Goal: Find specific page/section: Find specific page/section

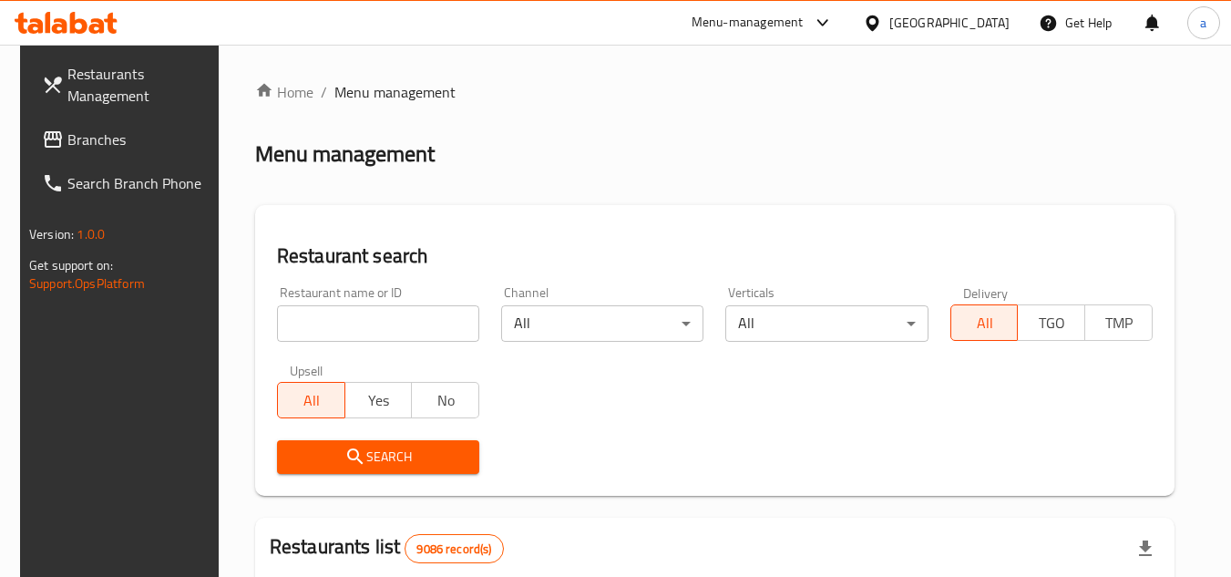
click at [82, 89] on span "Restaurants Management" at bounding box center [139, 85] width 144 height 44
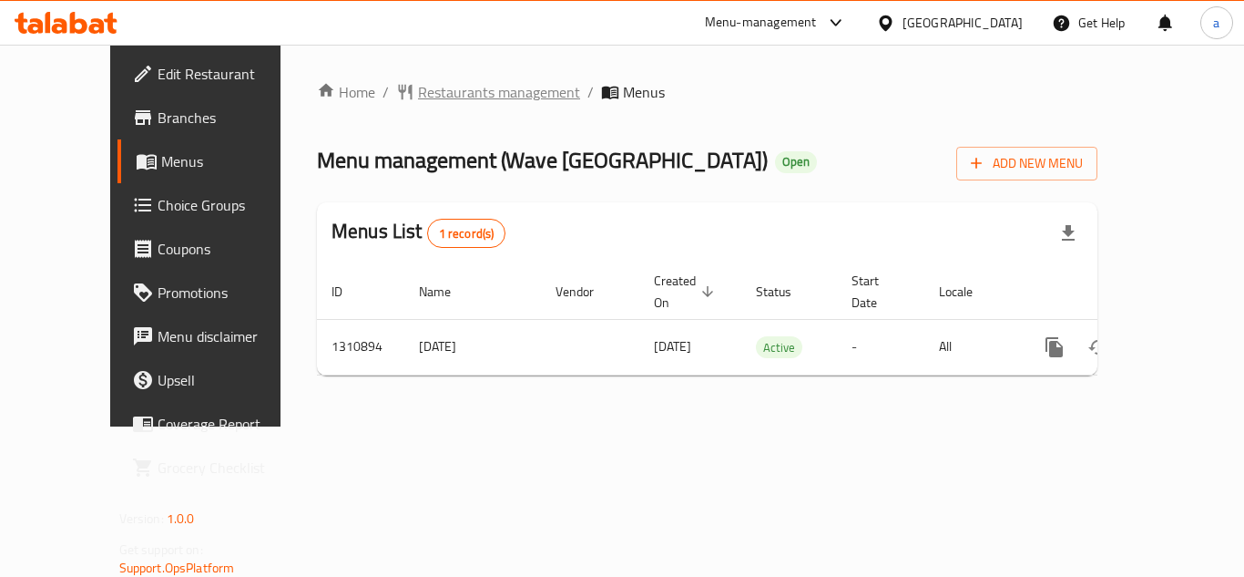
click at [435, 97] on span "Restaurants management" at bounding box center [499, 92] width 162 height 22
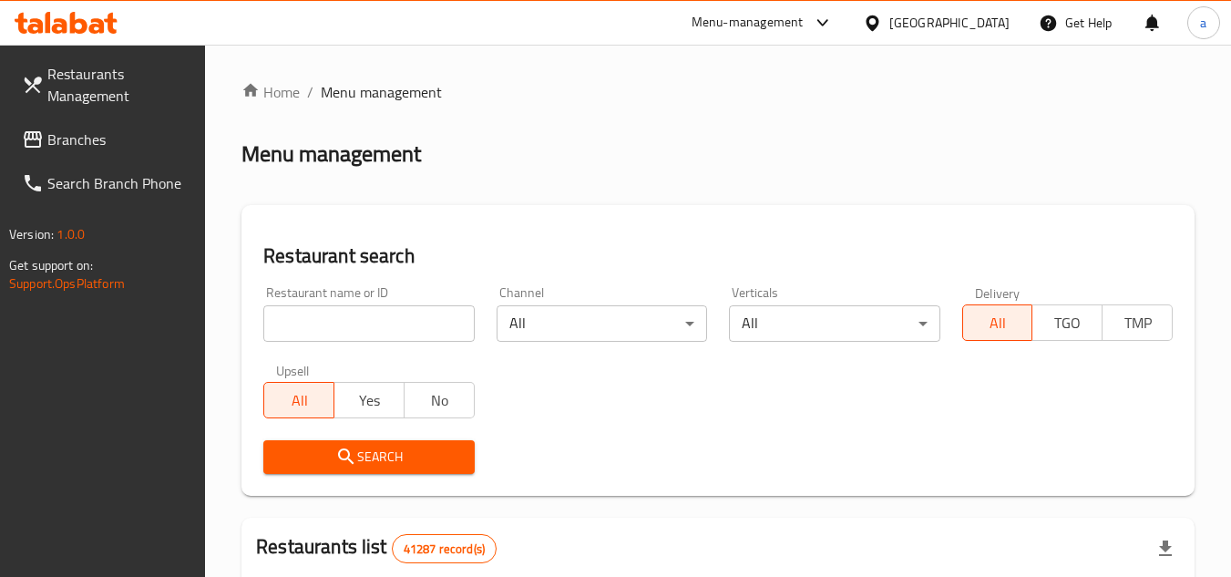
click at [384, 321] on input "search" at bounding box center [368, 323] width 210 height 36
paste input "705614"
type input "705614"
click at [405, 452] on span "Search" at bounding box center [368, 456] width 181 height 23
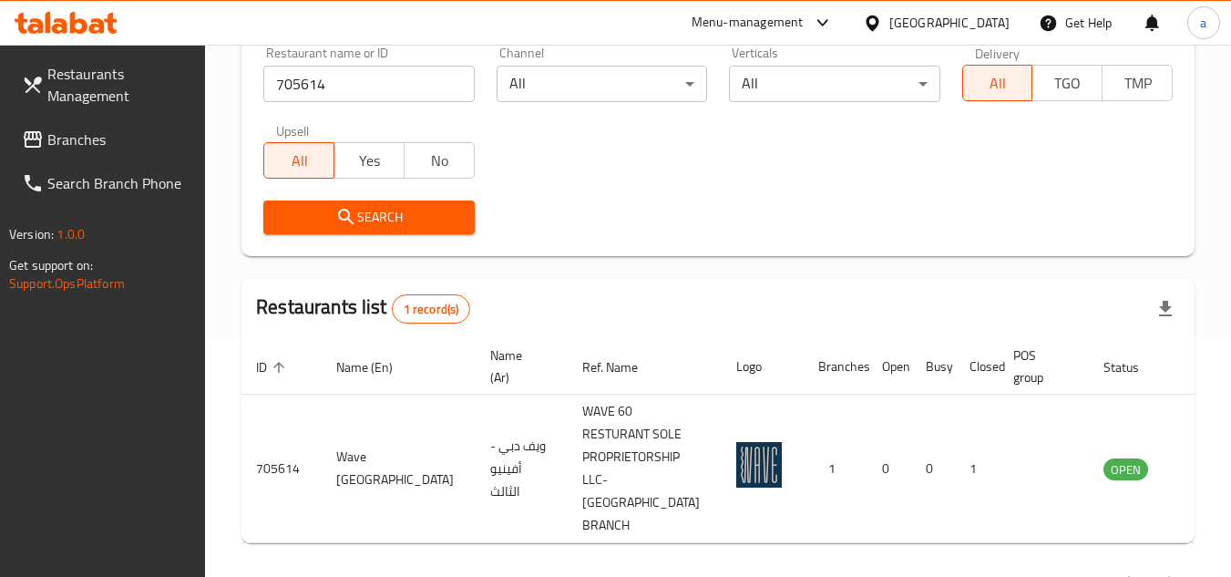
scroll to position [259, 0]
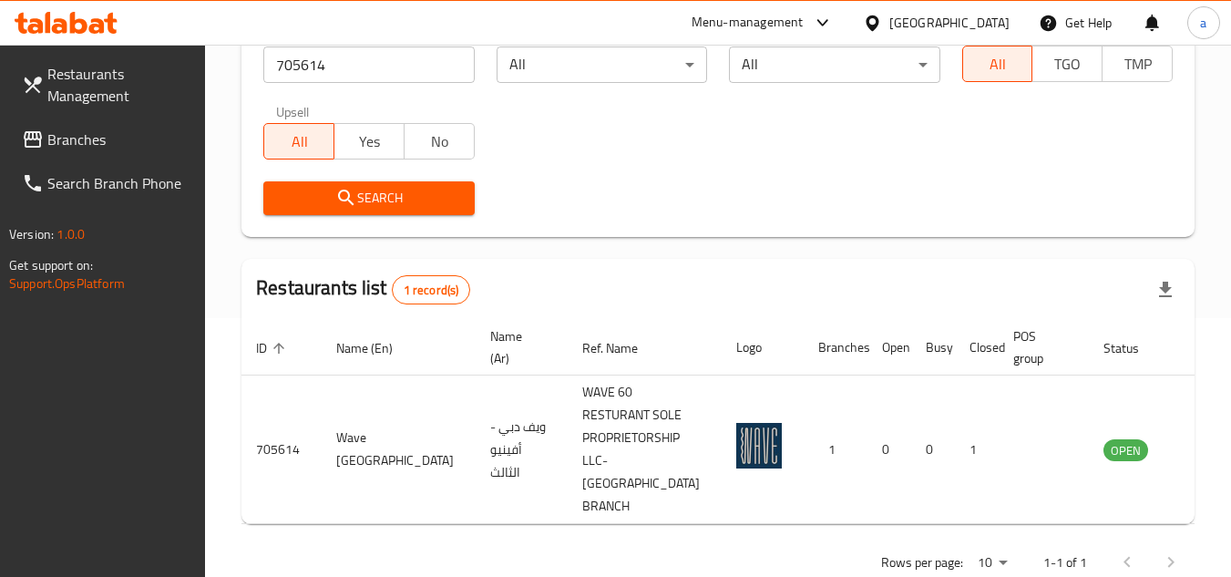
click at [916, 29] on div "[GEOGRAPHIC_DATA]" at bounding box center [949, 23] width 120 height 20
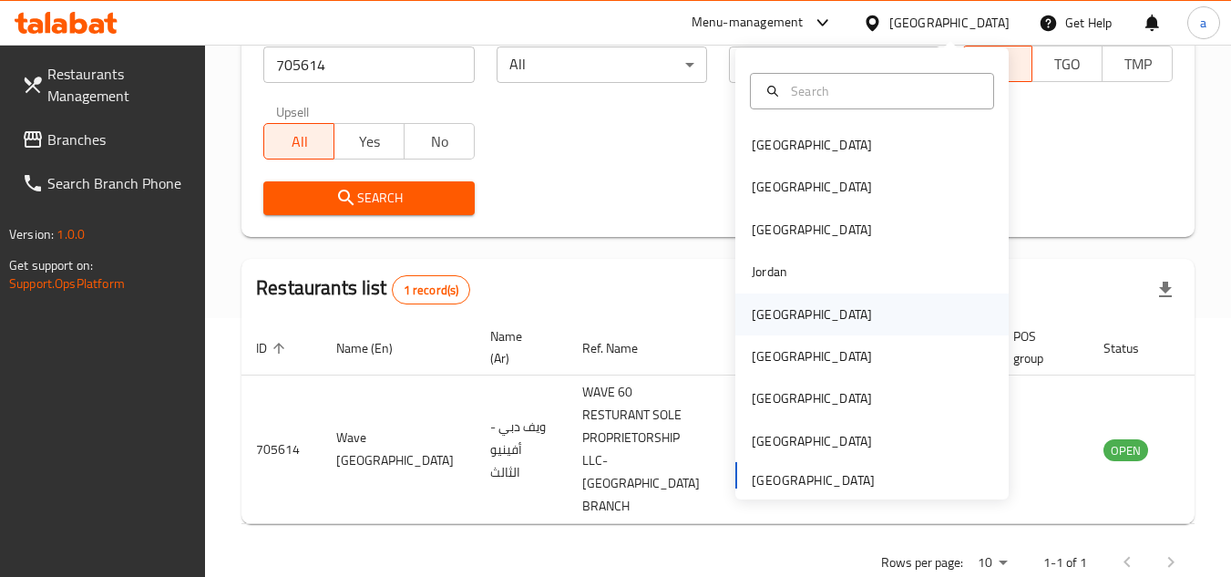
click at [914, 321] on div "Kuwait" at bounding box center [871, 314] width 273 height 42
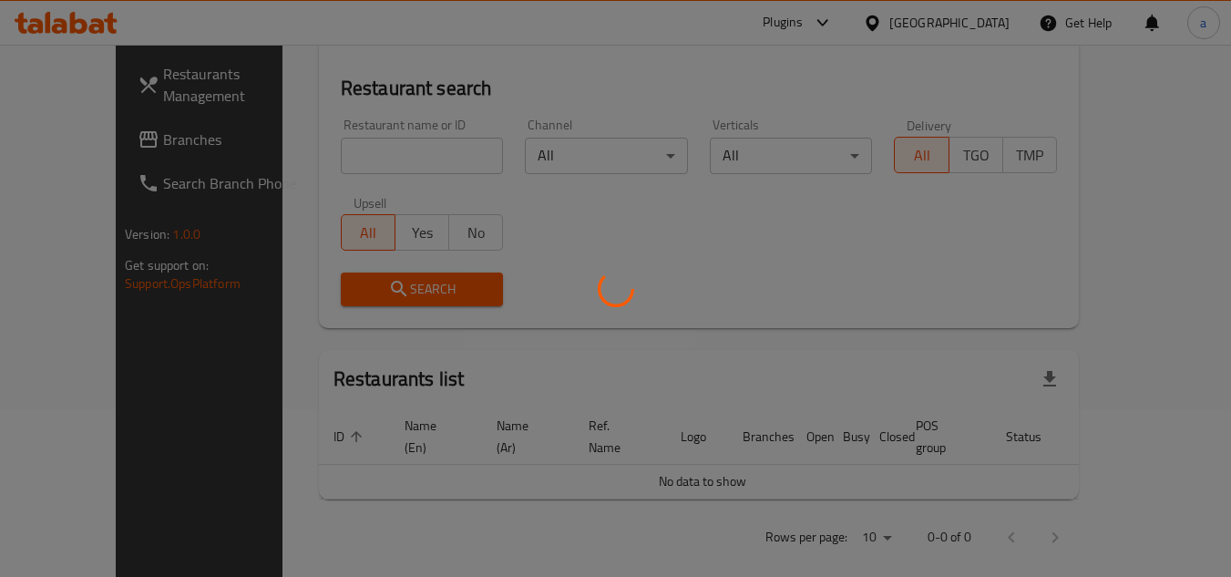
scroll to position [259, 0]
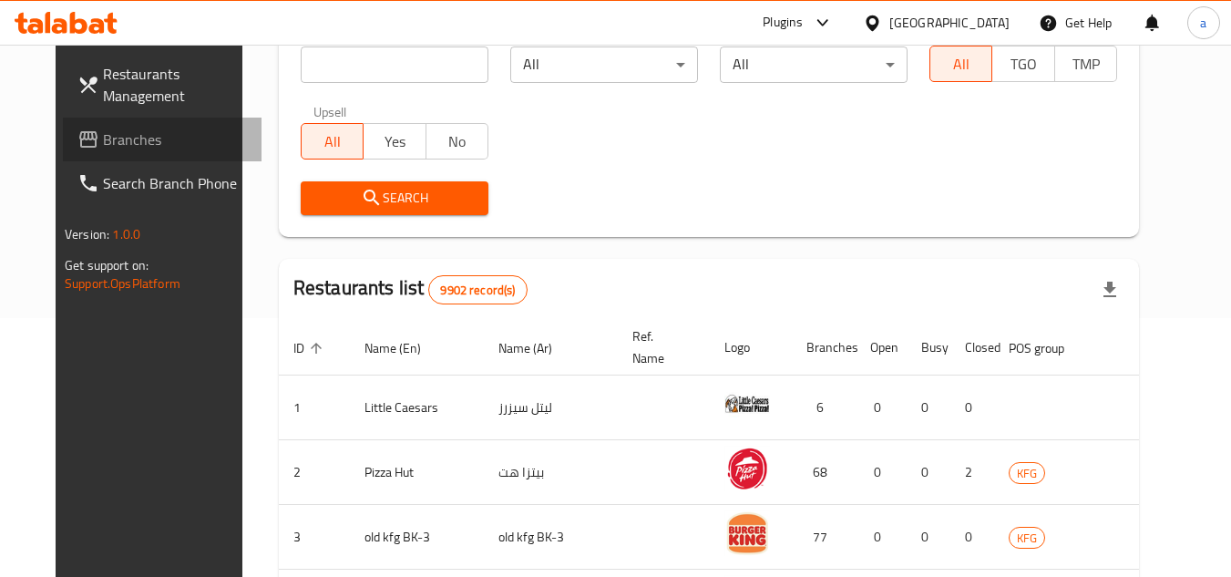
click at [103, 144] on span "Branches" at bounding box center [175, 139] width 144 height 22
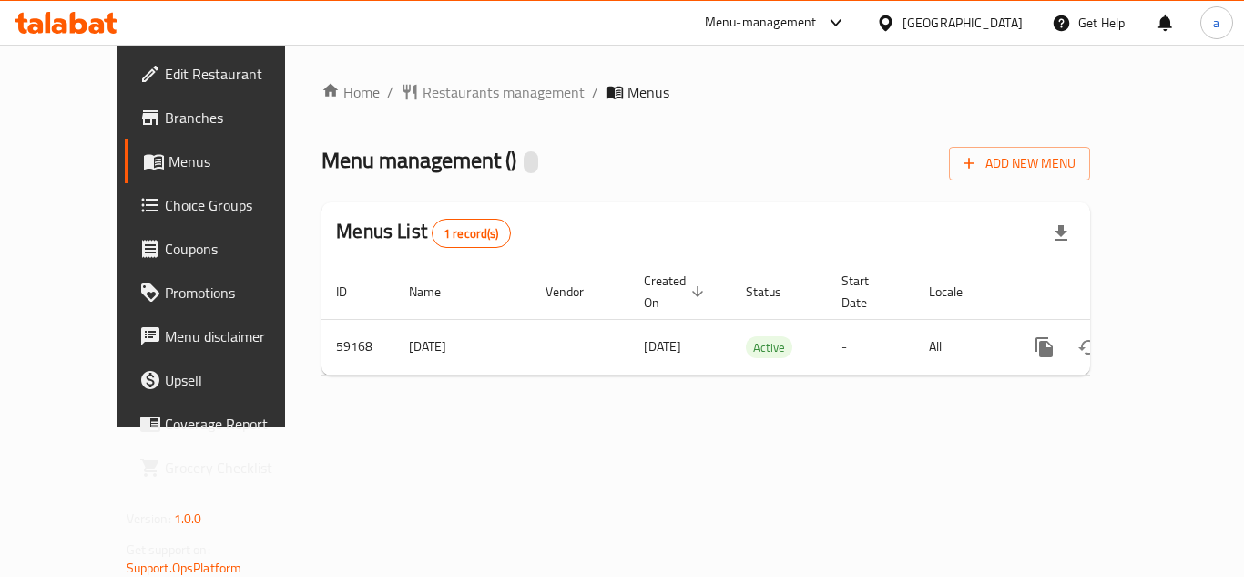
click at [632, 117] on div "Home / Restaurants management / Menus Menu management ( ) Add New Menu Menus Li…" at bounding box center [706, 235] width 769 height 309
click at [439, 99] on span "Restaurants management" at bounding box center [504, 92] width 162 height 22
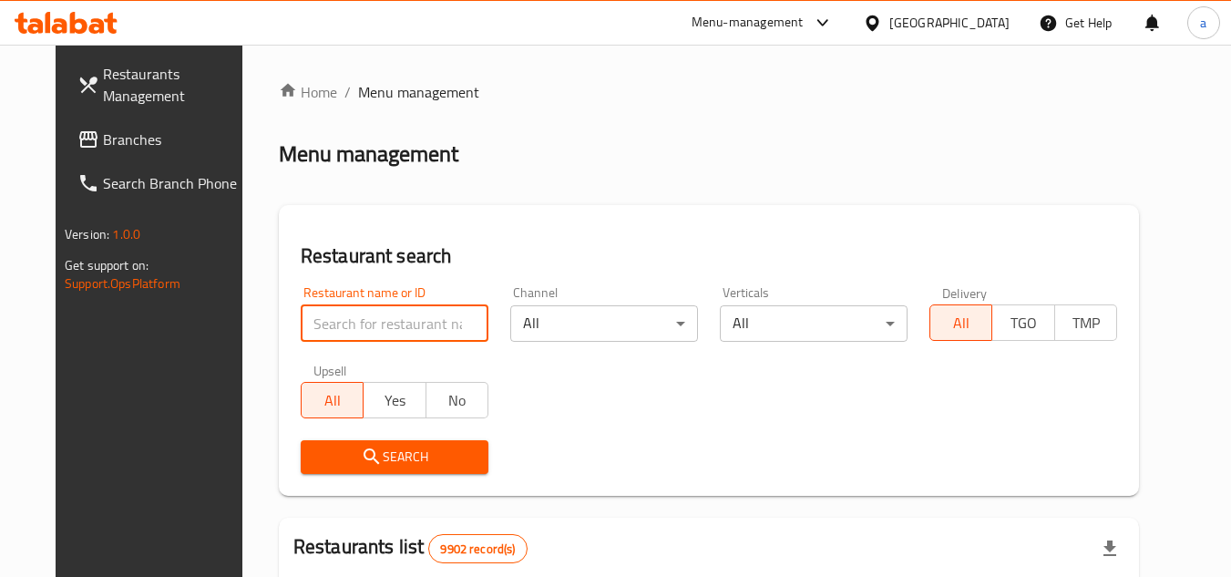
click at [378, 322] on input "search" at bounding box center [395, 323] width 188 height 36
paste input "51840"
type input "51840"
click at [398, 457] on span "Search" at bounding box center [394, 456] width 158 height 23
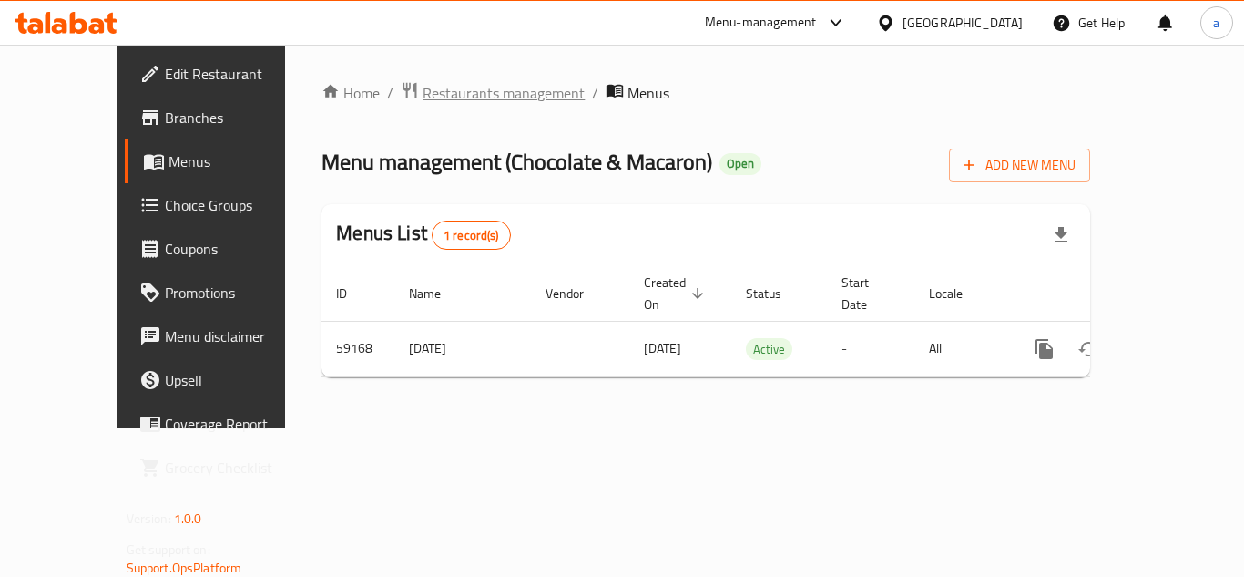
click at [444, 95] on span "Restaurants management" at bounding box center [504, 93] width 162 height 22
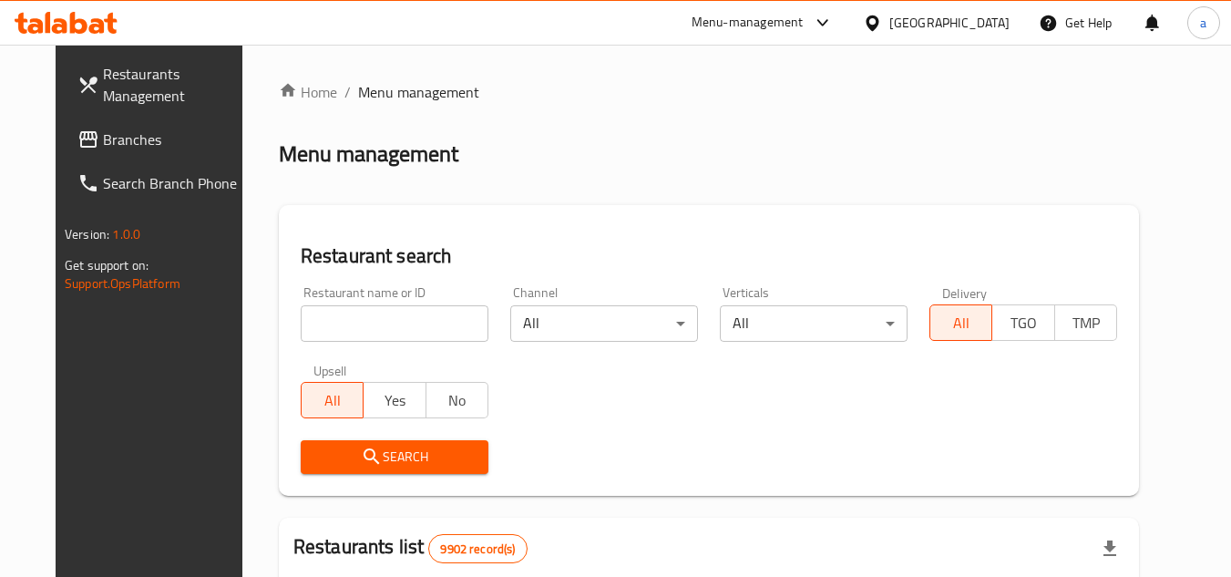
click at [379, 316] on input "search" at bounding box center [395, 323] width 188 height 36
paste input "28662"
type input "28662"
click at [394, 463] on span "Search" at bounding box center [394, 456] width 158 height 23
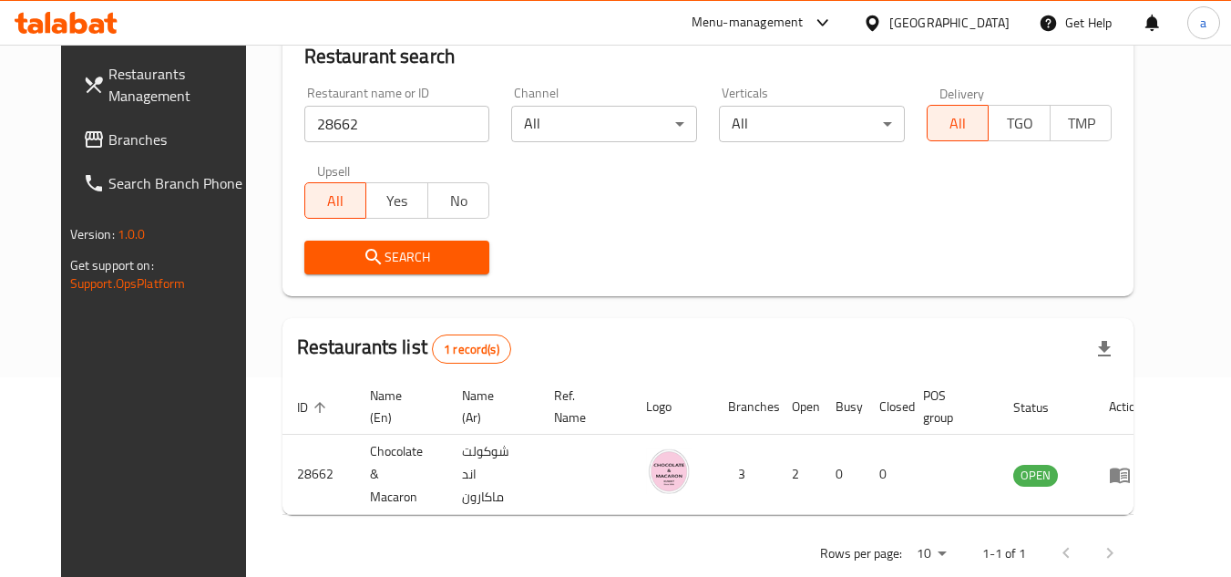
scroll to position [220, 0]
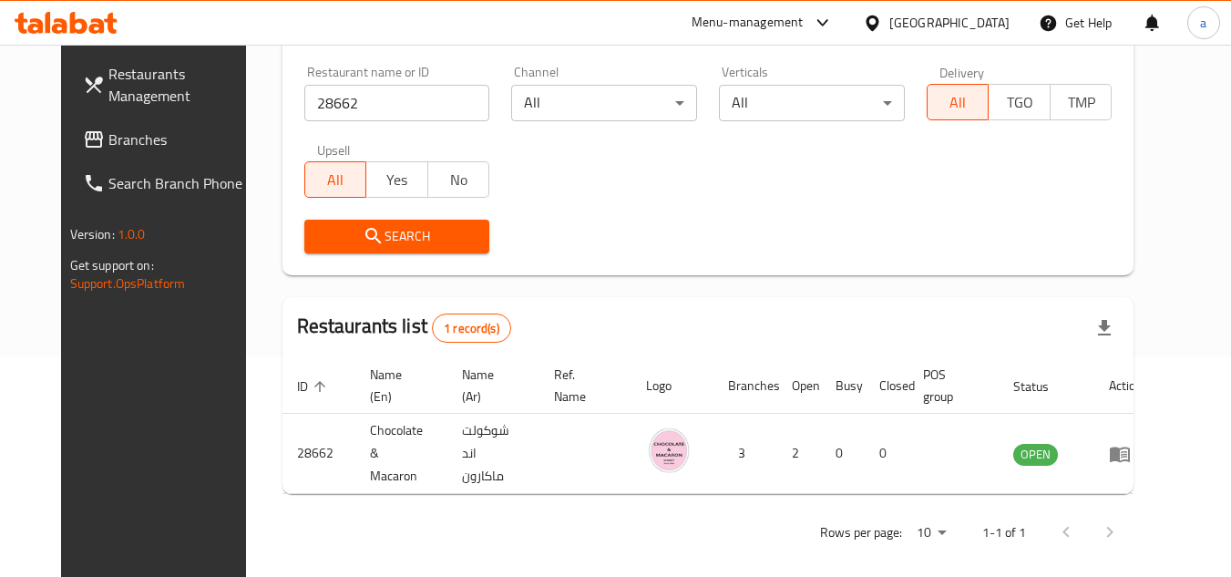
click at [983, 25] on div "Kuwait" at bounding box center [949, 23] width 120 height 20
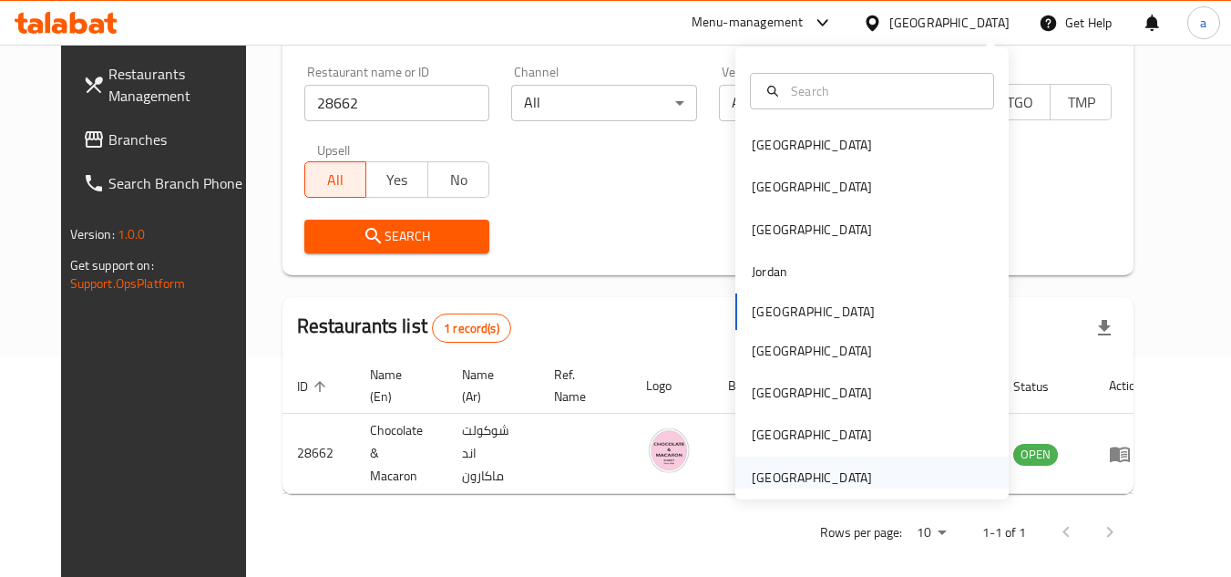
click at [829, 477] on div "[GEOGRAPHIC_DATA]" at bounding box center [811, 477] width 120 height 20
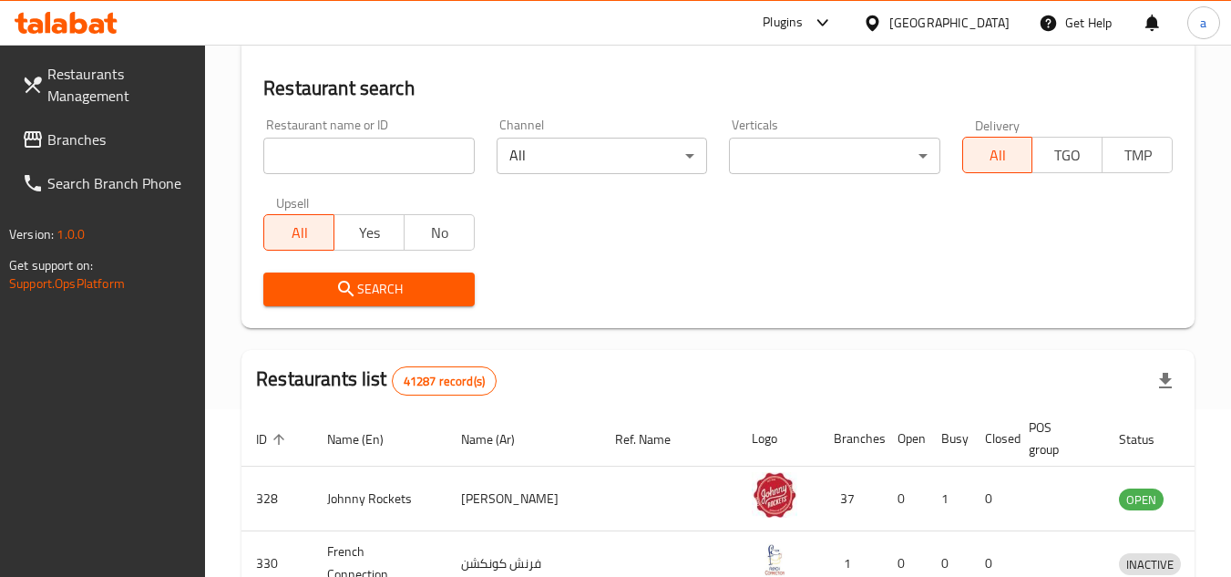
scroll to position [220, 0]
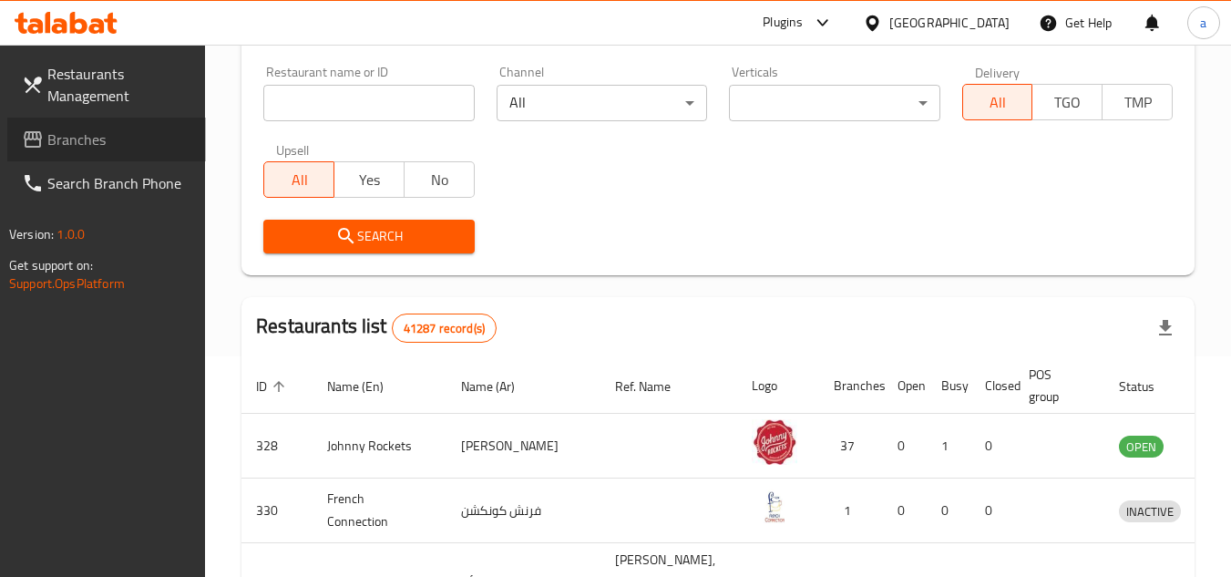
click at [93, 141] on span "Branches" at bounding box center [119, 139] width 144 height 22
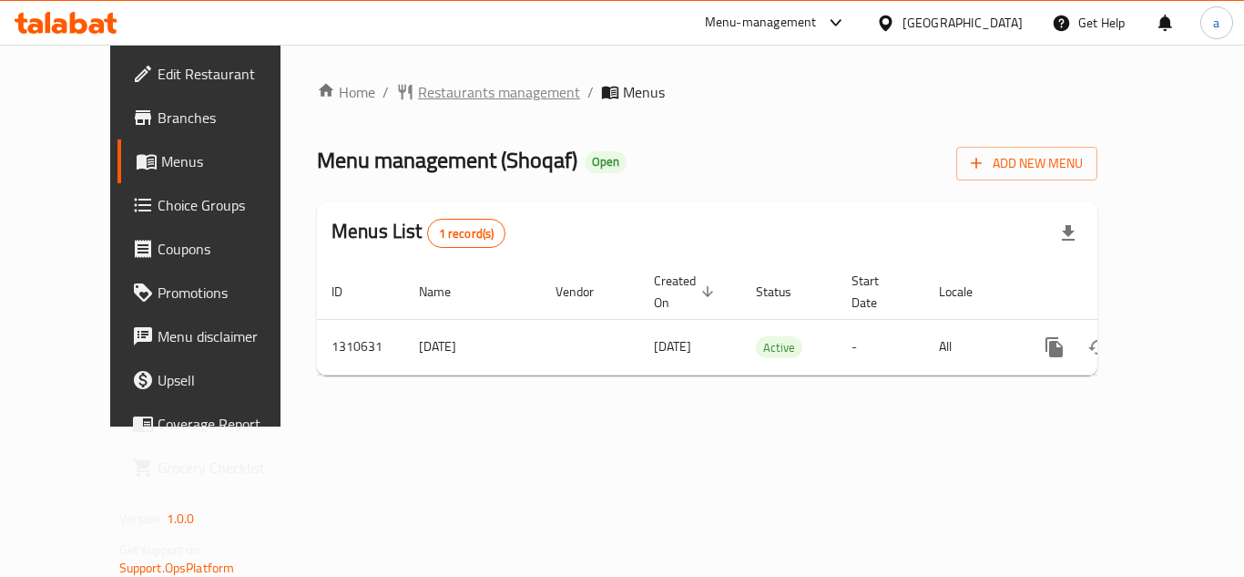
click at [418, 103] on span "Restaurants management" at bounding box center [499, 92] width 162 height 22
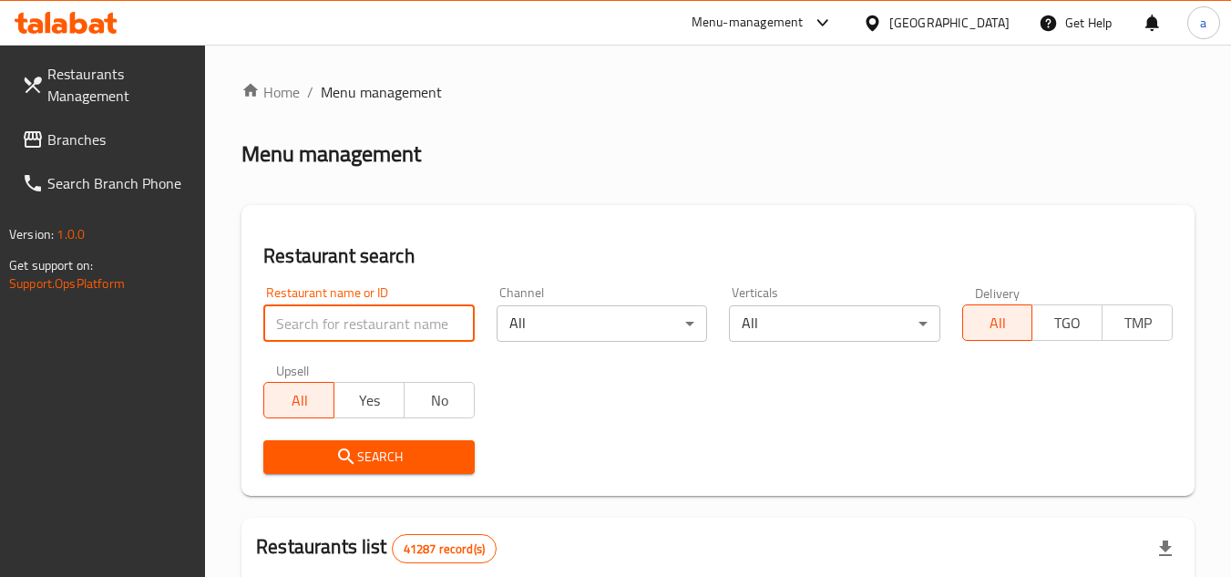
click at [394, 322] on input "search" at bounding box center [368, 323] width 210 height 36
paste input "705519"
type input "705519"
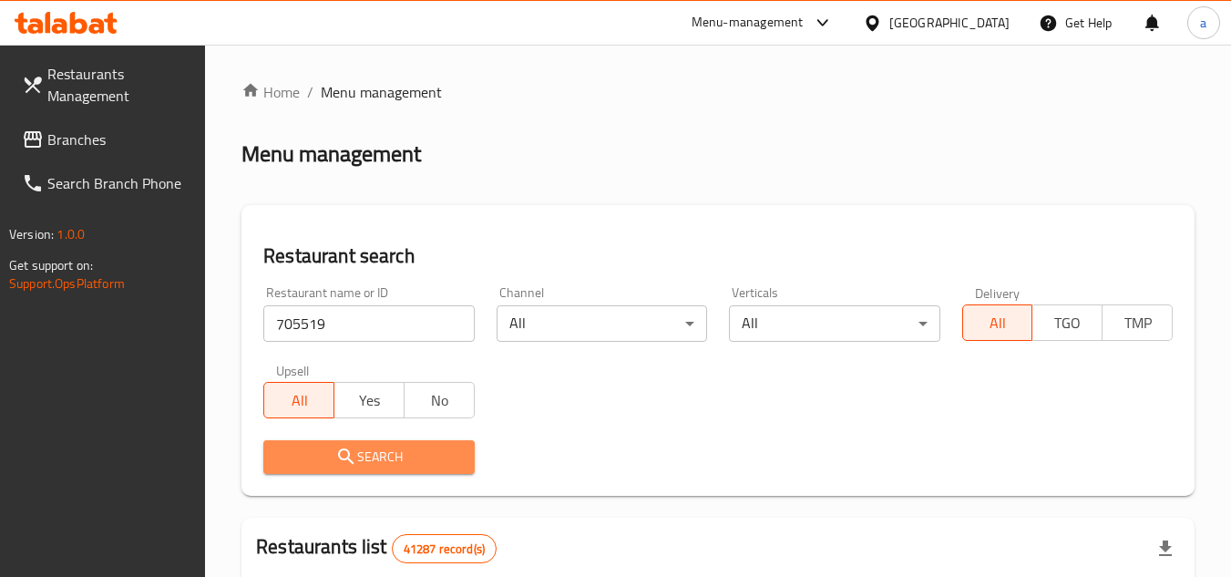
click at [425, 445] on span "Search" at bounding box center [368, 456] width 181 height 23
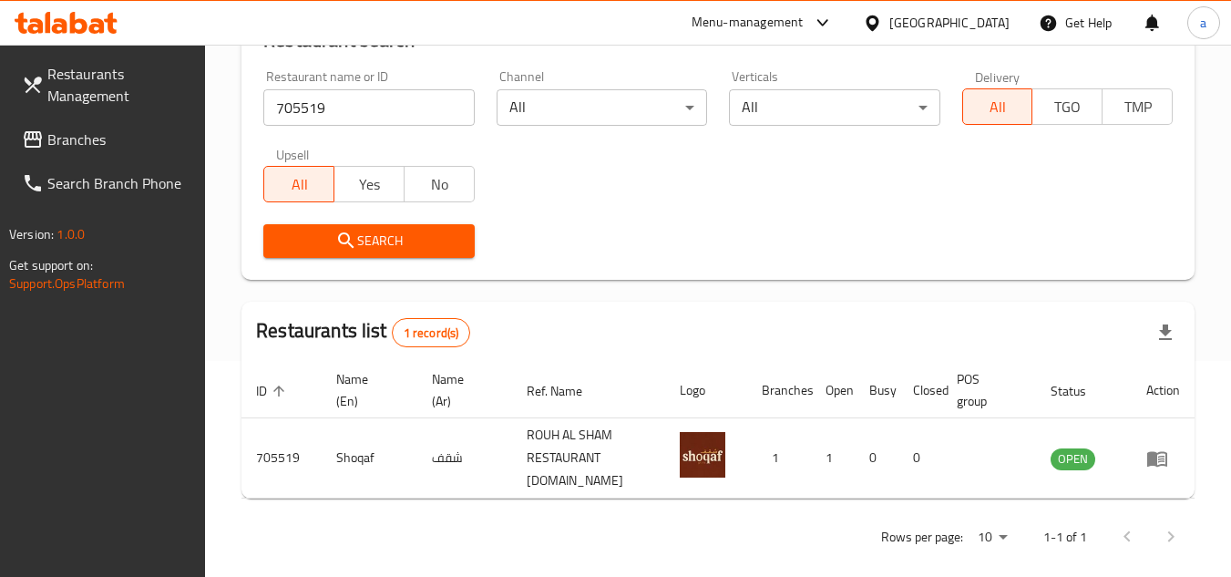
scroll to position [220, 0]
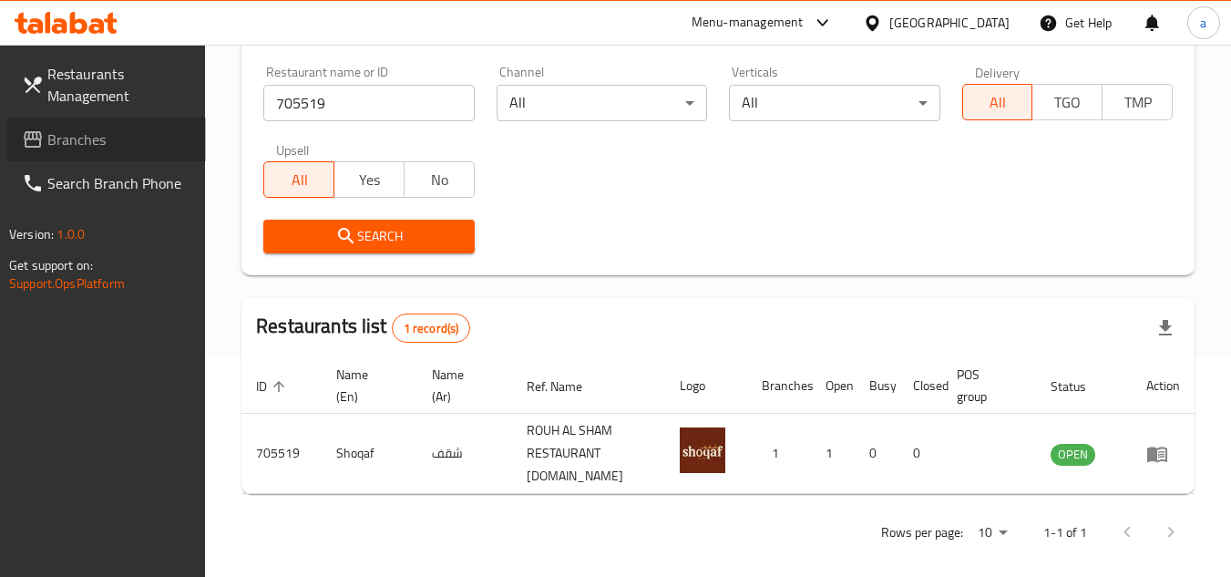
click at [132, 153] on link "Branches" at bounding box center [106, 140] width 199 height 44
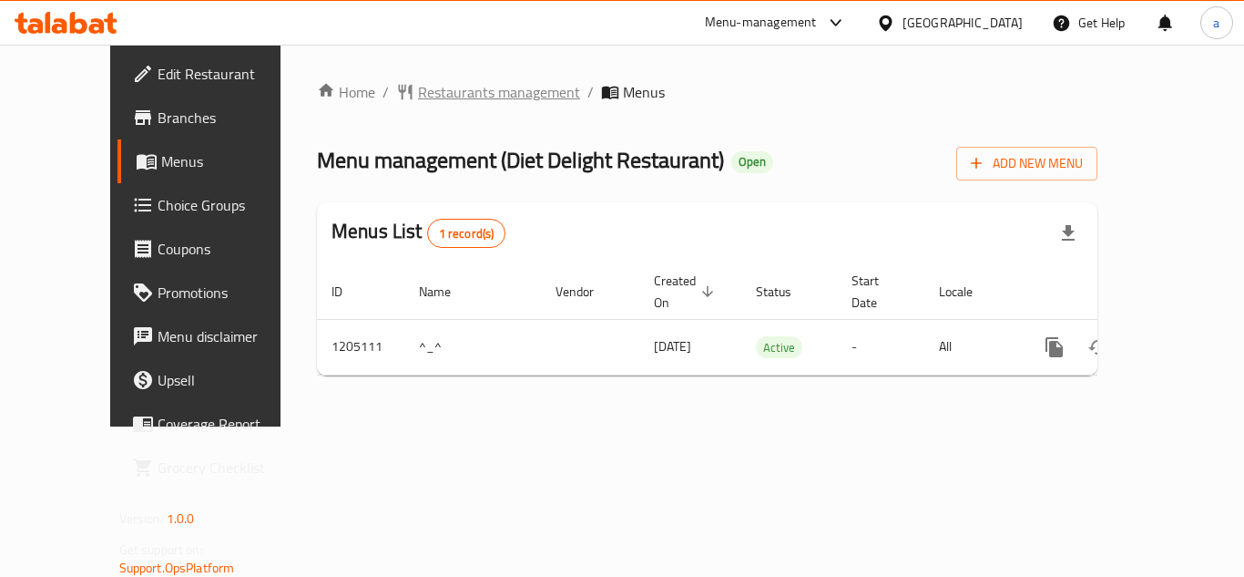
click at [434, 93] on span "Restaurants management" at bounding box center [499, 92] width 162 height 22
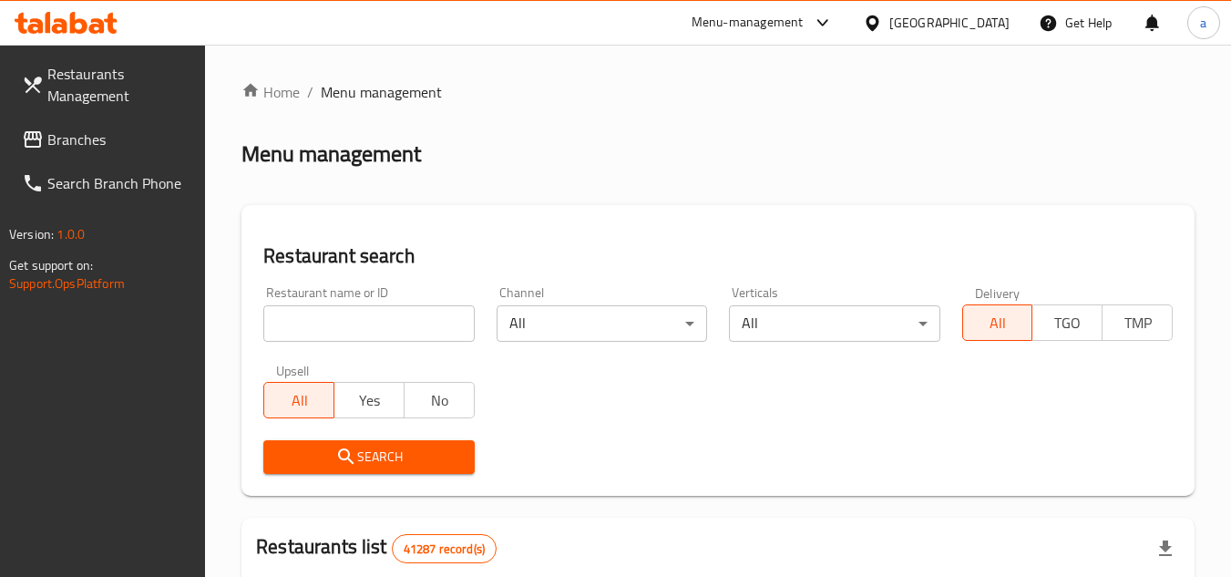
click at [406, 327] on input "search" at bounding box center [368, 323] width 210 height 36
paste input "670034"
type input "670034"
click at [430, 458] on span "Search" at bounding box center [368, 456] width 181 height 23
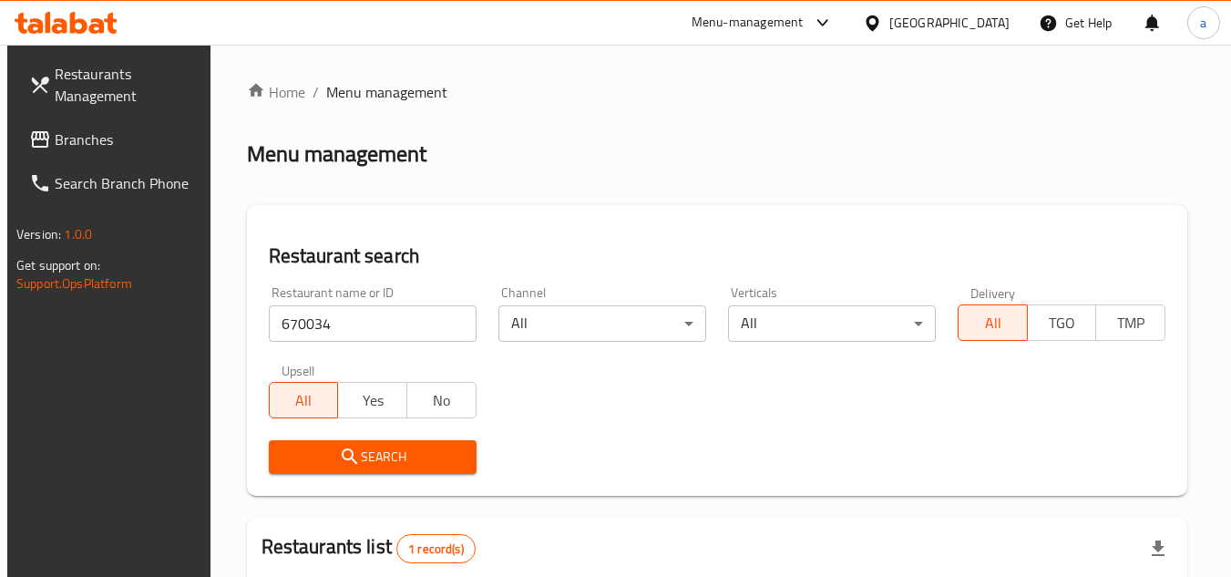
click at [56, 148] on span "Branches" at bounding box center [127, 139] width 144 height 22
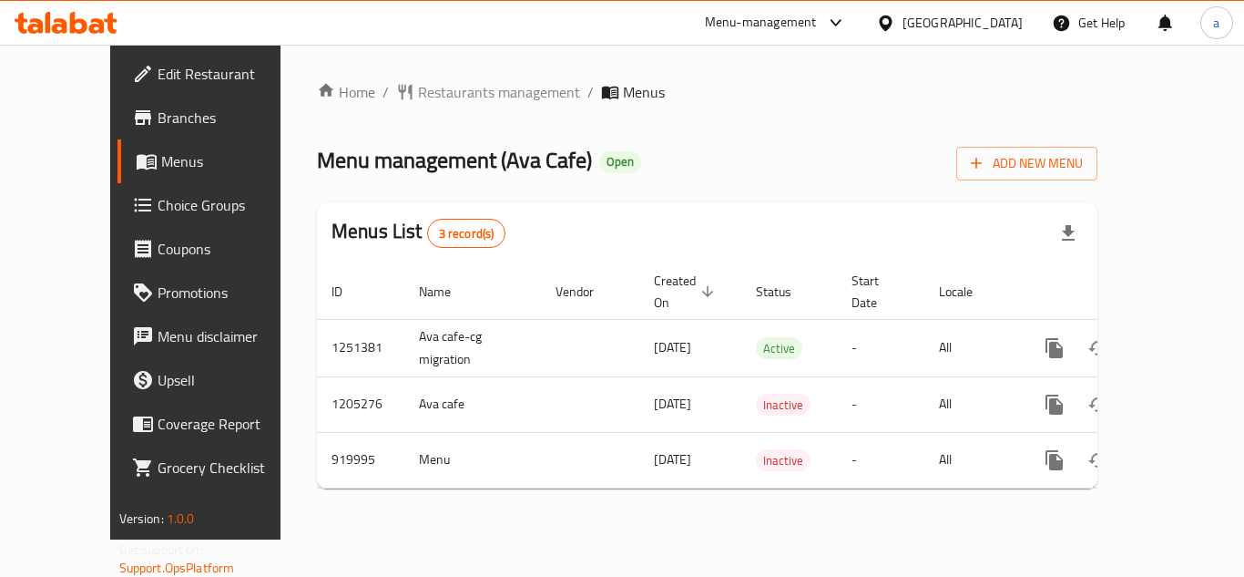
click at [418, 92] on span "Restaurants management" at bounding box center [499, 92] width 162 height 22
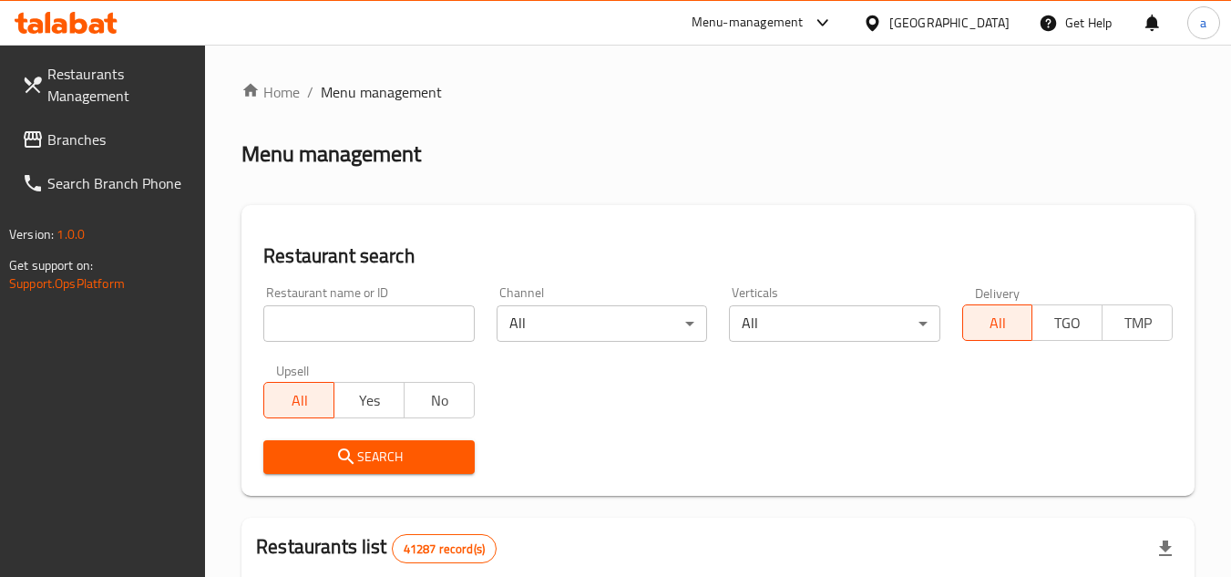
click at [393, 330] on input "search" at bounding box center [368, 323] width 210 height 36
paste input "658737"
type input "658737"
click at [430, 460] on span "Search" at bounding box center [368, 456] width 181 height 23
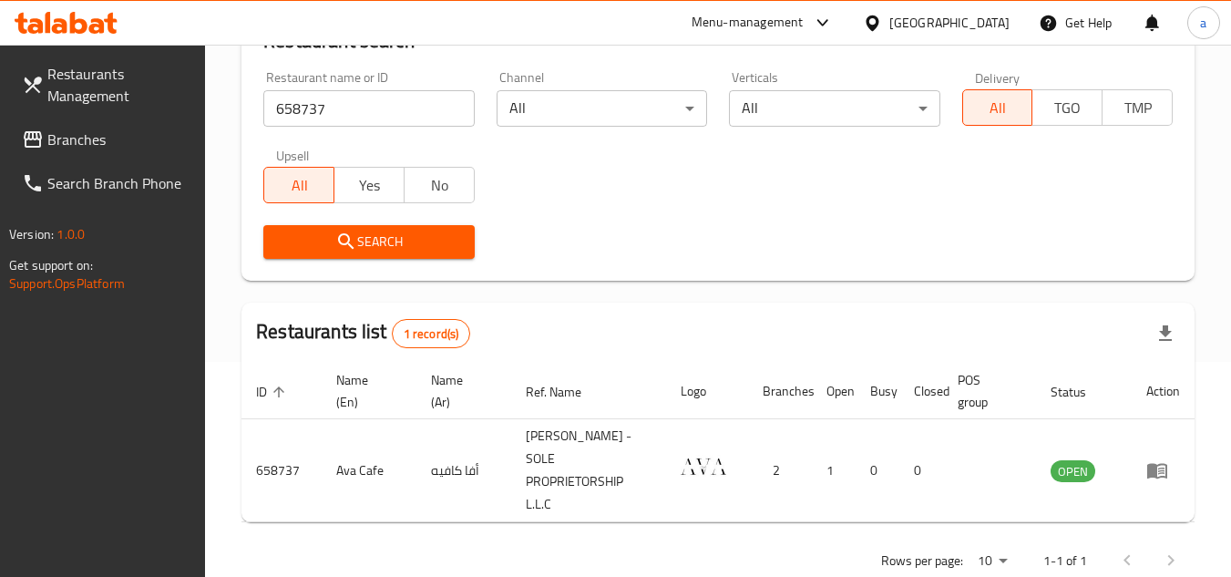
scroll to position [236, 0]
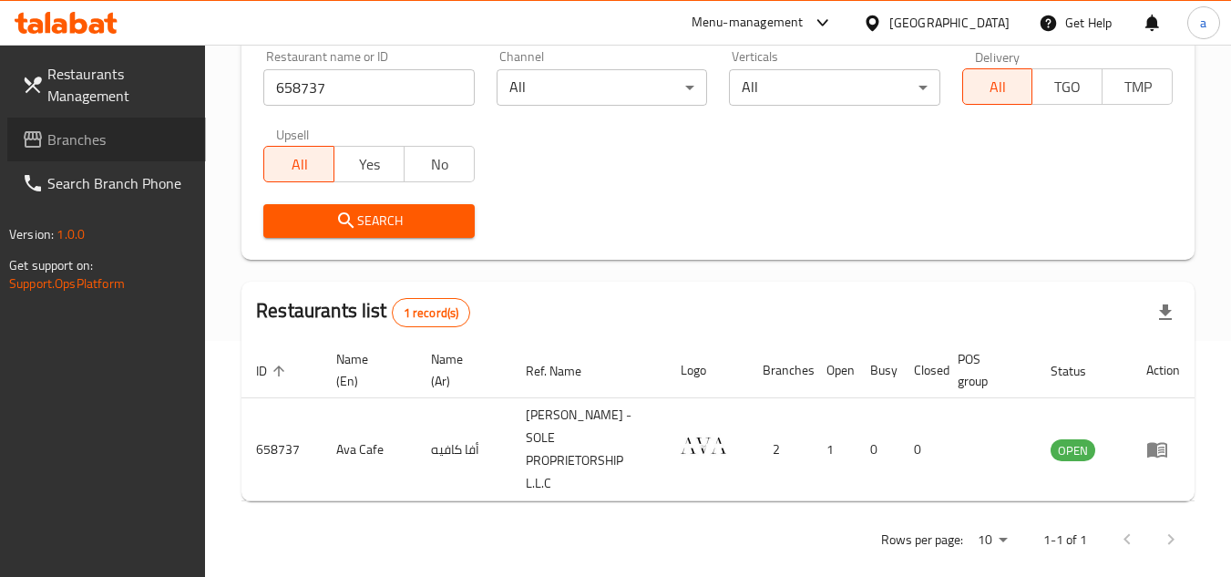
click at [134, 135] on span "Branches" at bounding box center [119, 139] width 144 height 22
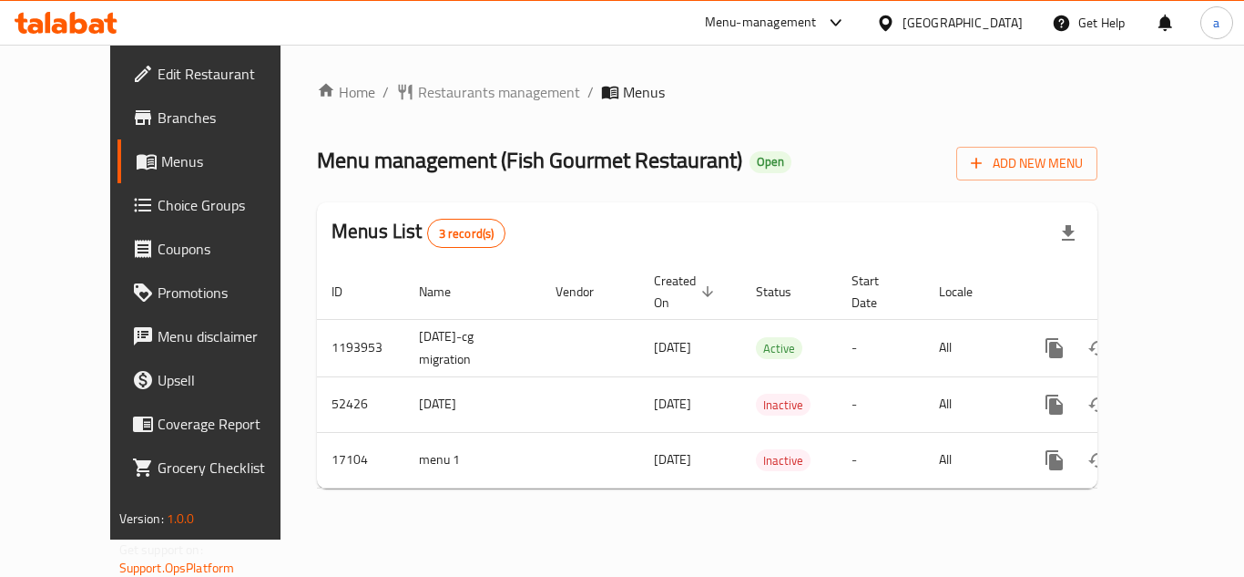
click at [430, 101] on span "Restaurants management" at bounding box center [499, 92] width 162 height 22
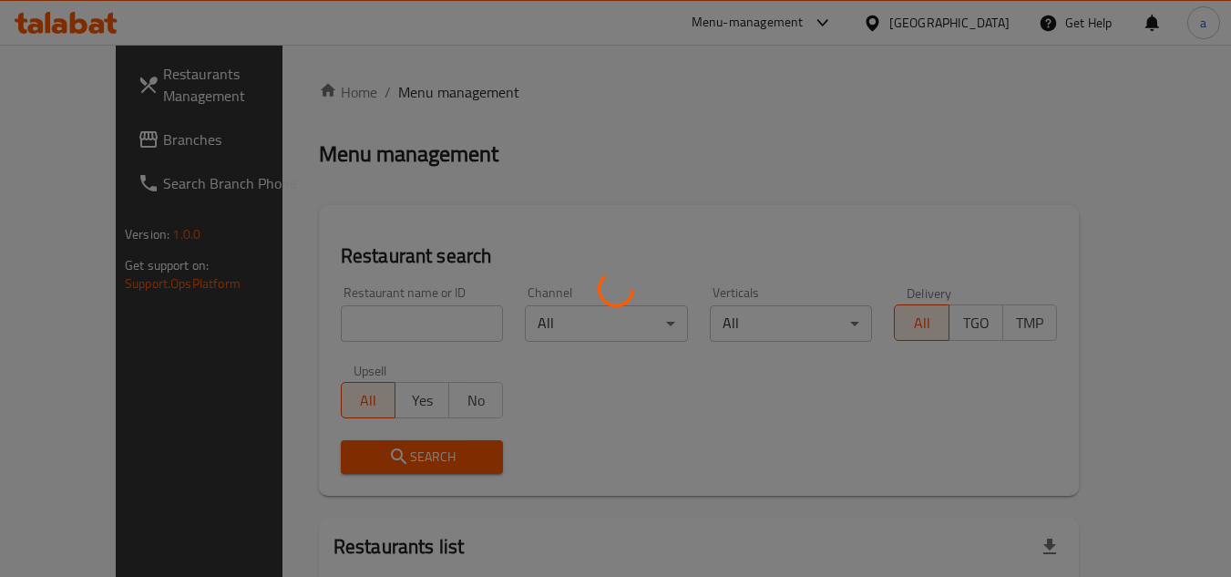
click at [400, 320] on div at bounding box center [615, 288] width 1231 height 577
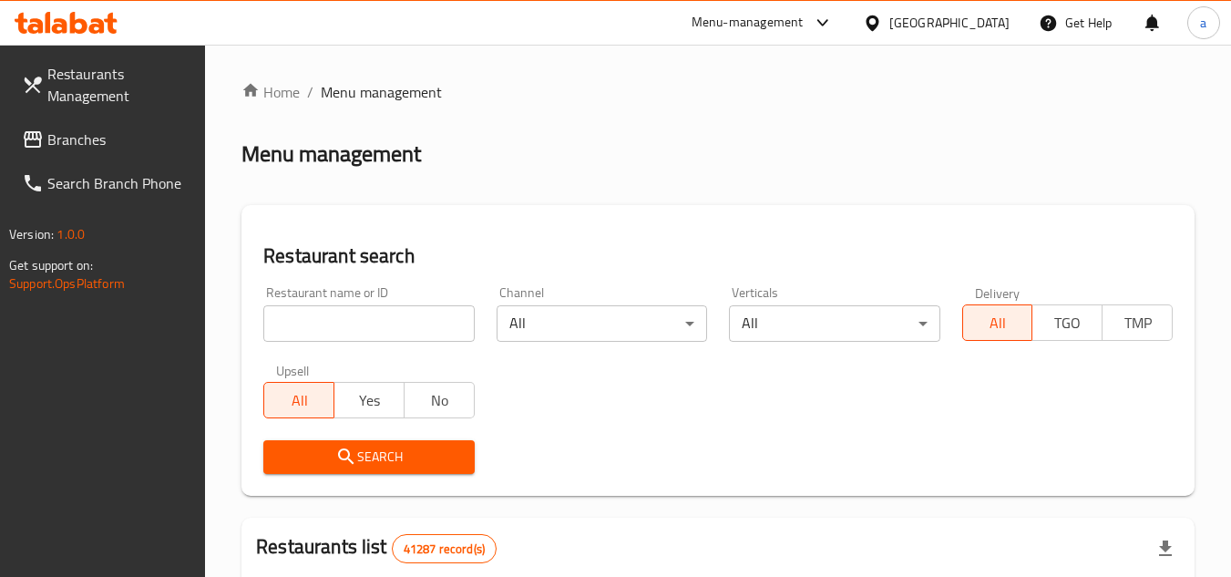
click at [400, 320] on input "search" at bounding box center [368, 323] width 210 height 36
paste input "9569"
type input "9569"
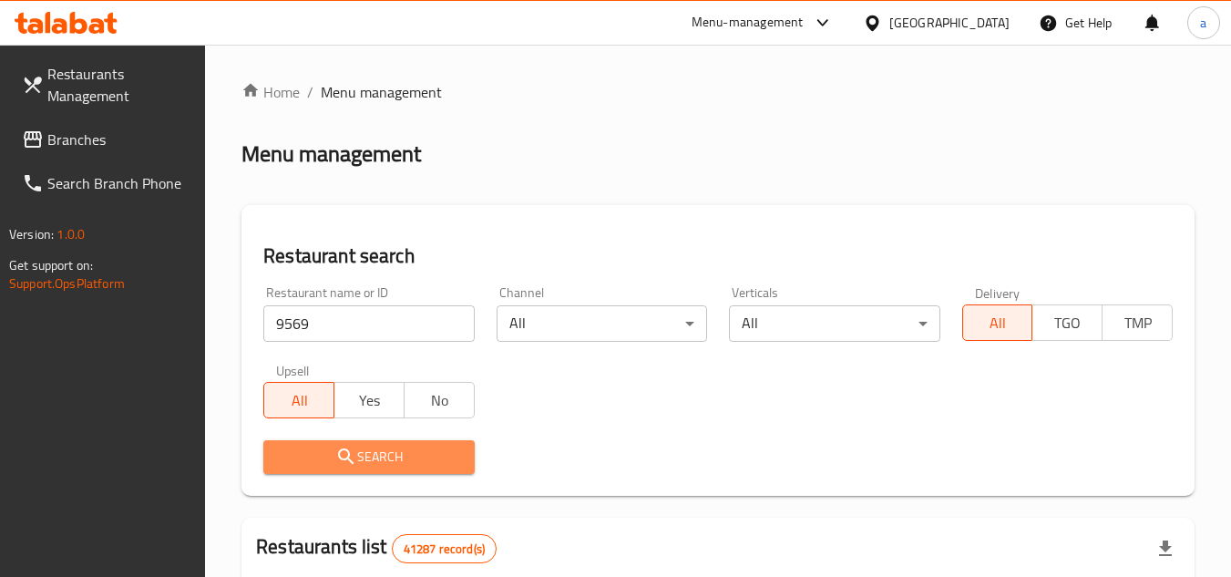
click at [449, 469] on button "Search" at bounding box center [368, 457] width 210 height 34
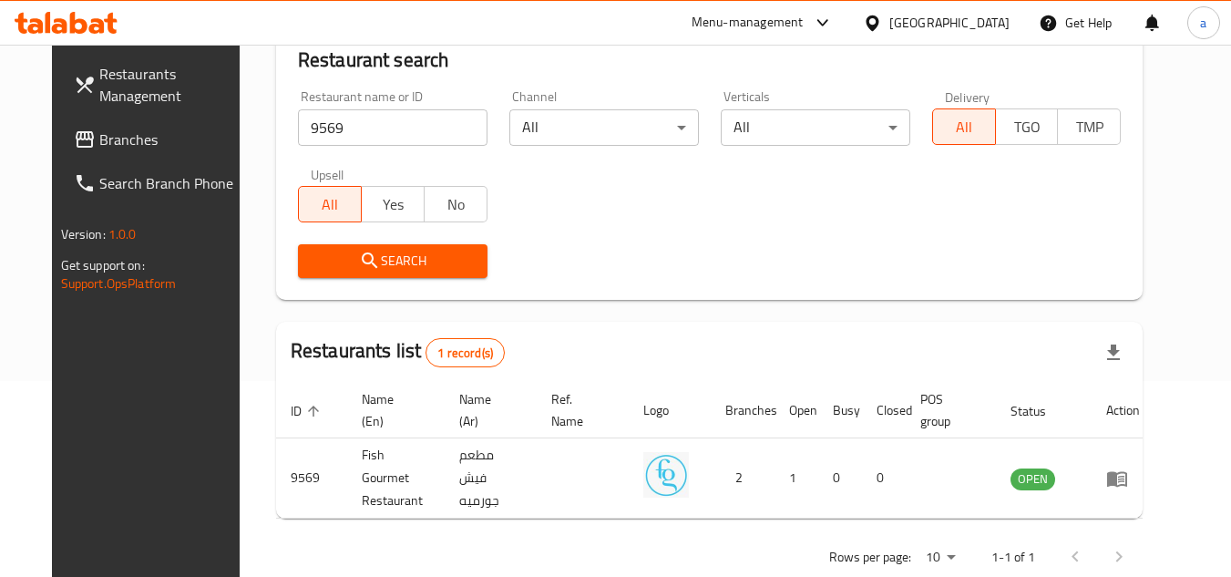
scroll to position [220, 0]
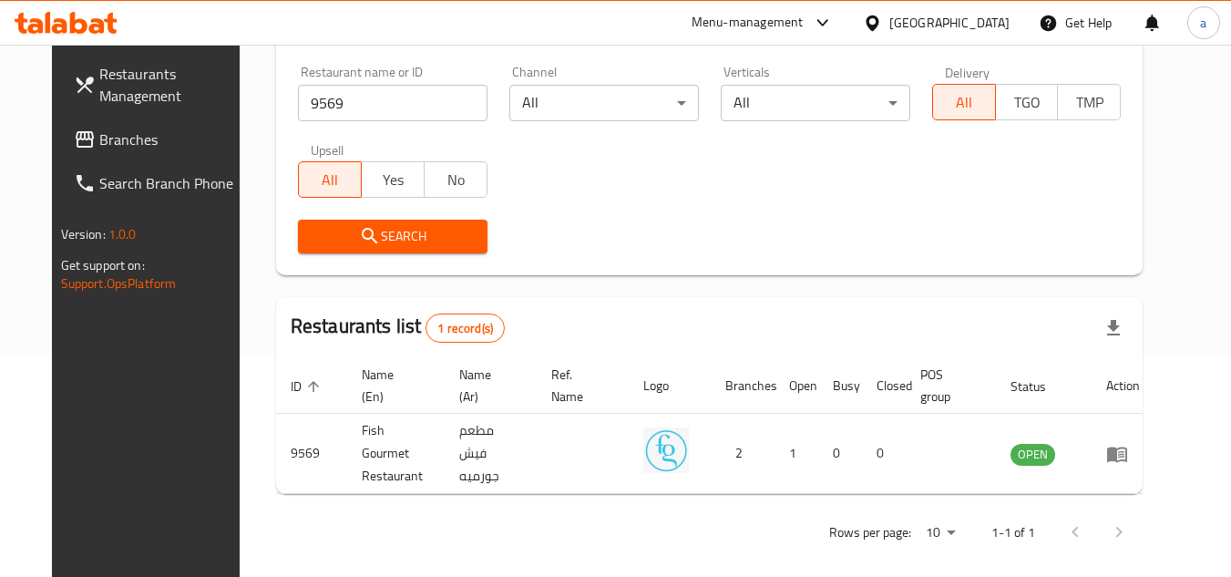
click at [76, 147] on icon at bounding box center [85, 139] width 18 height 16
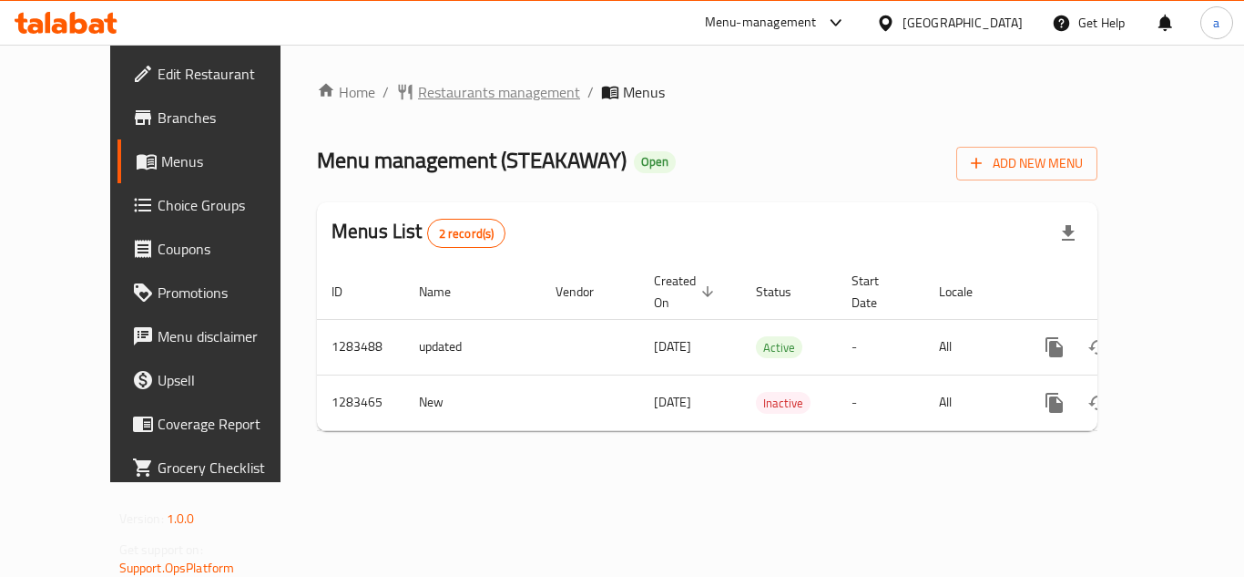
click at [419, 92] on span "Restaurants management" at bounding box center [499, 92] width 162 height 22
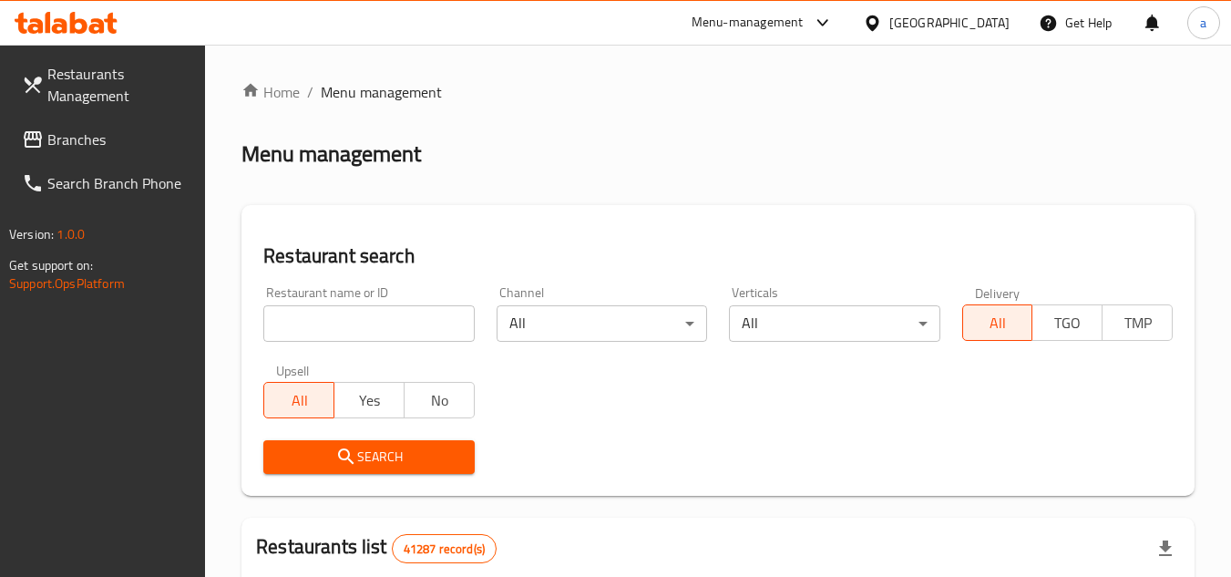
click at [372, 321] on input "search" at bounding box center [368, 323] width 210 height 36
paste input "695294"
type input "695294"
click at [402, 462] on span "Search" at bounding box center [368, 456] width 181 height 23
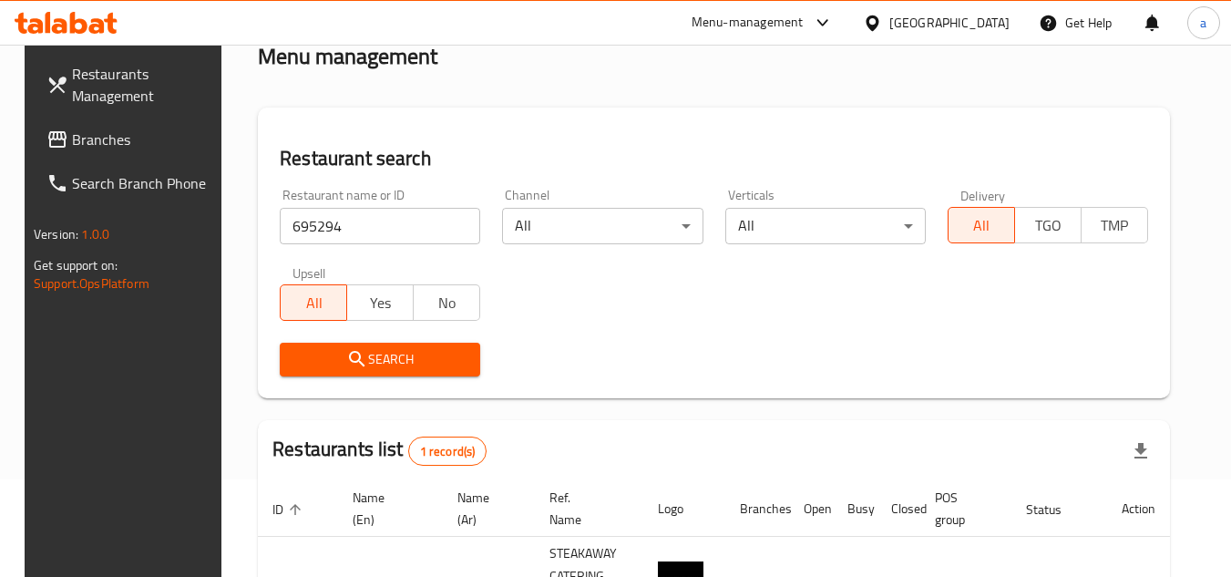
scroll to position [236, 0]
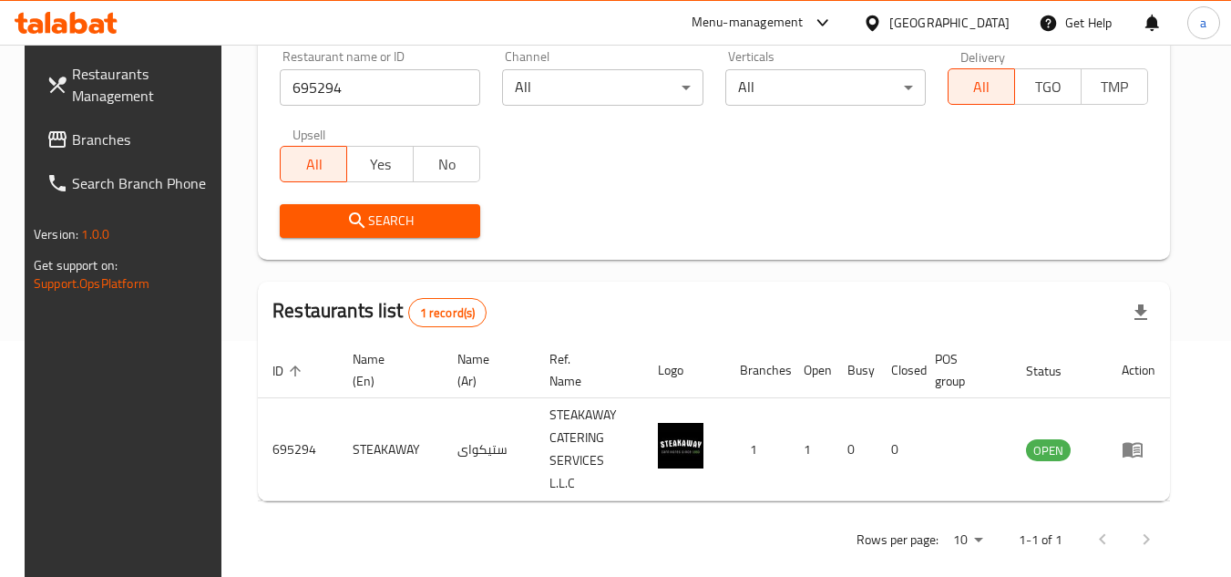
click at [137, 131] on span "Branches" at bounding box center [144, 139] width 144 height 22
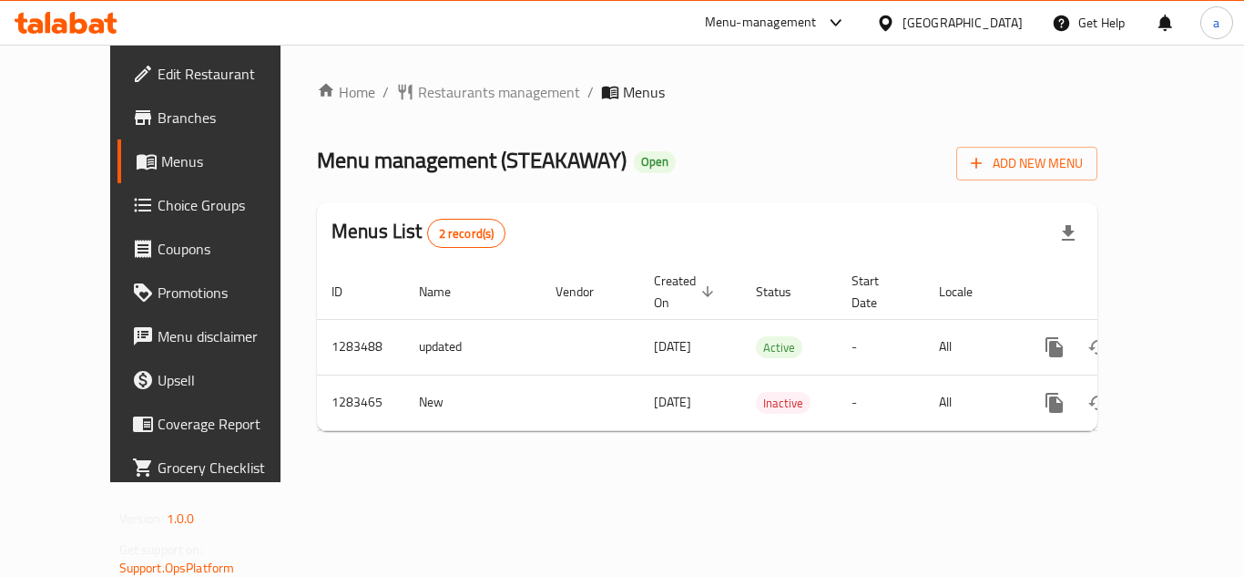
click at [441, 93] on span "Restaurants management" at bounding box center [499, 92] width 162 height 22
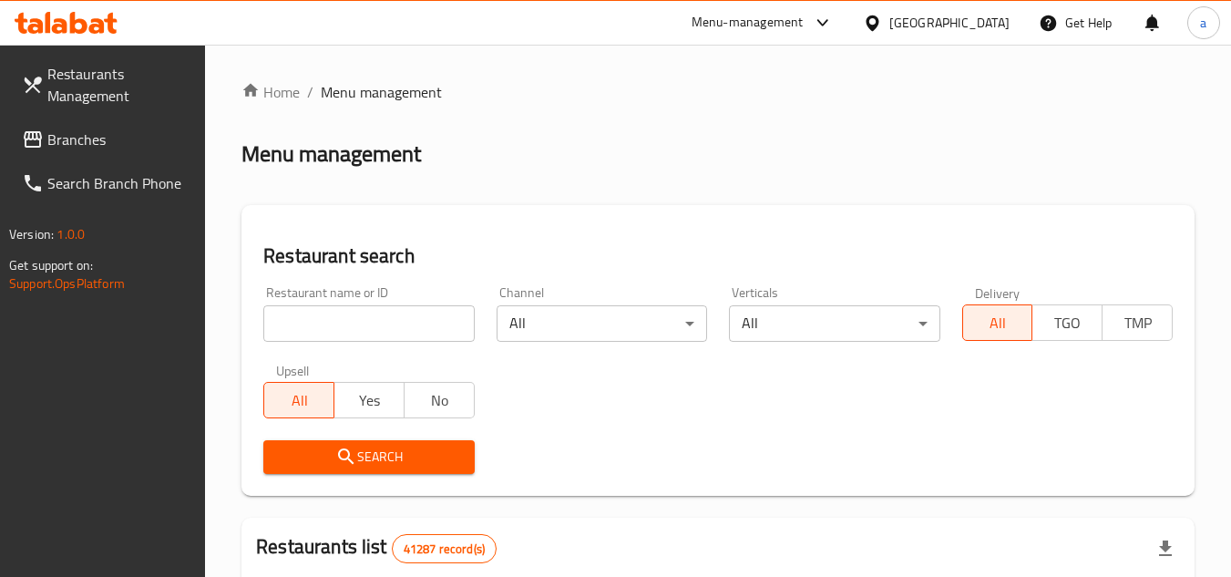
click at [377, 322] on input "search" at bounding box center [368, 323] width 210 height 36
paste input "695294"
type input "695294"
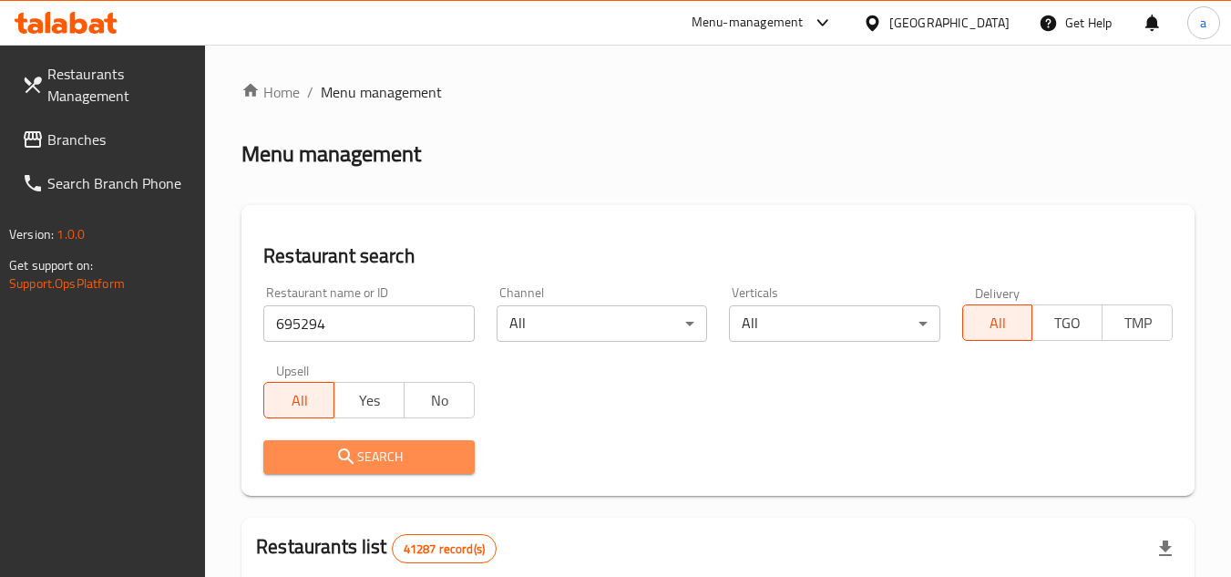
click at [432, 458] on span "Search" at bounding box center [368, 456] width 181 height 23
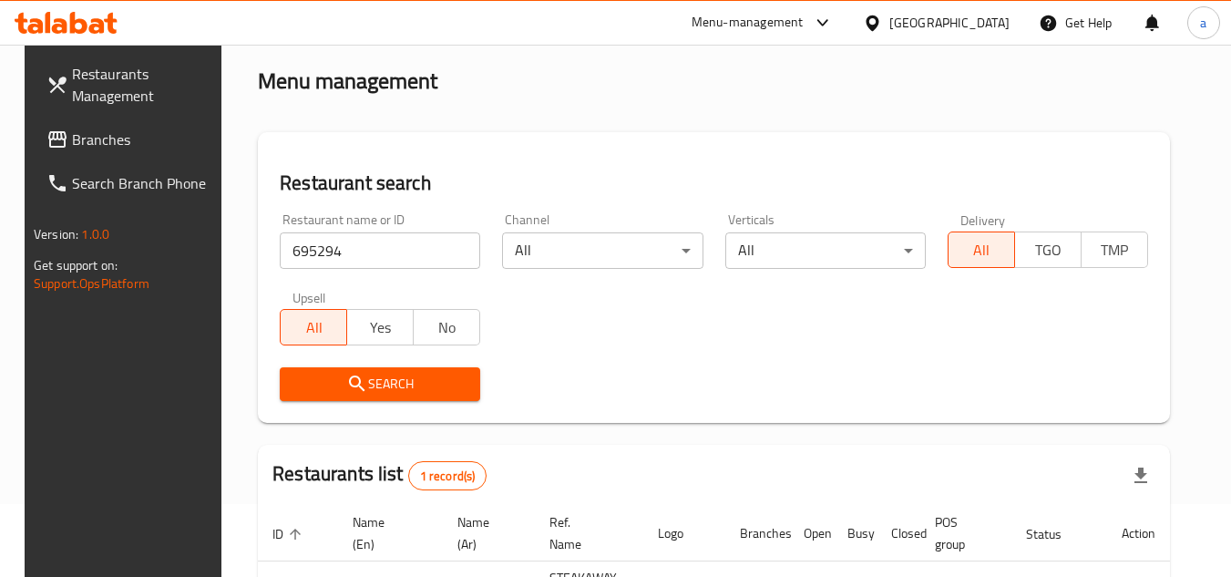
scroll to position [236, 0]
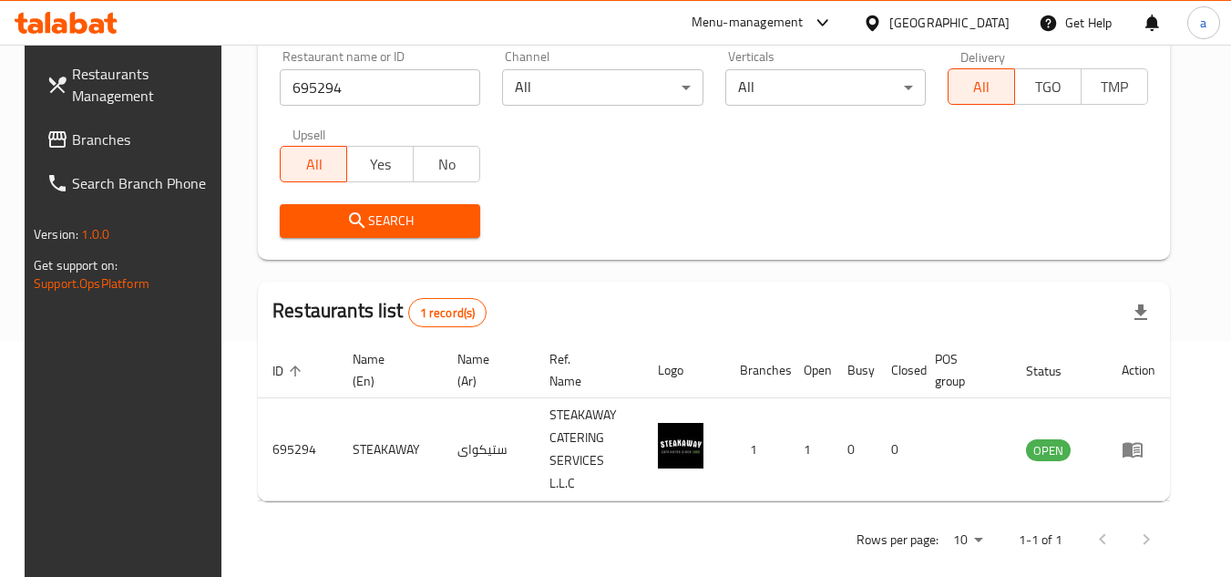
click at [918, 13] on div "United Arab Emirates" at bounding box center [949, 23] width 120 height 20
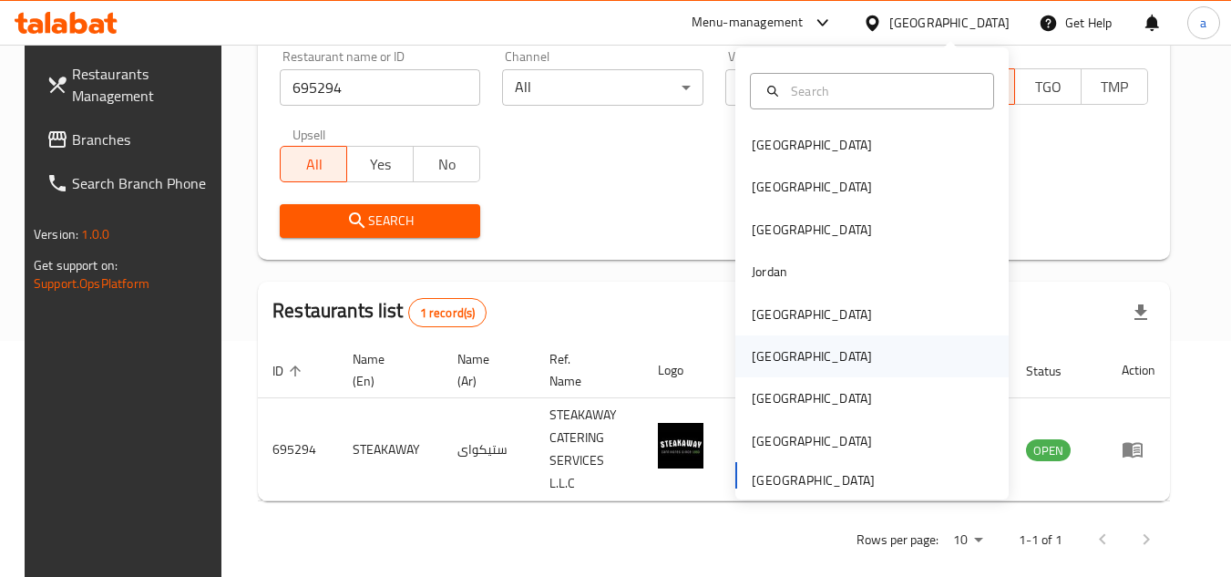
click at [866, 366] on div "Oman" at bounding box center [871, 356] width 273 height 42
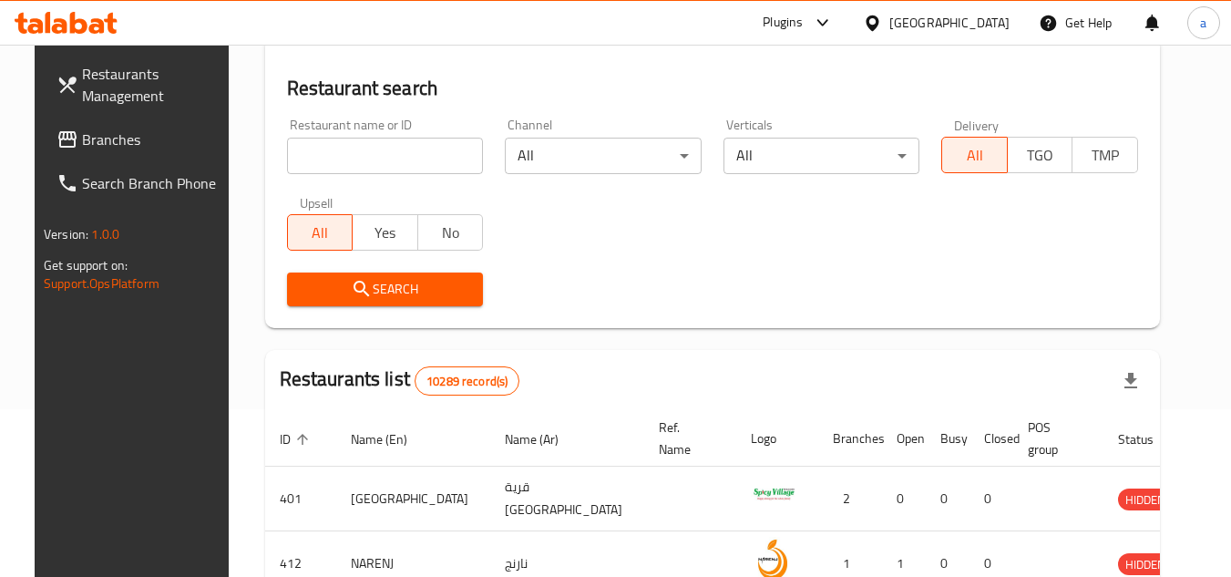
scroll to position [236, 0]
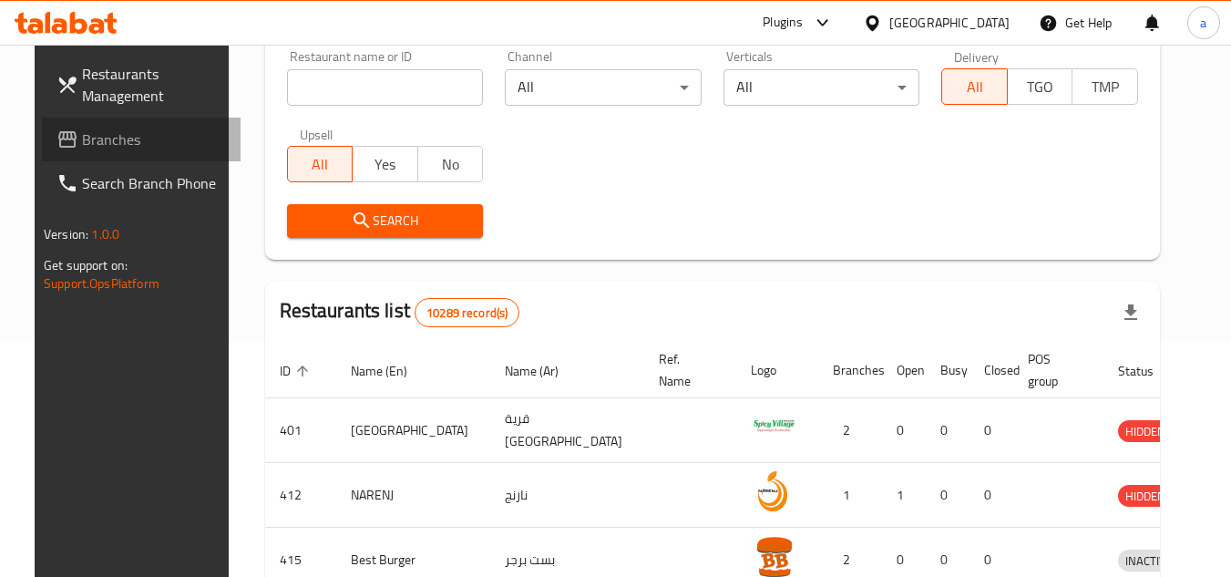
click at [100, 142] on span "Branches" at bounding box center [154, 139] width 144 height 22
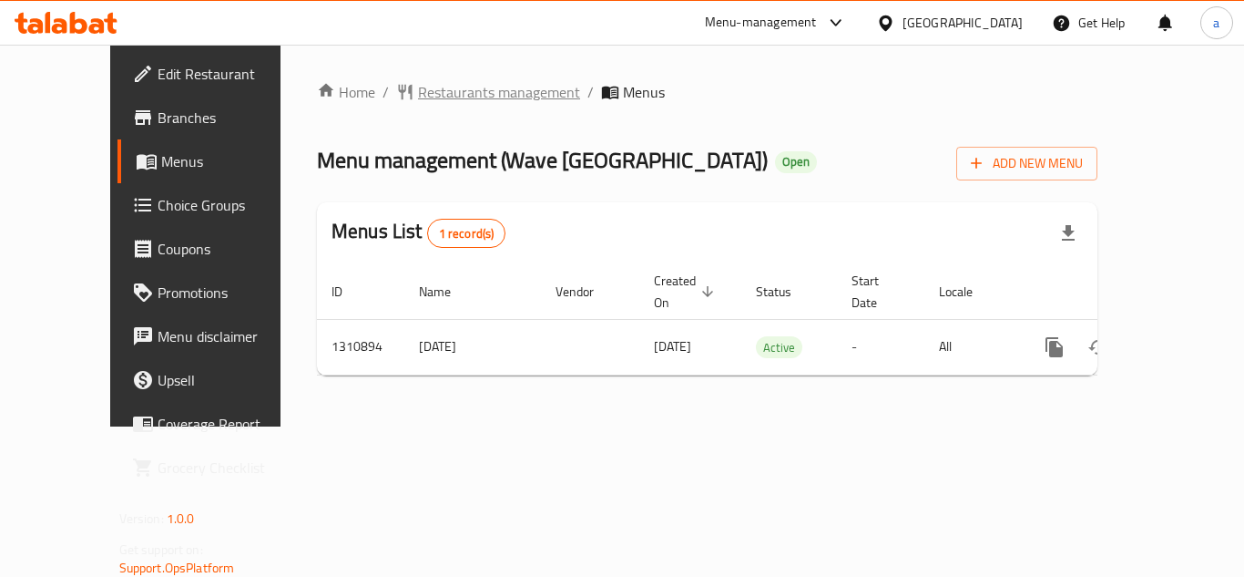
click at [464, 89] on span "Restaurants management" at bounding box center [499, 92] width 162 height 22
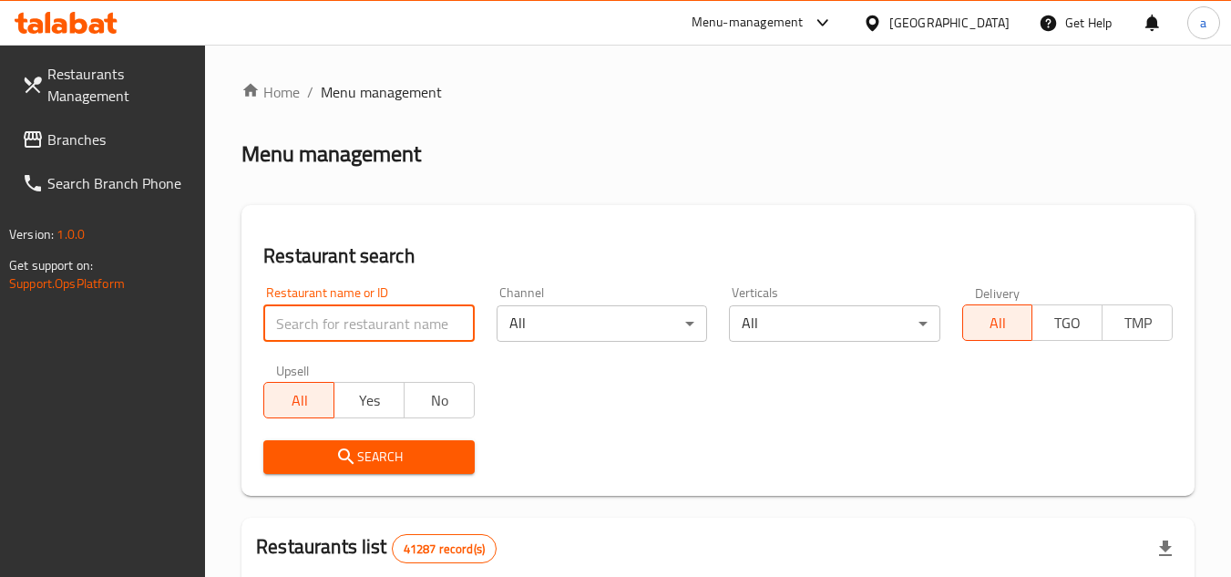
click at [314, 319] on input "search" at bounding box center [368, 323] width 210 height 36
paste input "705614"
type input "705614"
click at [359, 458] on span "Search" at bounding box center [368, 456] width 181 height 23
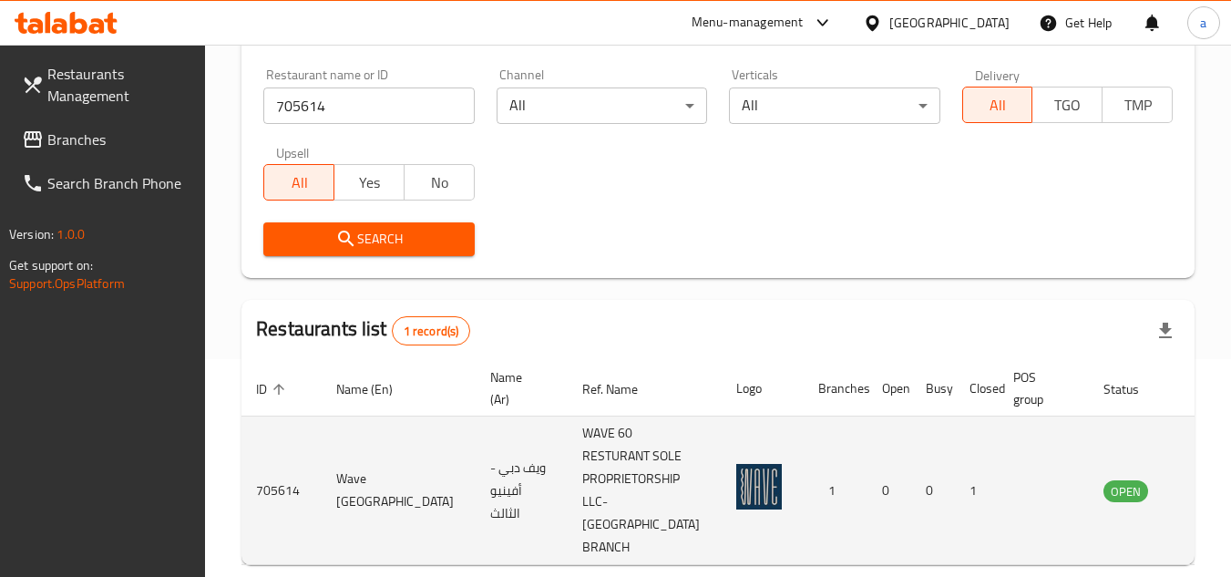
scroll to position [259, 0]
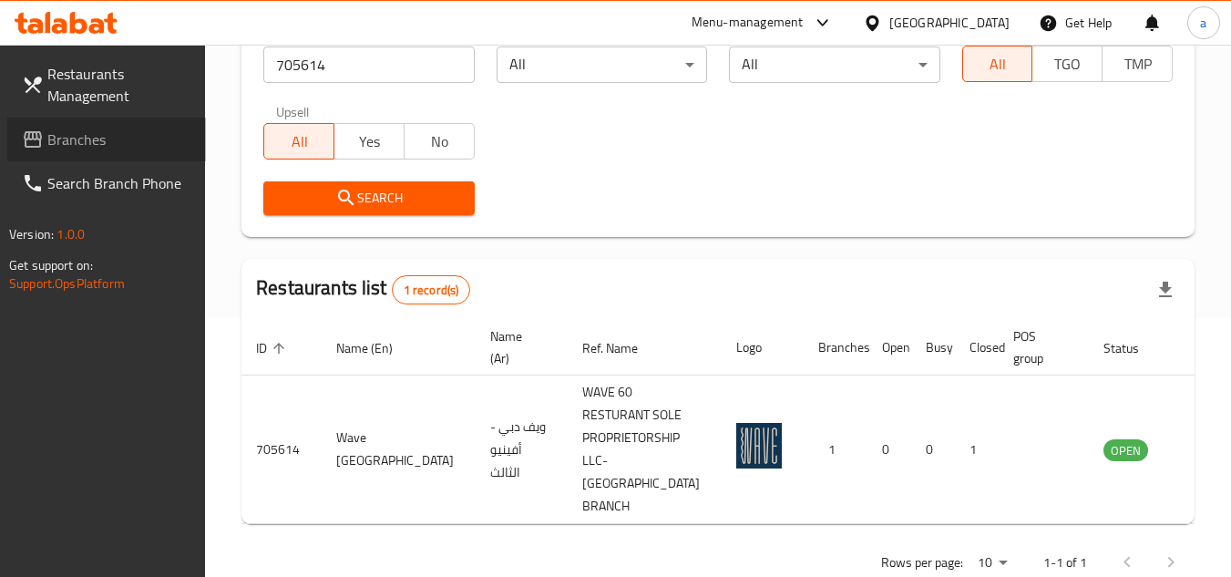
click at [114, 144] on span "Branches" at bounding box center [119, 139] width 144 height 22
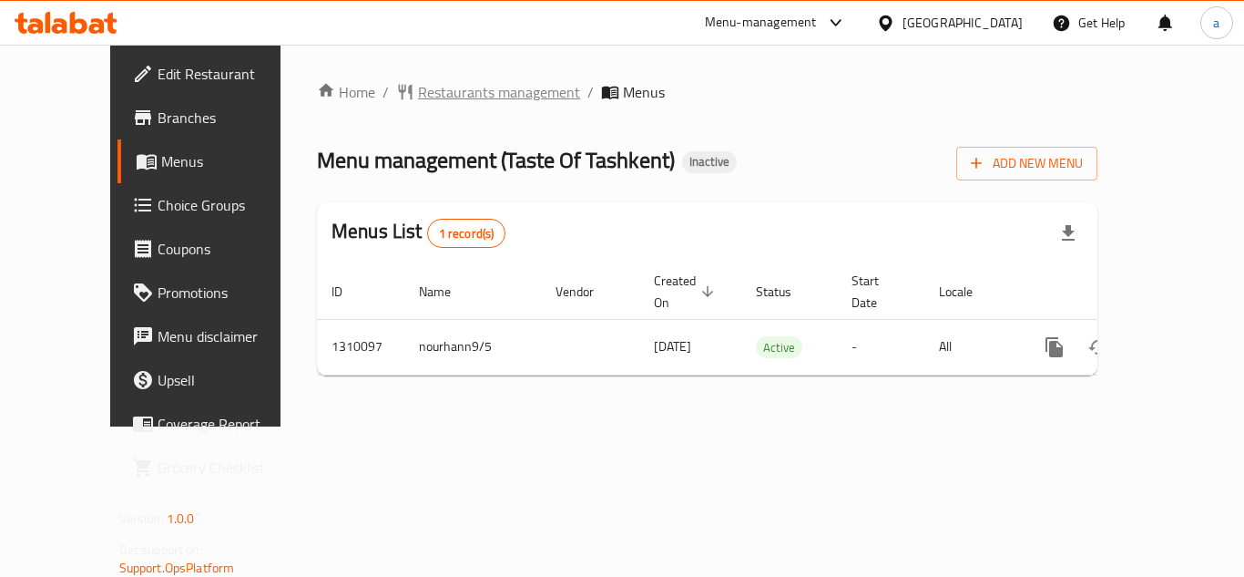
click at [418, 91] on span "Restaurants management" at bounding box center [499, 92] width 162 height 22
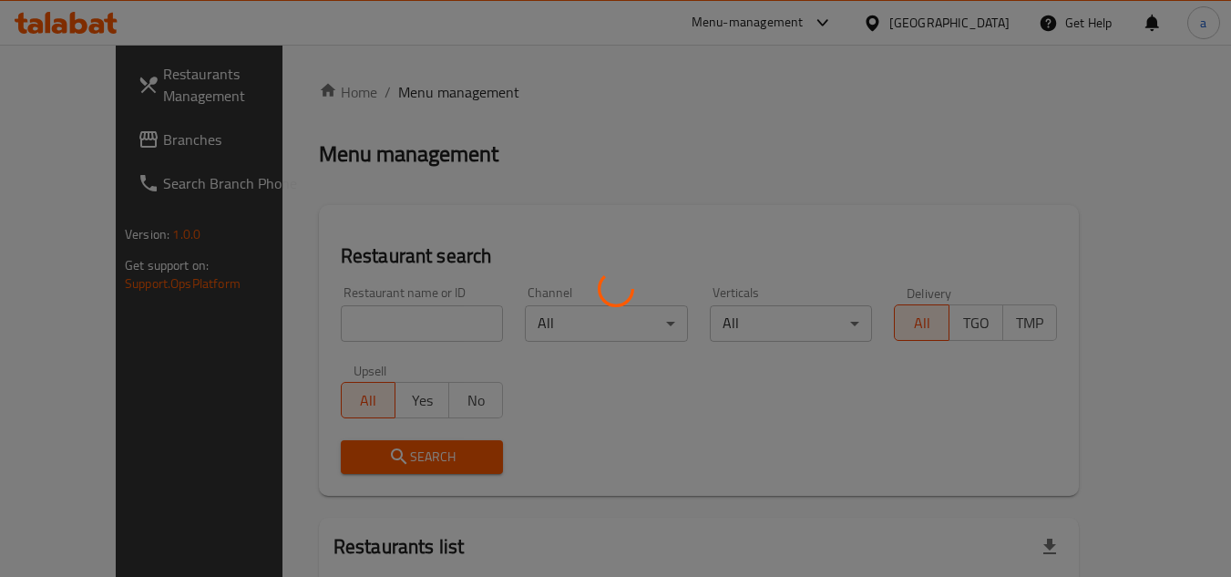
click at [396, 321] on div at bounding box center [615, 288] width 1231 height 577
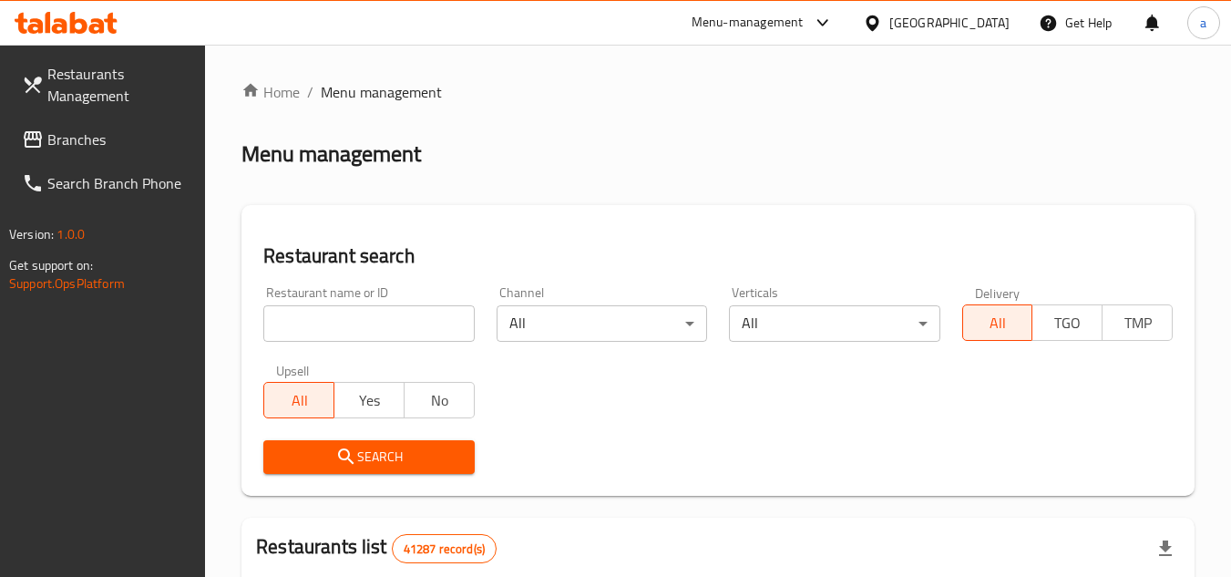
click at [396, 321] on input "search" at bounding box center [368, 323] width 210 height 36
paste input "705348"
type input "705348"
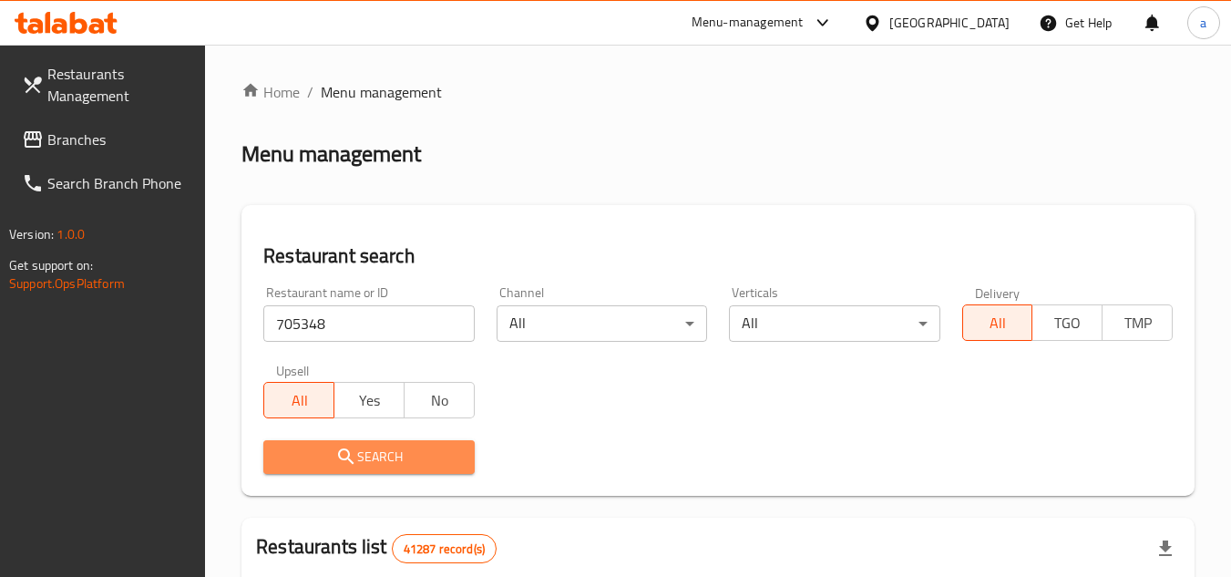
click at [403, 451] on span "Search" at bounding box center [368, 456] width 181 height 23
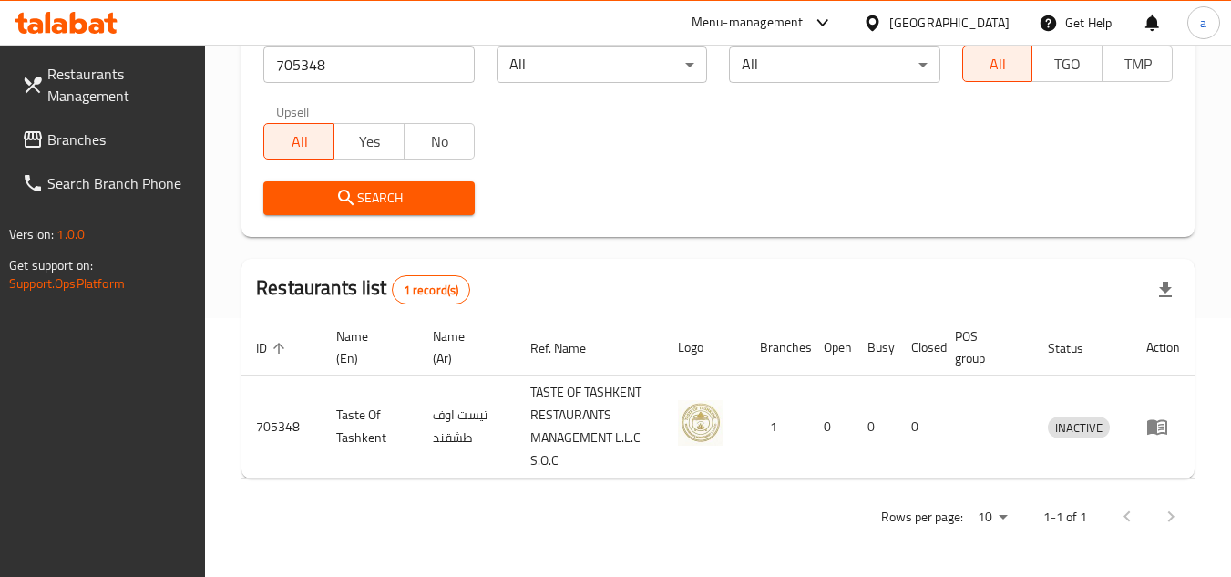
scroll to position [281, 0]
click at [86, 150] on span "Branches" at bounding box center [119, 139] width 144 height 22
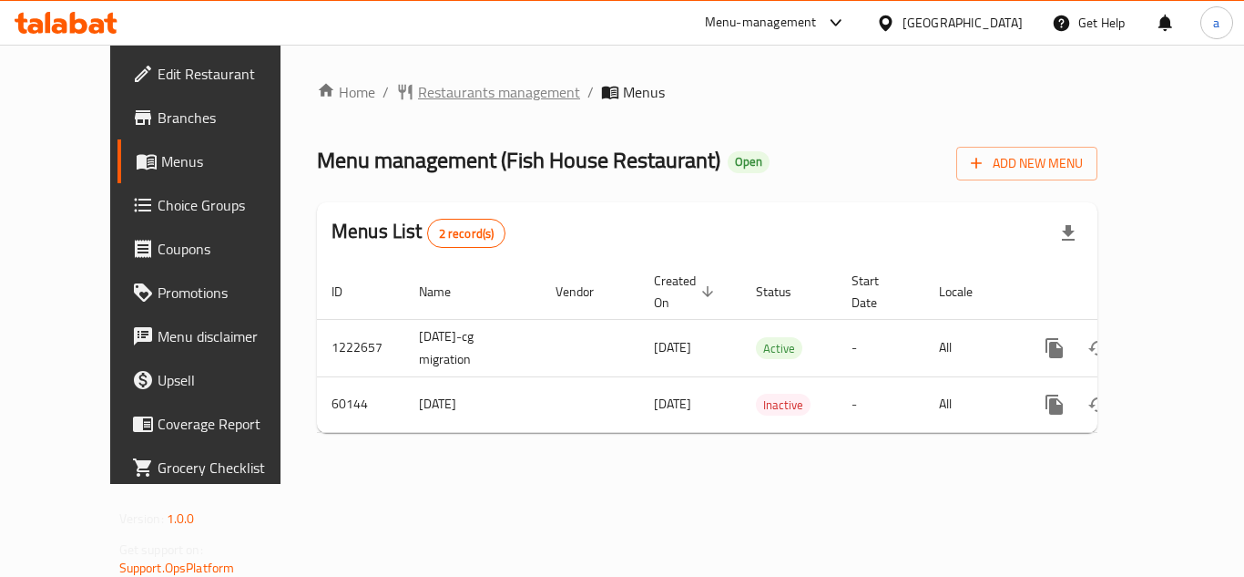
click at [424, 90] on span "Restaurants management" at bounding box center [499, 92] width 162 height 22
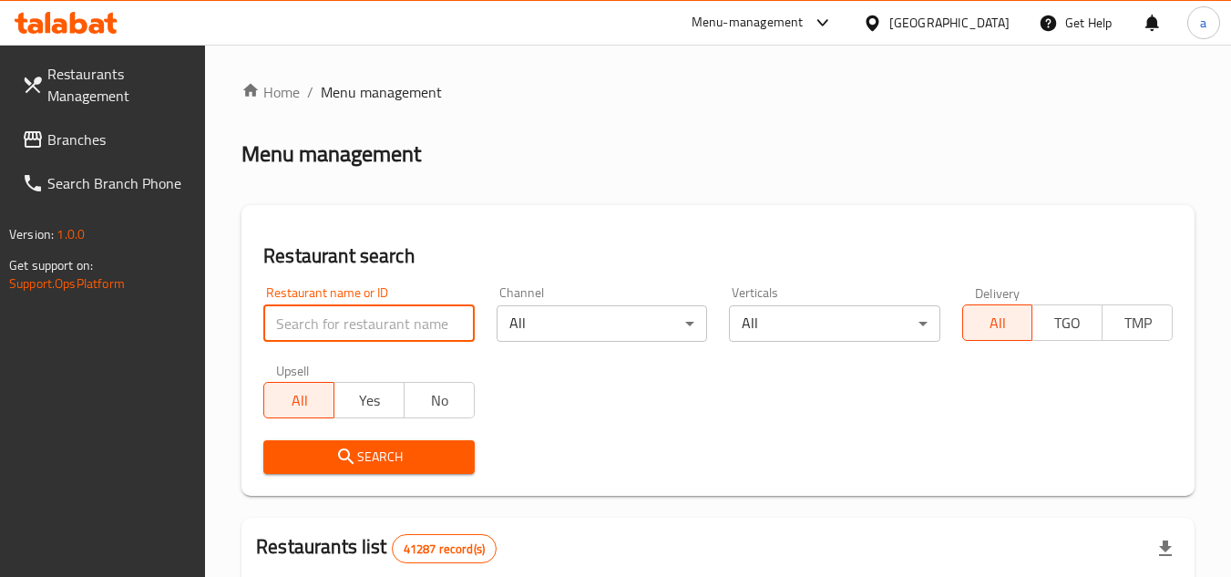
click at [327, 322] on input "search" at bounding box center [368, 323] width 210 height 36
paste input "28987"
type input "28987"
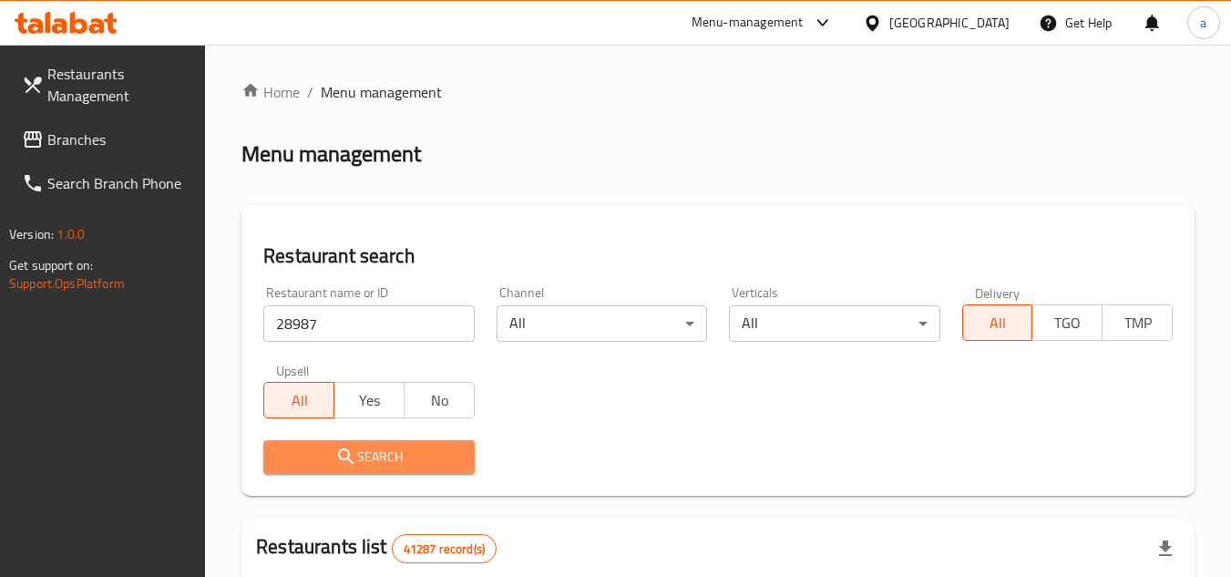
click at [379, 465] on span "Search" at bounding box center [368, 456] width 181 height 23
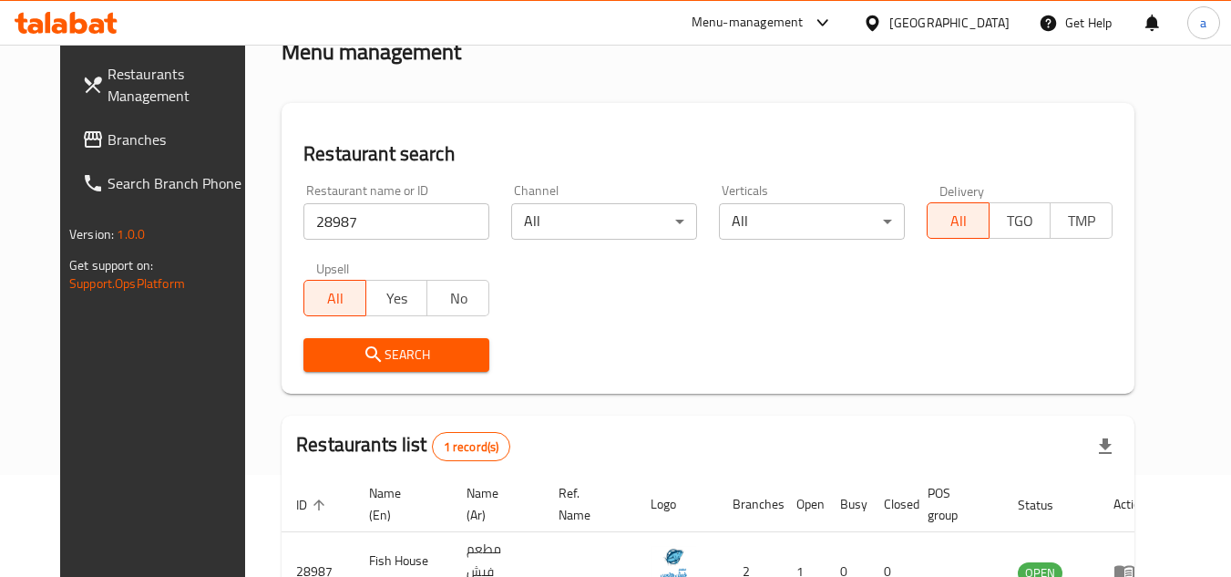
scroll to position [220, 0]
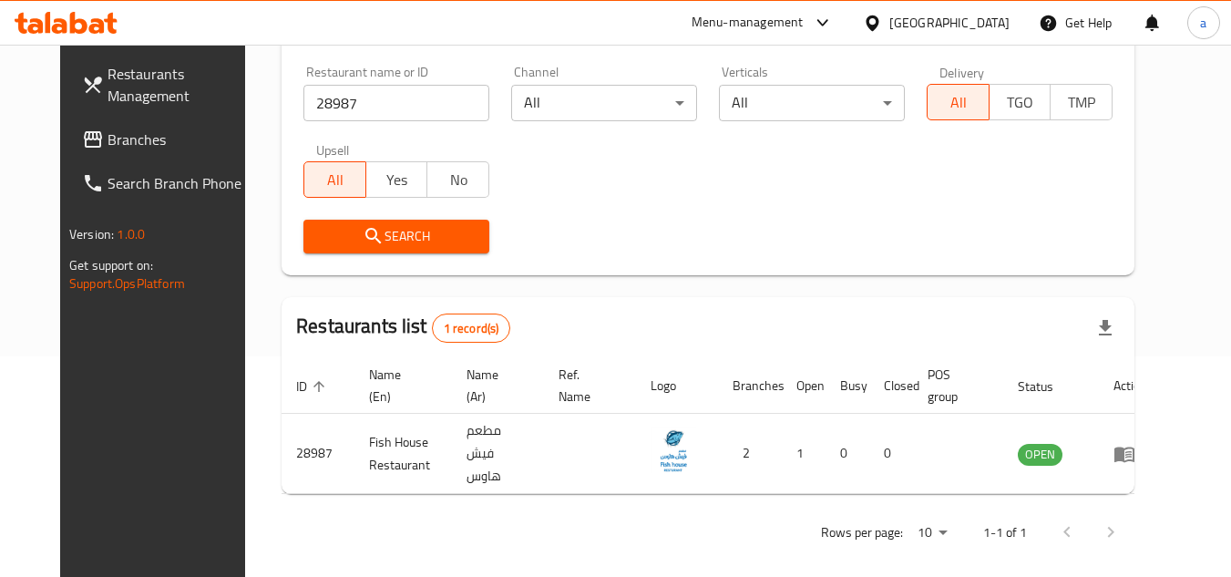
click at [101, 116] on link "Restaurants Management" at bounding box center [166, 85] width 199 height 66
click at [125, 140] on span "Branches" at bounding box center [179, 139] width 144 height 22
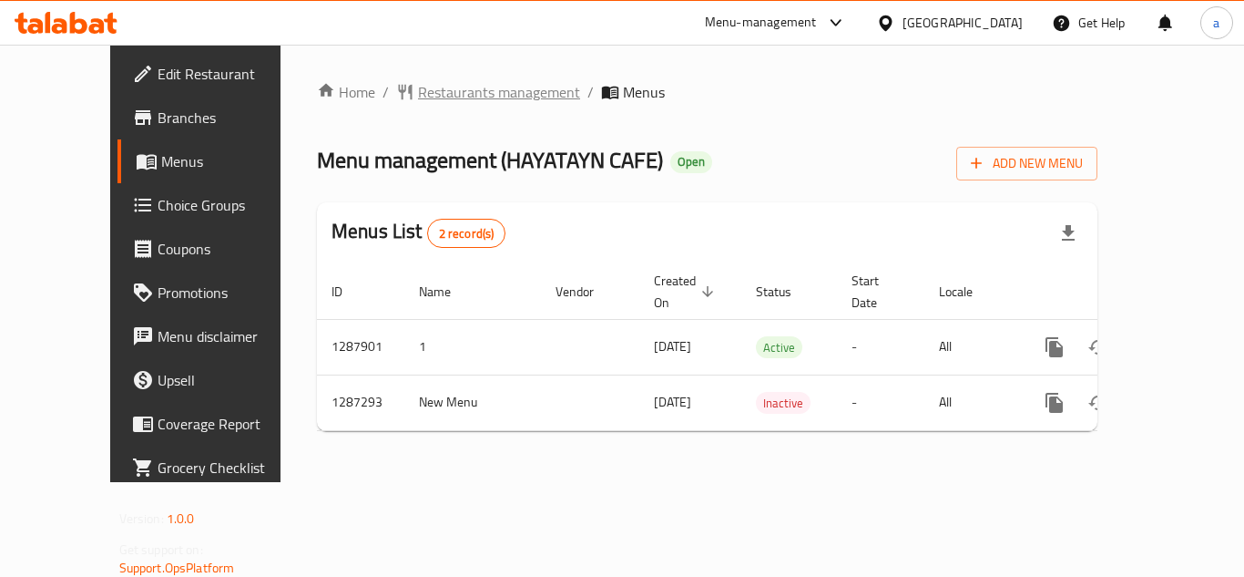
click at [418, 84] on span "Restaurants management" at bounding box center [499, 92] width 162 height 22
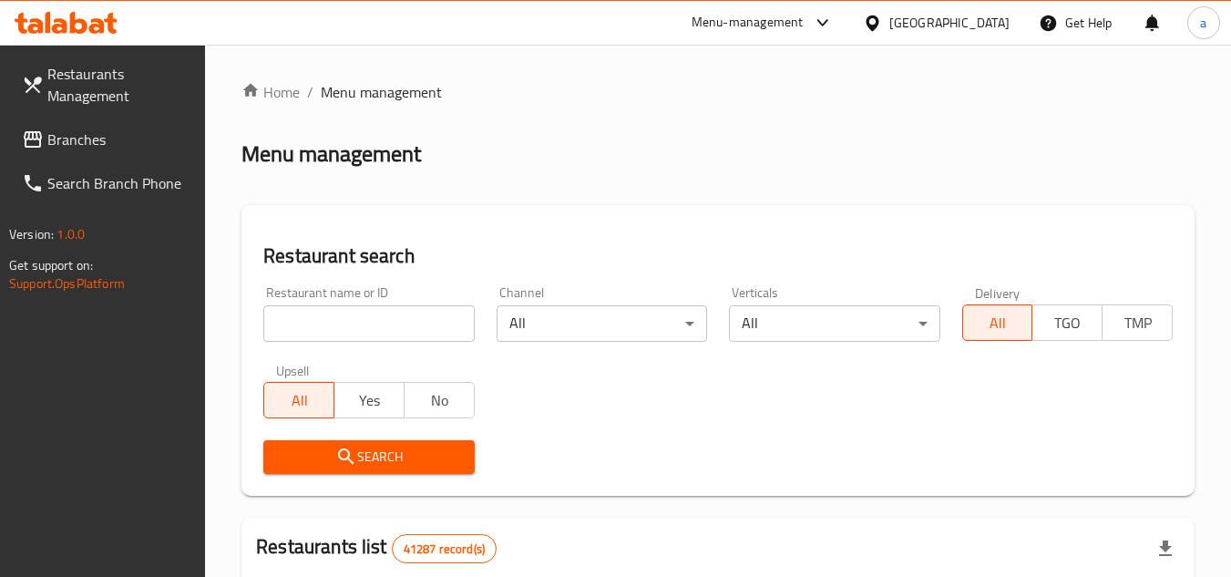
click at [442, 317] on input "search" at bounding box center [368, 323] width 210 height 36
paste input "696642"
type input "696642"
click at [436, 447] on span "Search" at bounding box center [368, 456] width 181 height 23
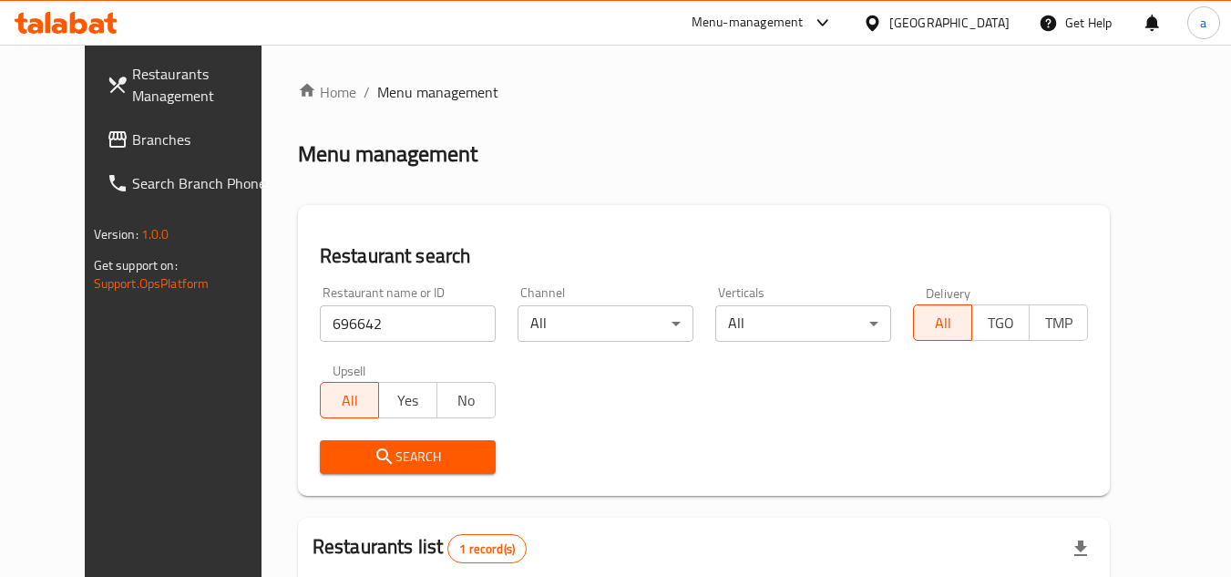
click at [894, 23] on div "[GEOGRAPHIC_DATA]" at bounding box center [949, 23] width 120 height 20
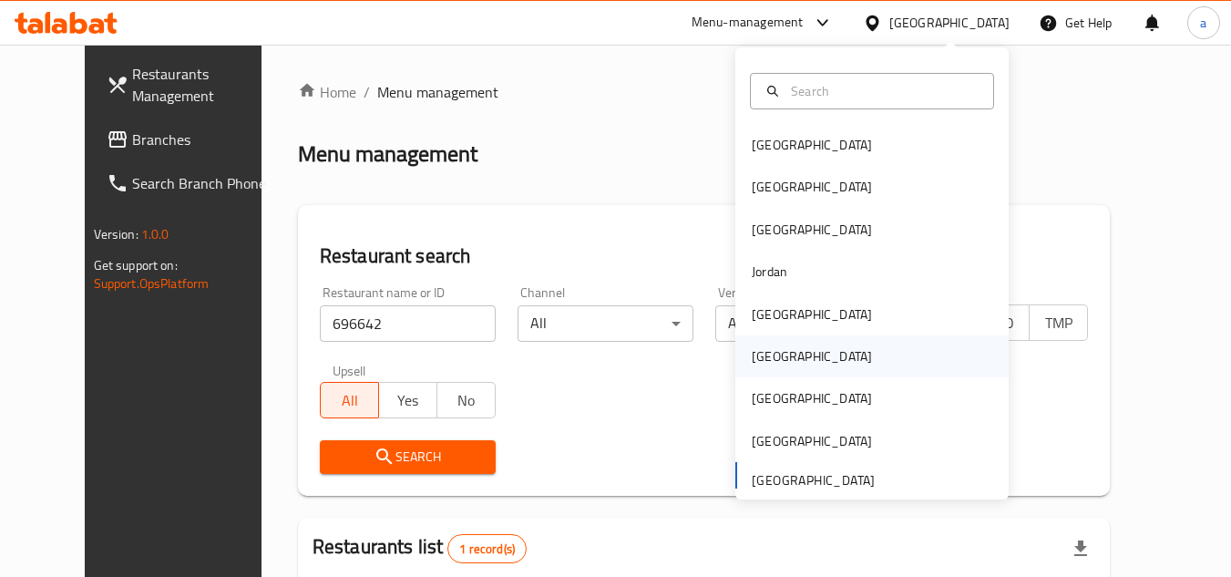
click at [826, 351] on div "[GEOGRAPHIC_DATA]" at bounding box center [871, 356] width 273 height 42
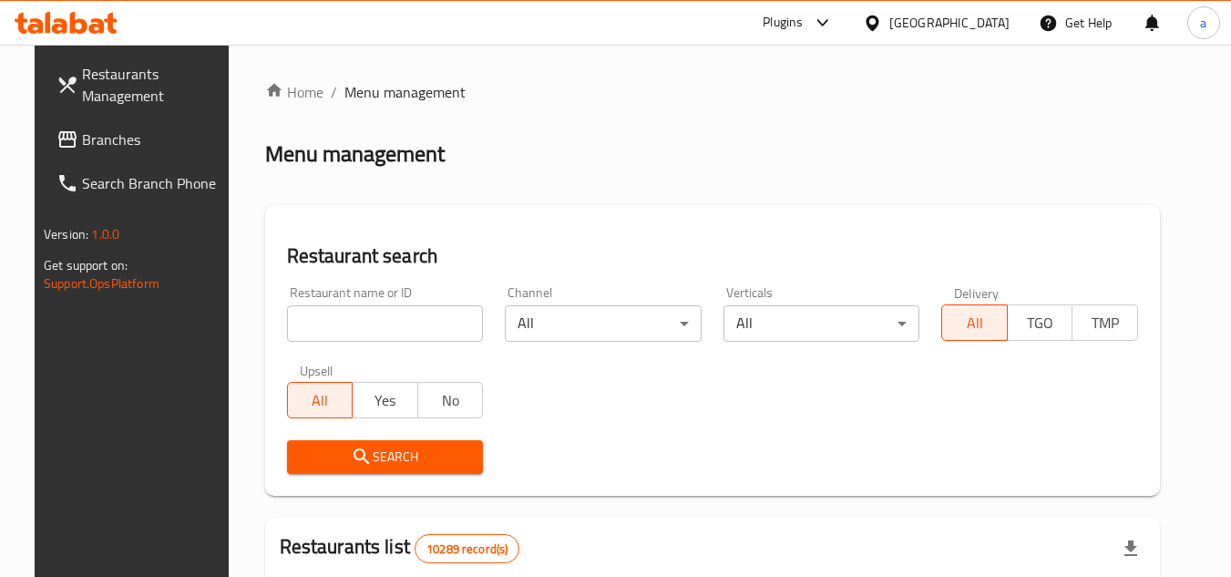
click at [82, 143] on span "Branches" at bounding box center [154, 139] width 144 height 22
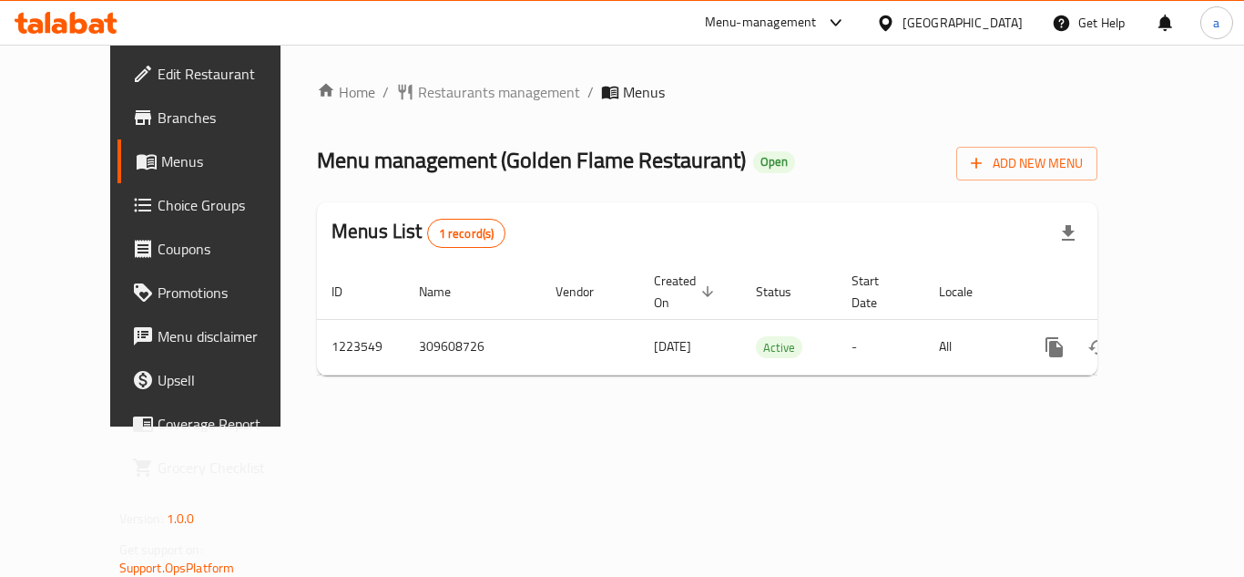
click at [384, 77] on div "Home / Restaurants management / Menus Menu management ( Golden Flame Restaurant…" at bounding box center [707, 236] width 853 height 382
click at [418, 97] on span "Restaurants management" at bounding box center [499, 92] width 162 height 22
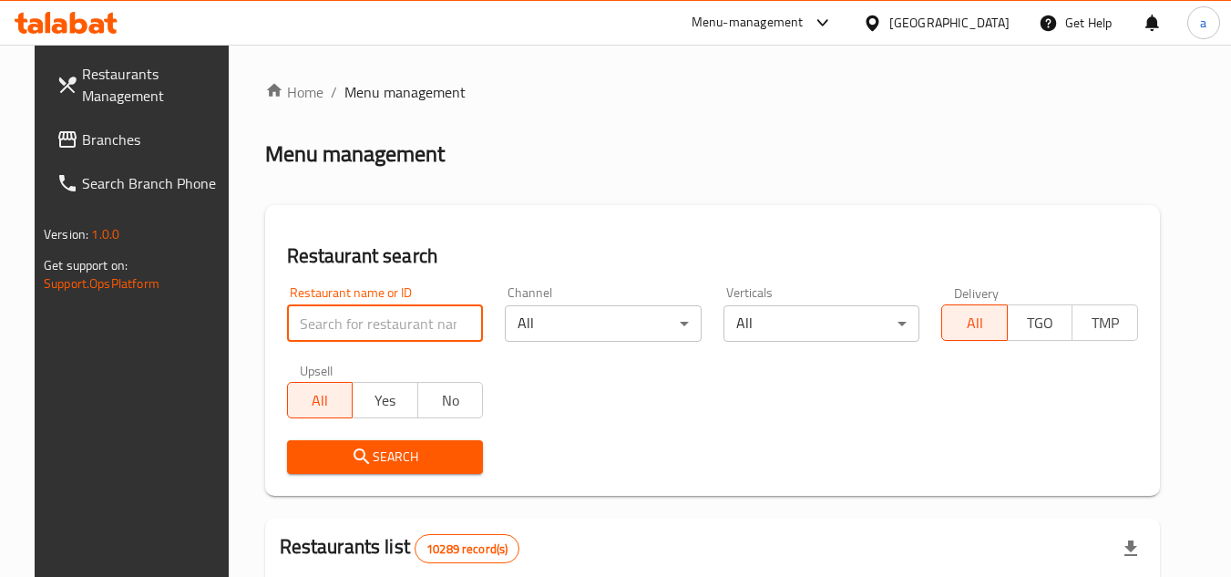
click at [346, 322] on input "search" at bounding box center [385, 323] width 197 height 36
paste input "674475"
type input "674475"
click at [346, 441] on button "Search" at bounding box center [385, 457] width 197 height 34
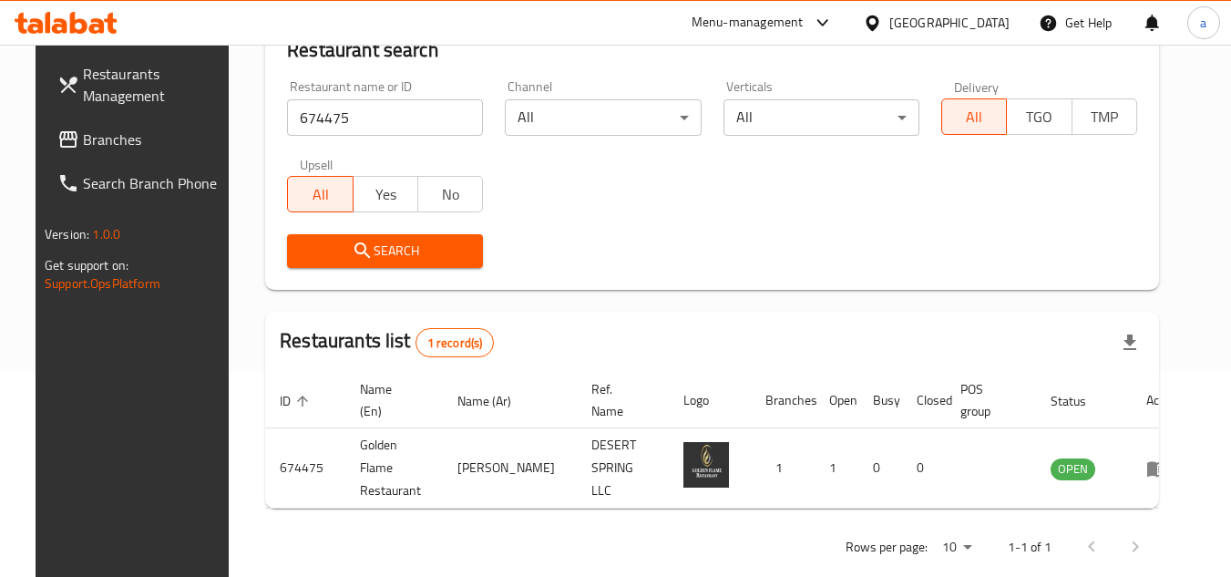
scroll to position [220, 0]
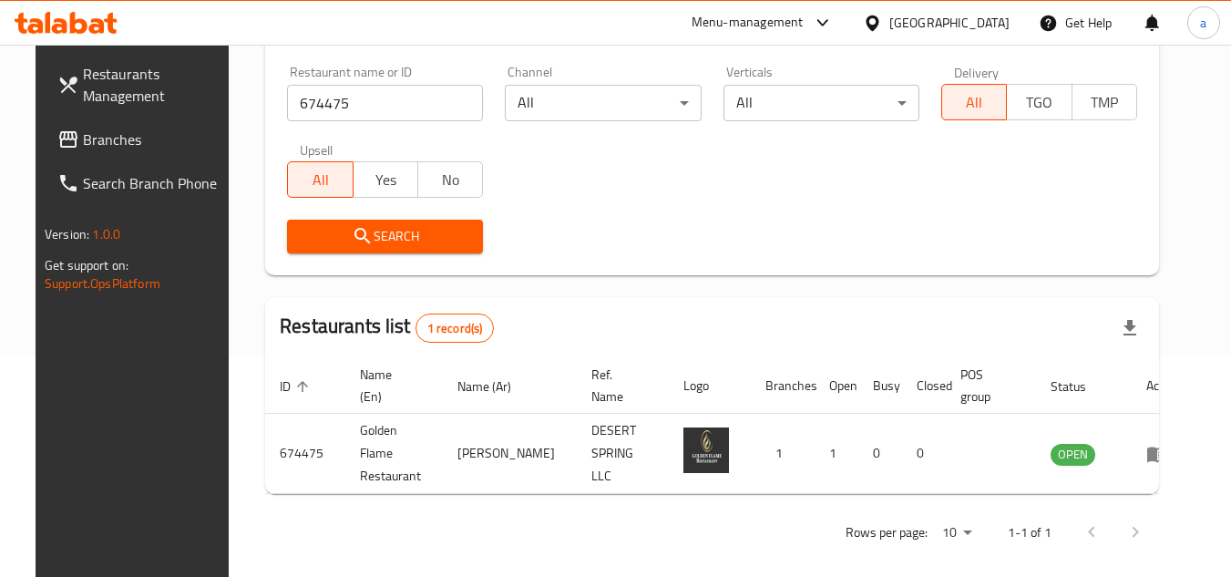
click at [132, 147] on span "Branches" at bounding box center [155, 139] width 144 height 22
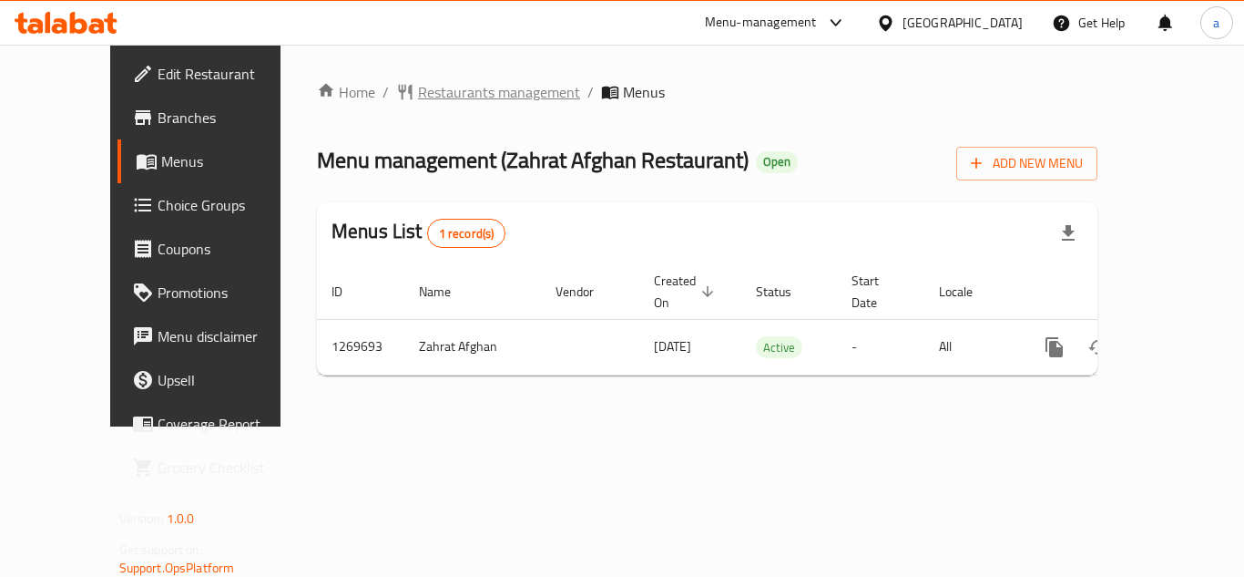
click at [444, 96] on span "Restaurants management" at bounding box center [499, 92] width 162 height 22
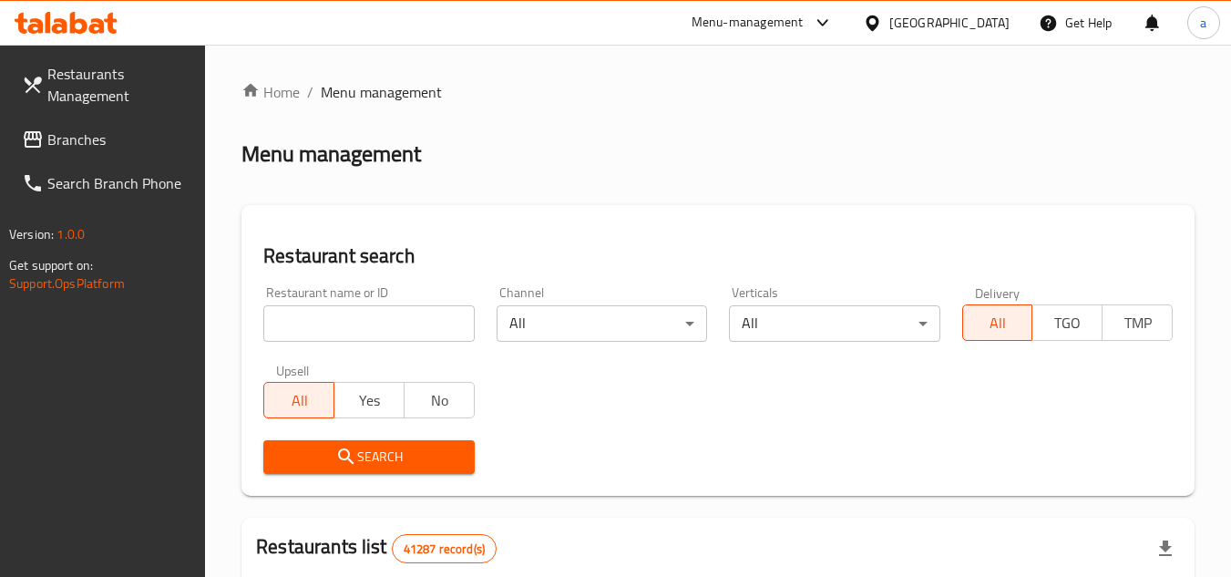
click at [342, 330] on div at bounding box center [615, 288] width 1231 height 577
click at [347, 325] on input "search" at bounding box center [368, 323] width 210 height 36
paste input "688761"
type input "688761"
click at [390, 454] on span "Search" at bounding box center [368, 456] width 181 height 23
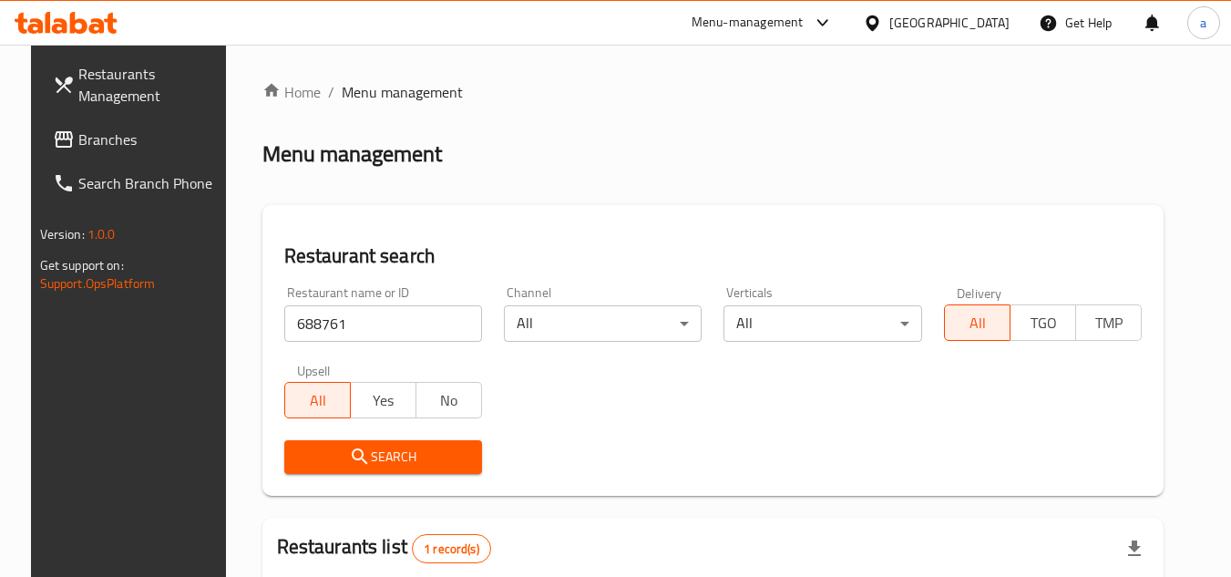
click at [160, 145] on span "Branches" at bounding box center [150, 139] width 144 height 22
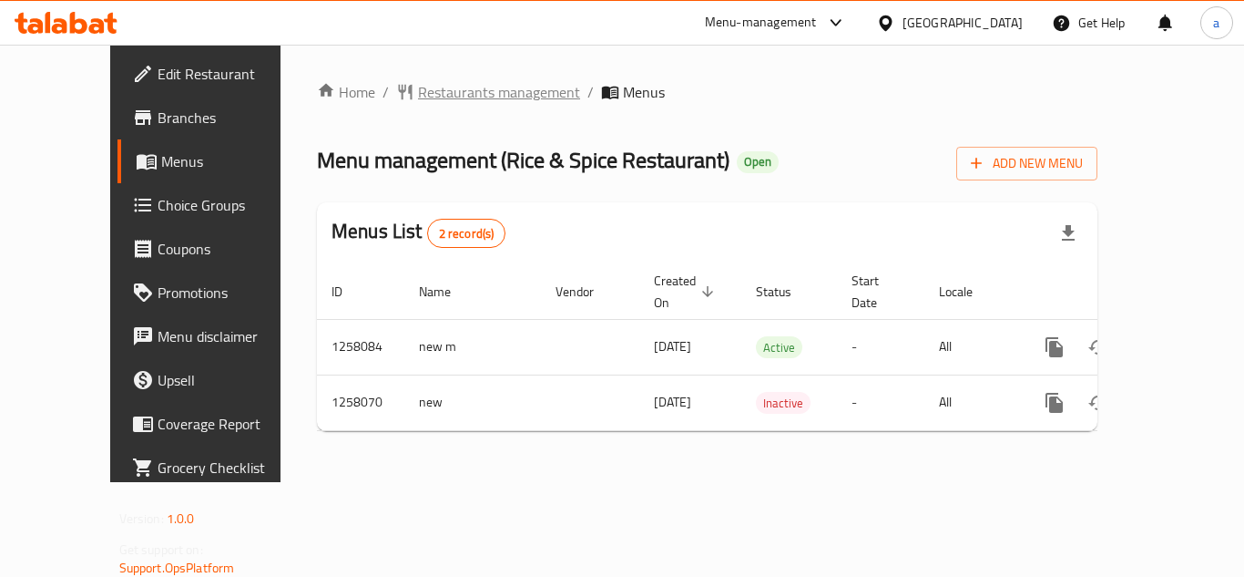
click at [418, 103] on span "Restaurants management" at bounding box center [499, 92] width 162 height 22
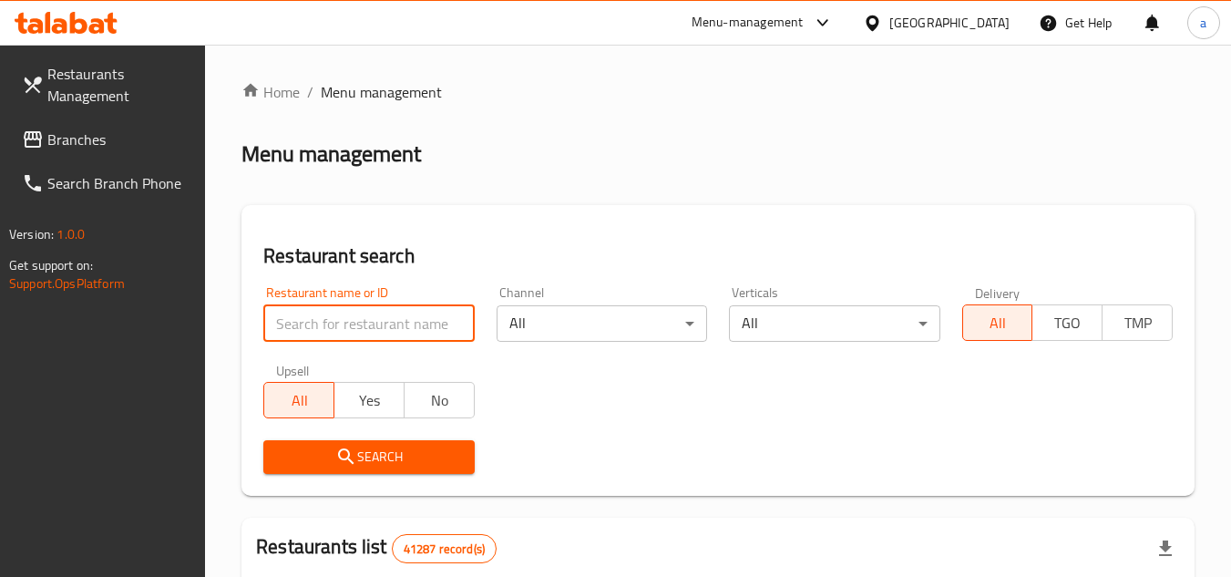
click at [388, 326] on input "search" at bounding box center [368, 323] width 210 height 36
paste input "683260"
type input "683260"
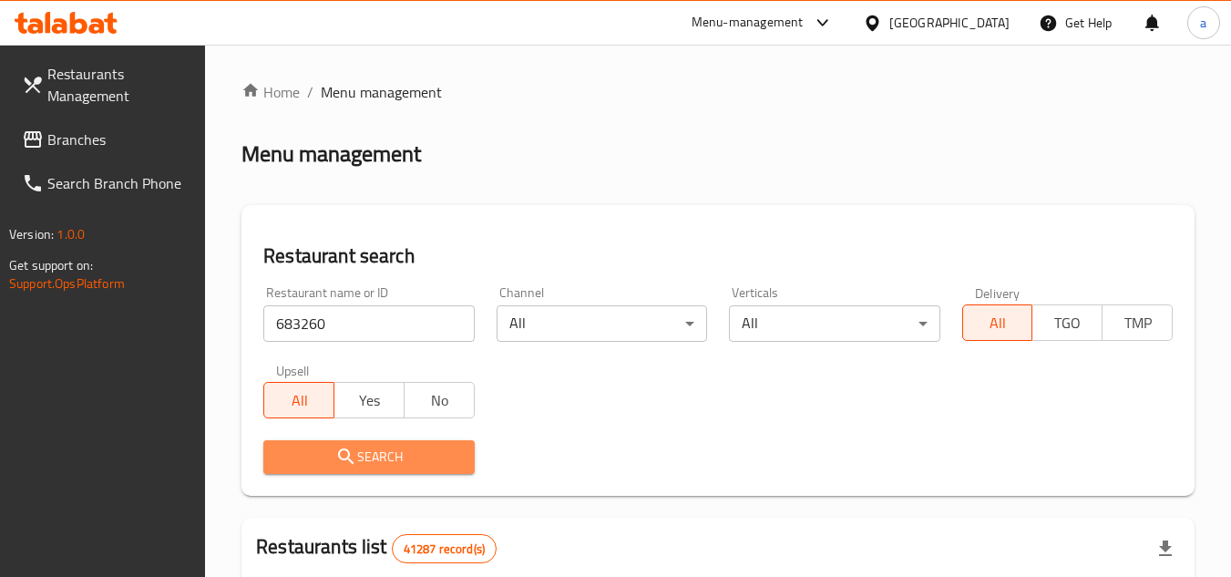
click at [471, 470] on button "Search" at bounding box center [368, 457] width 210 height 34
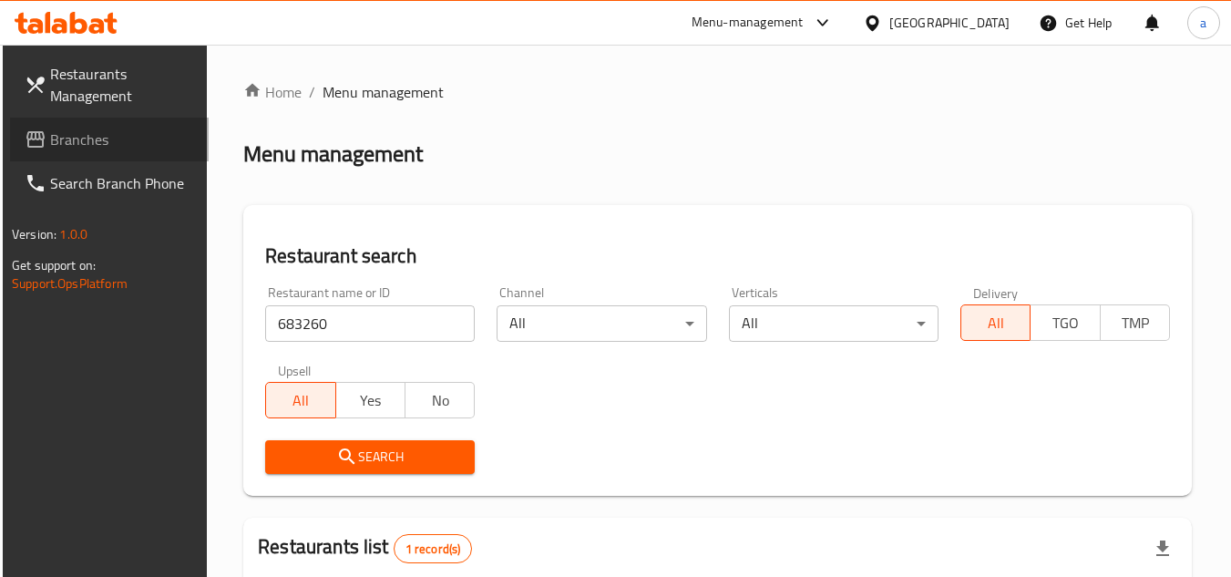
click at [97, 145] on span "Branches" at bounding box center [122, 139] width 144 height 22
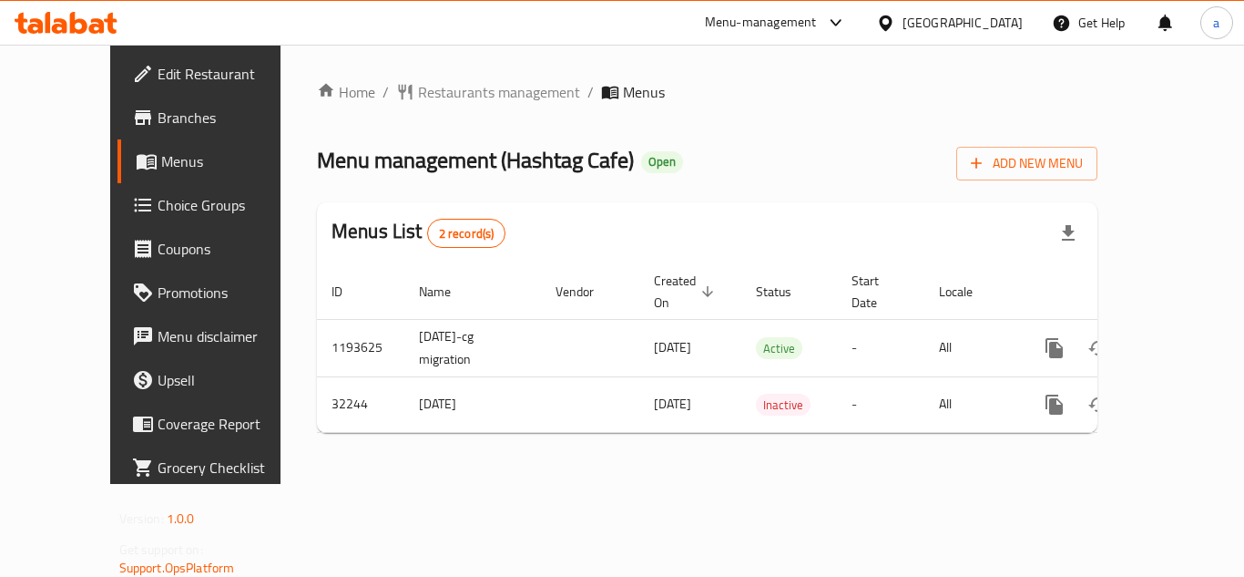
click at [440, 94] on span "Restaurants management" at bounding box center [499, 92] width 162 height 22
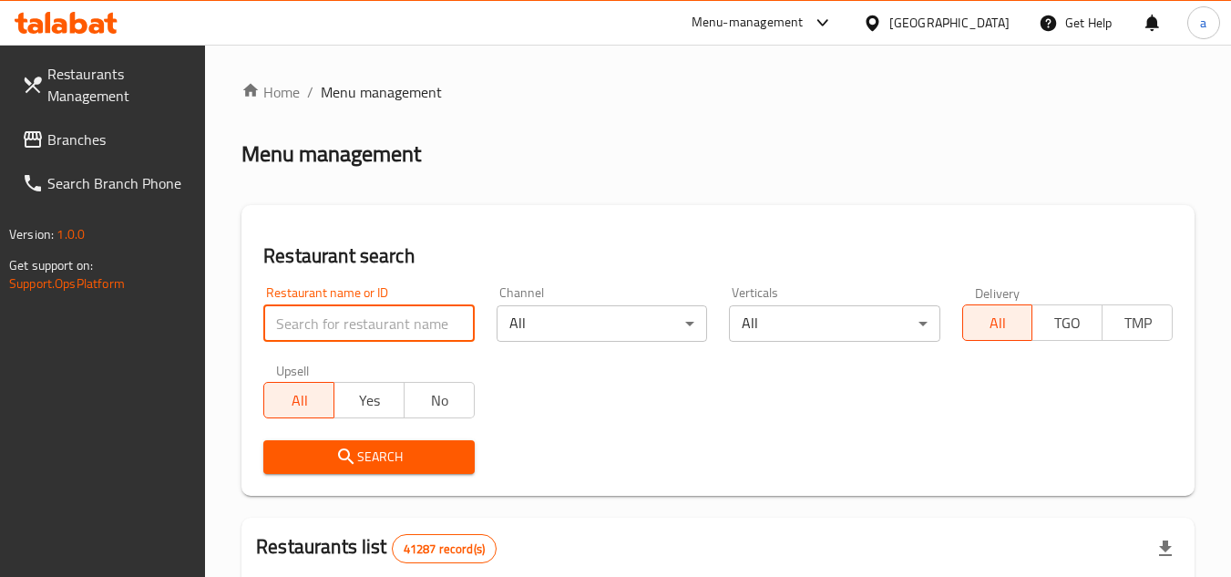
click at [424, 320] on input "search" at bounding box center [368, 323] width 210 height 36
paste input "16492"
type input "16492"
click at [446, 455] on span "Search" at bounding box center [368, 456] width 181 height 23
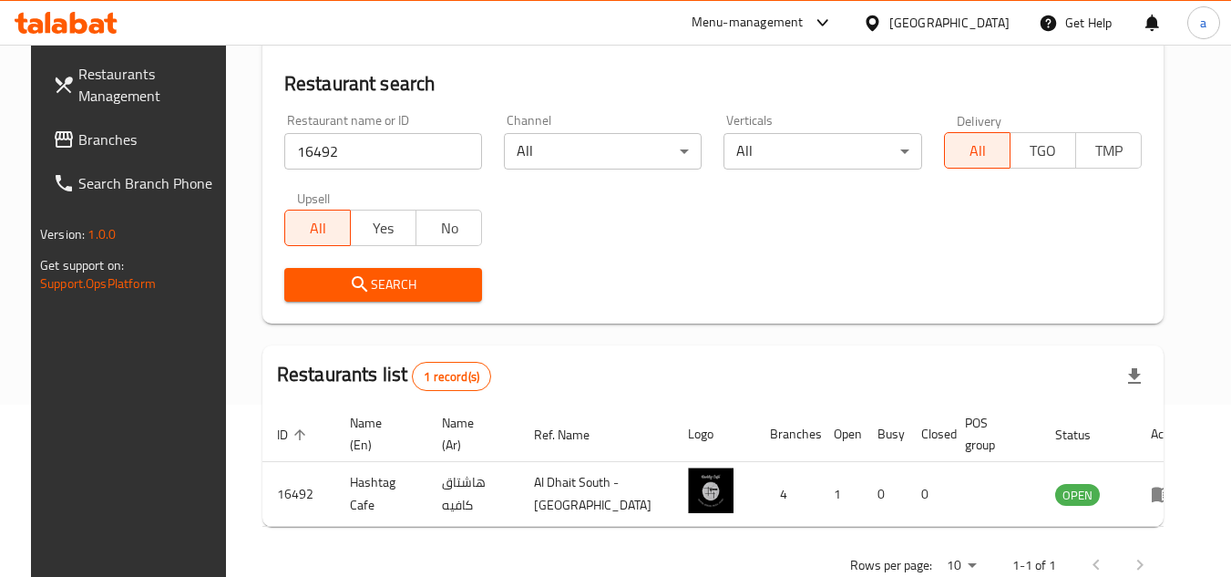
scroll to position [220, 0]
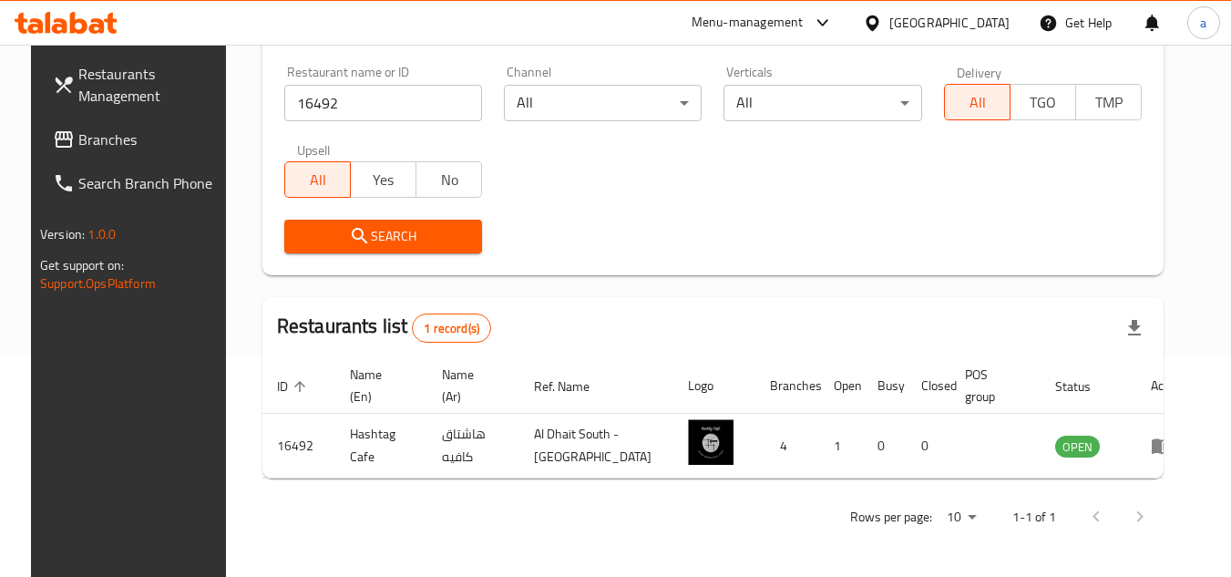
click at [103, 149] on span "Branches" at bounding box center [150, 139] width 144 height 22
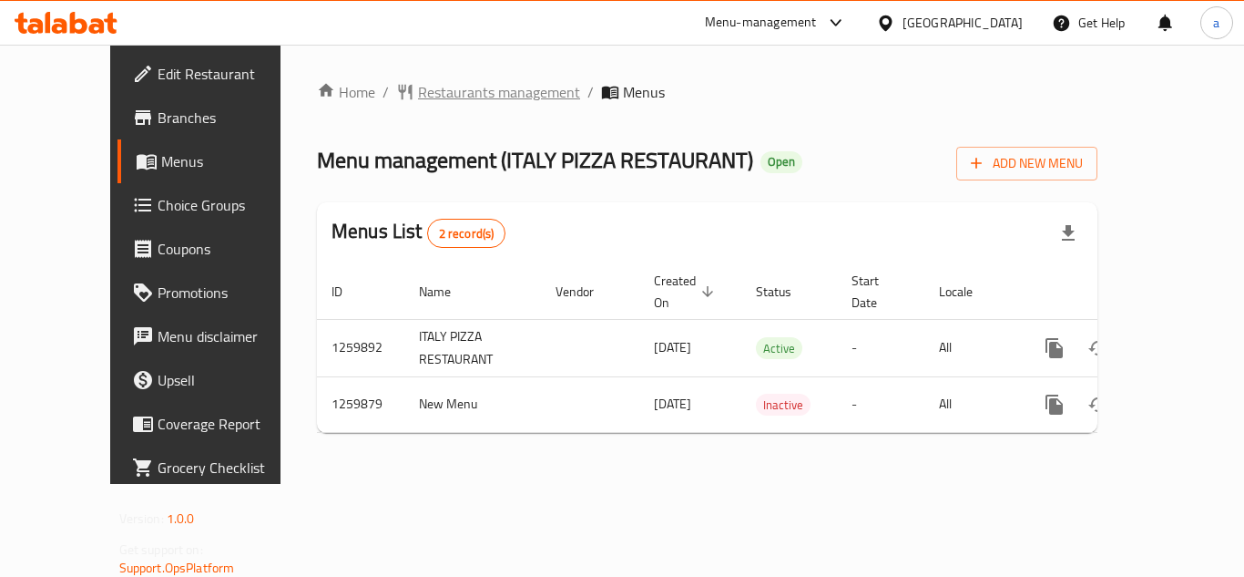
click at [468, 90] on span "Restaurants management" at bounding box center [499, 92] width 162 height 22
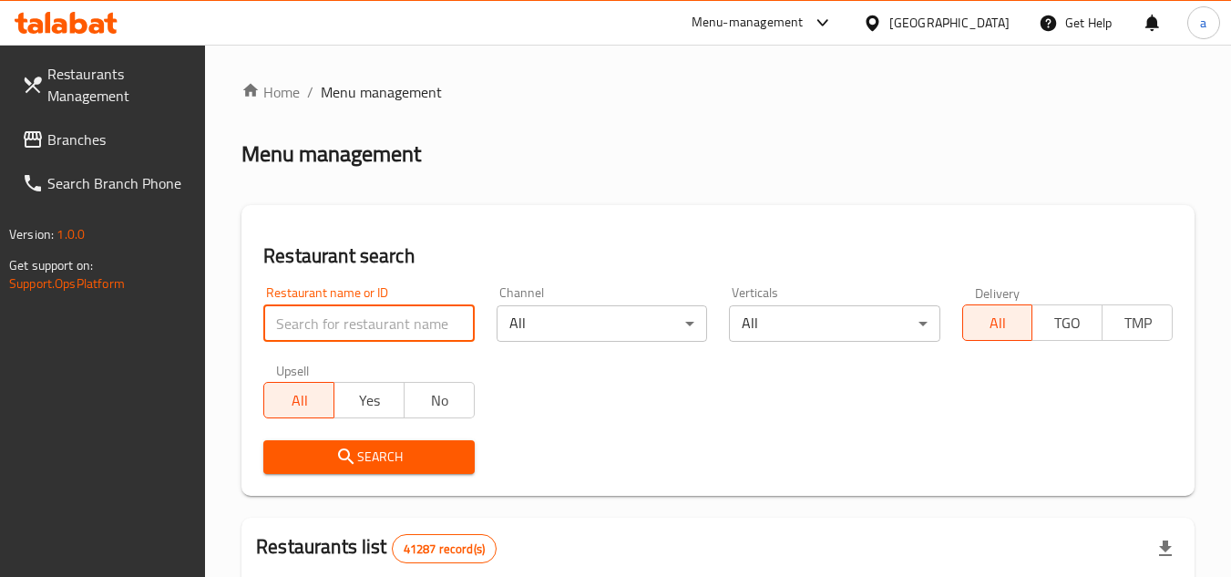
click at [342, 332] on input "search" at bounding box center [368, 323] width 210 height 36
paste input "684753"
type input "684753"
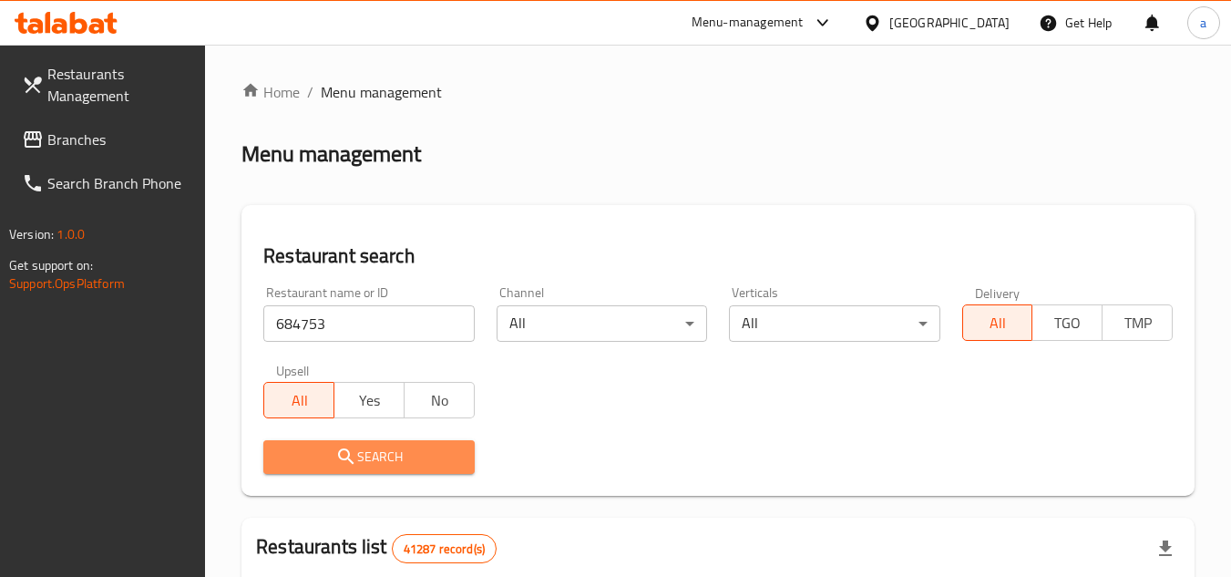
click at [402, 460] on span "Search" at bounding box center [368, 456] width 181 height 23
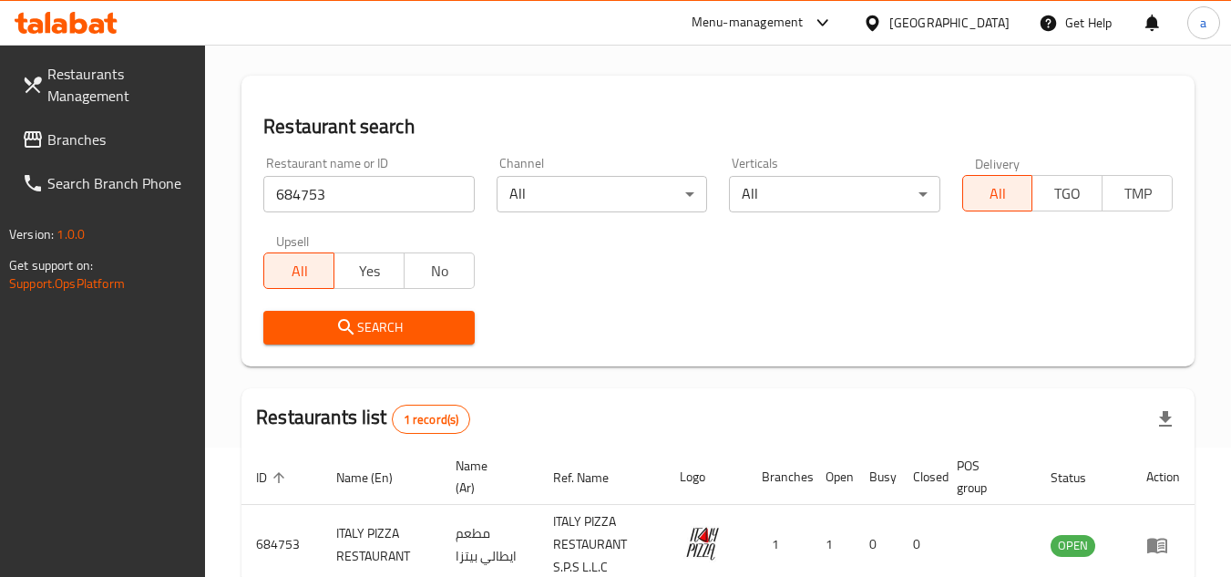
scroll to position [236, 0]
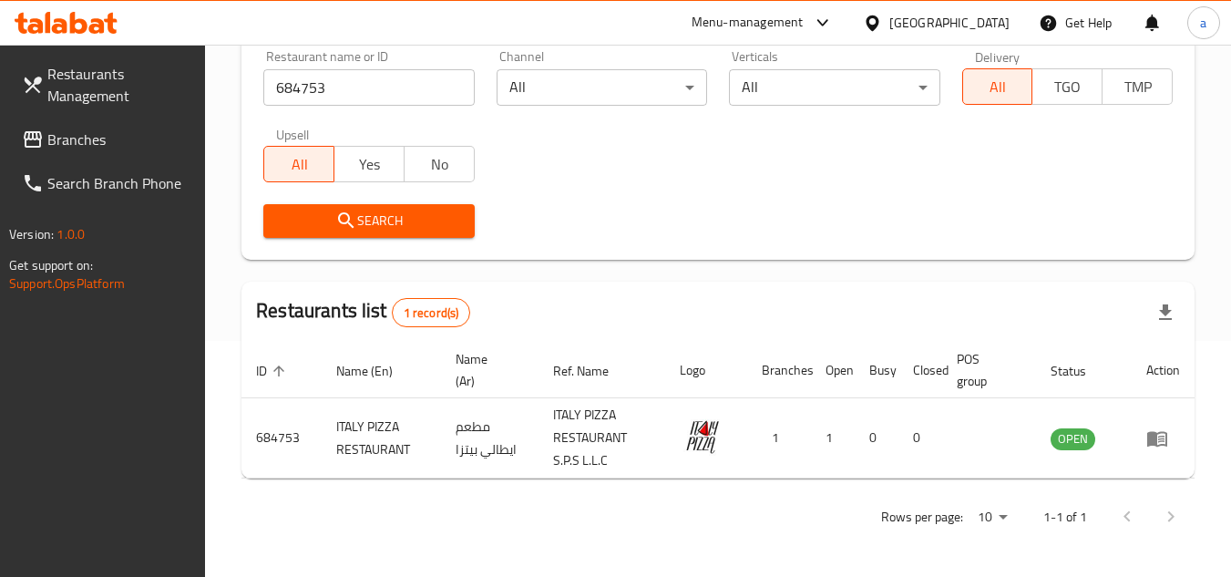
click at [954, 16] on div "[GEOGRAPHIC_DATA]" at bounding box center [949, 23] width 120 height 20
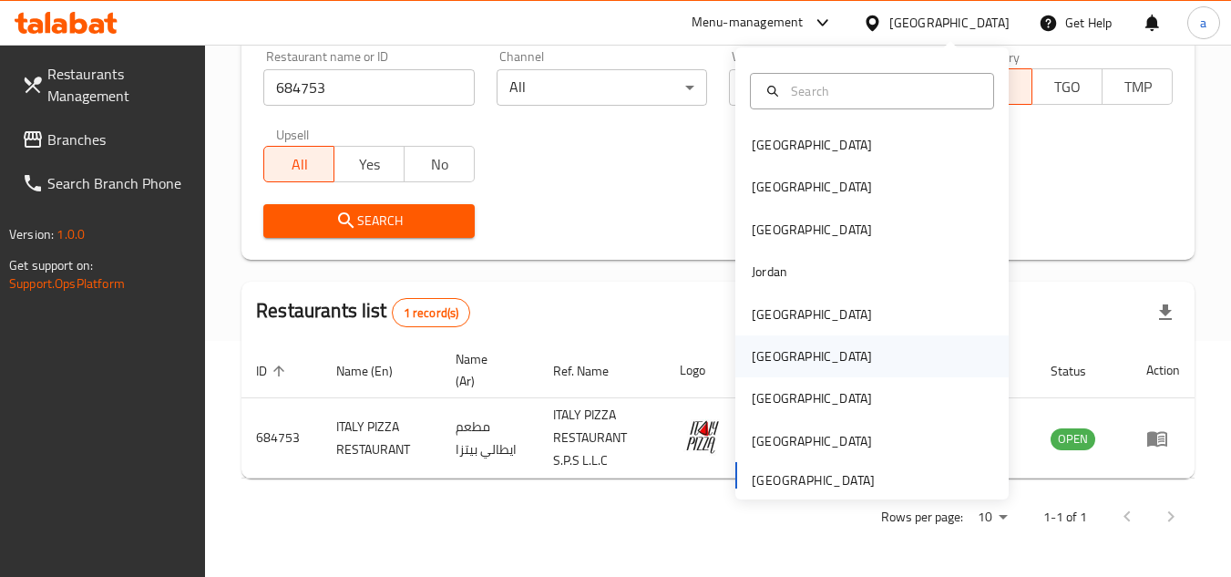
click at [858, 366] on div "[GEOGRAPHIC_DATA]" at bounding box center [871, 356] width 273 height 42
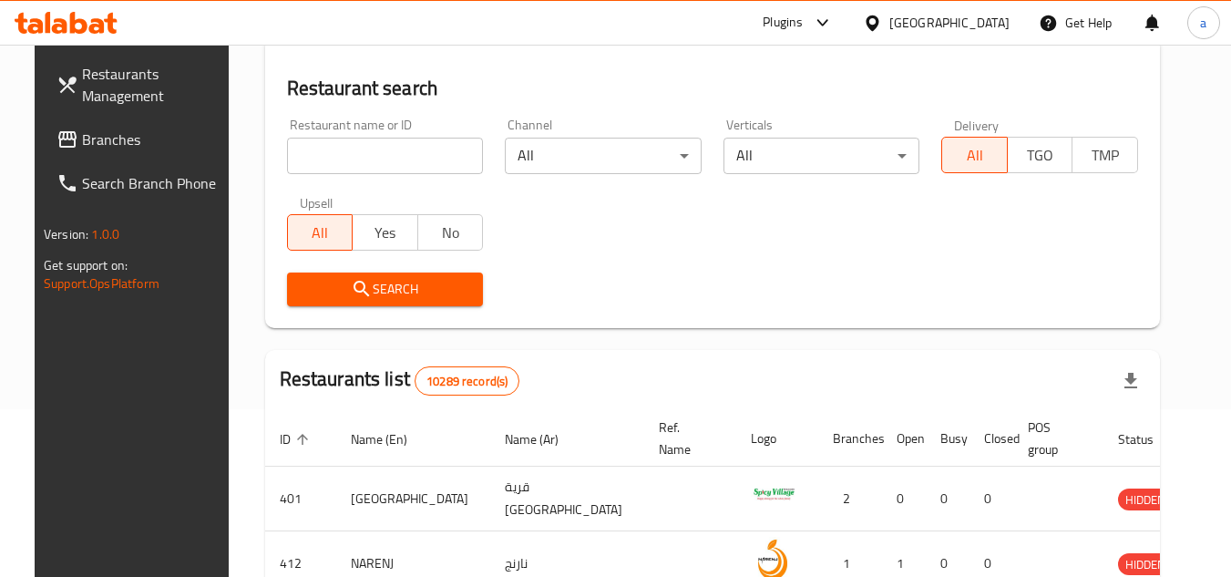
scroll to position [236, 0]
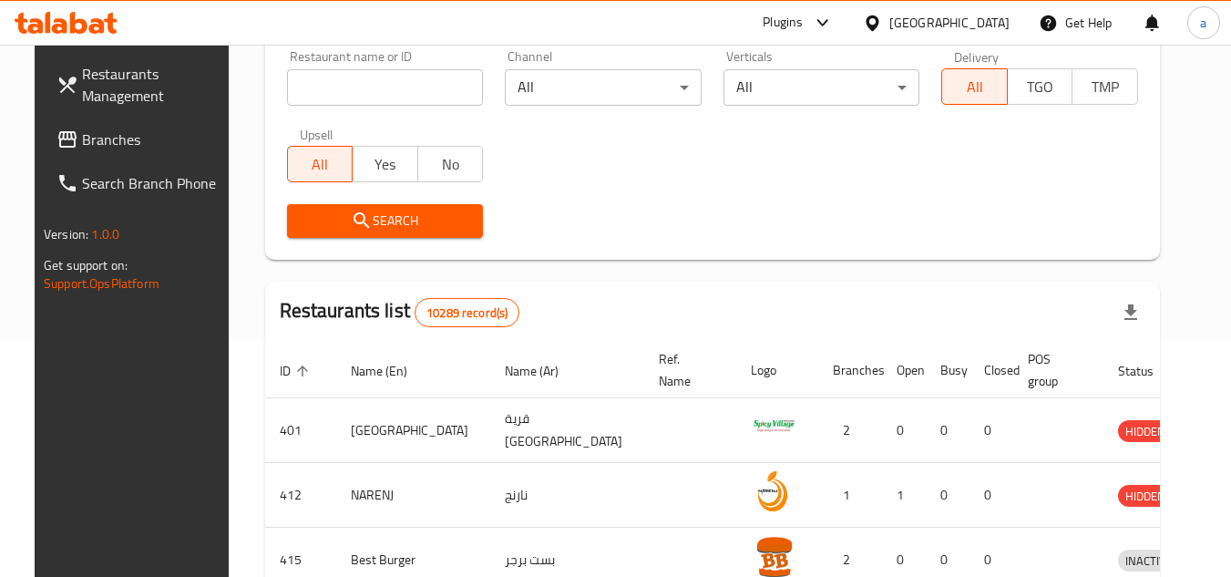
click at [95, 138] on span "Branches" at bounding box center [154, 139] width 144 height 22
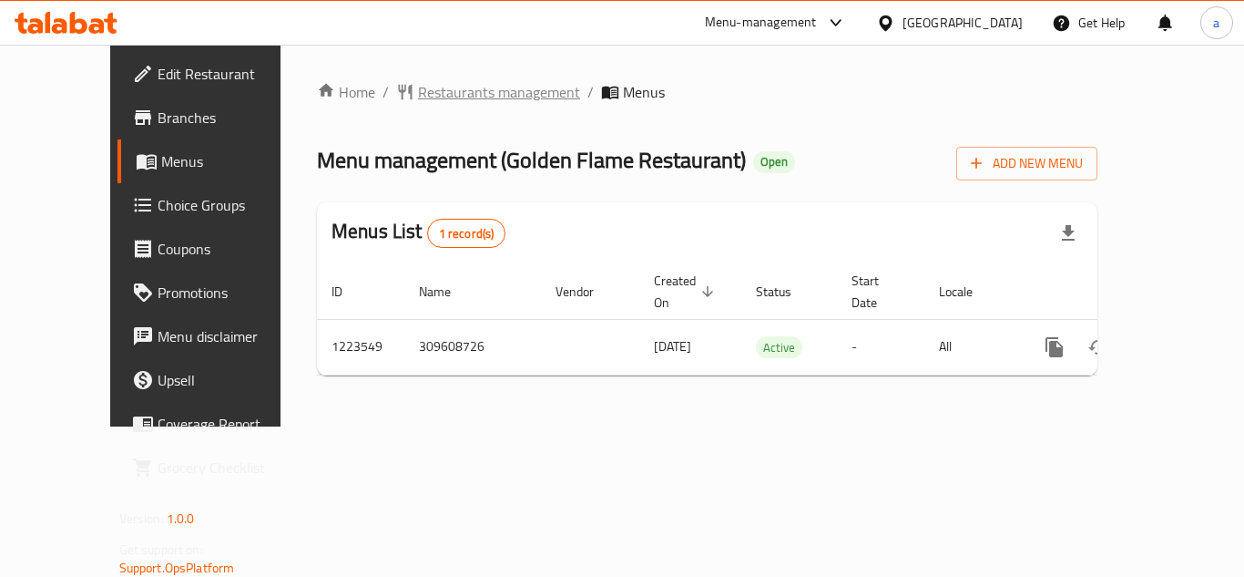
click at [440, 89] on span "Restaurants management" at bounding box center [499, 92] width 162 height 22
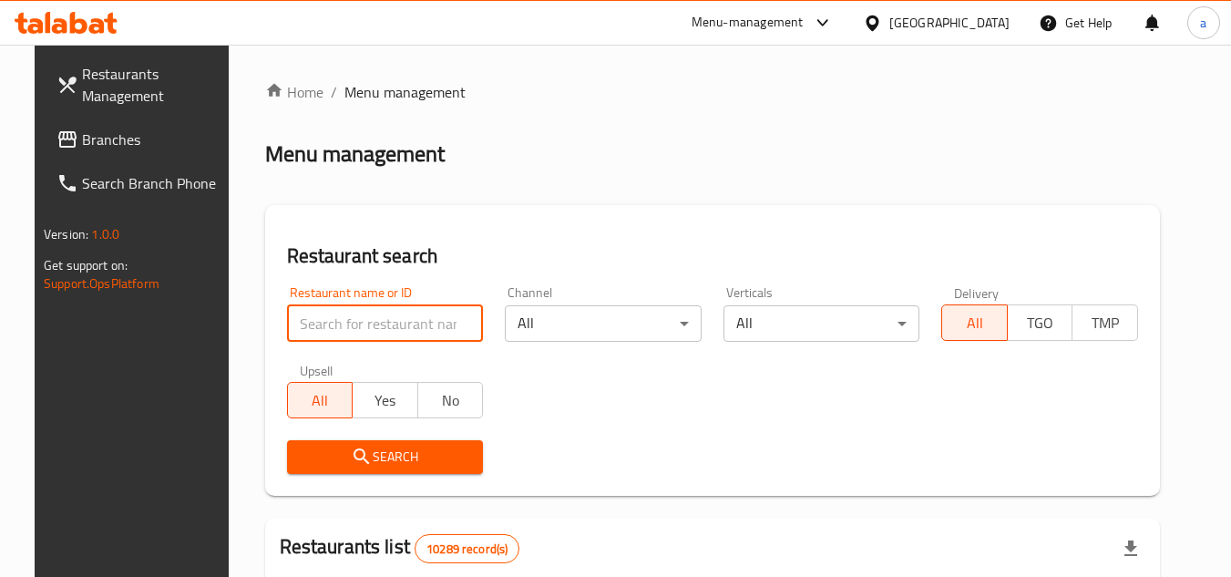
click at [371, 321] on input "search" at bounding box center [385, 323] width 197 height 36
paste input "674475"
type input "674475"
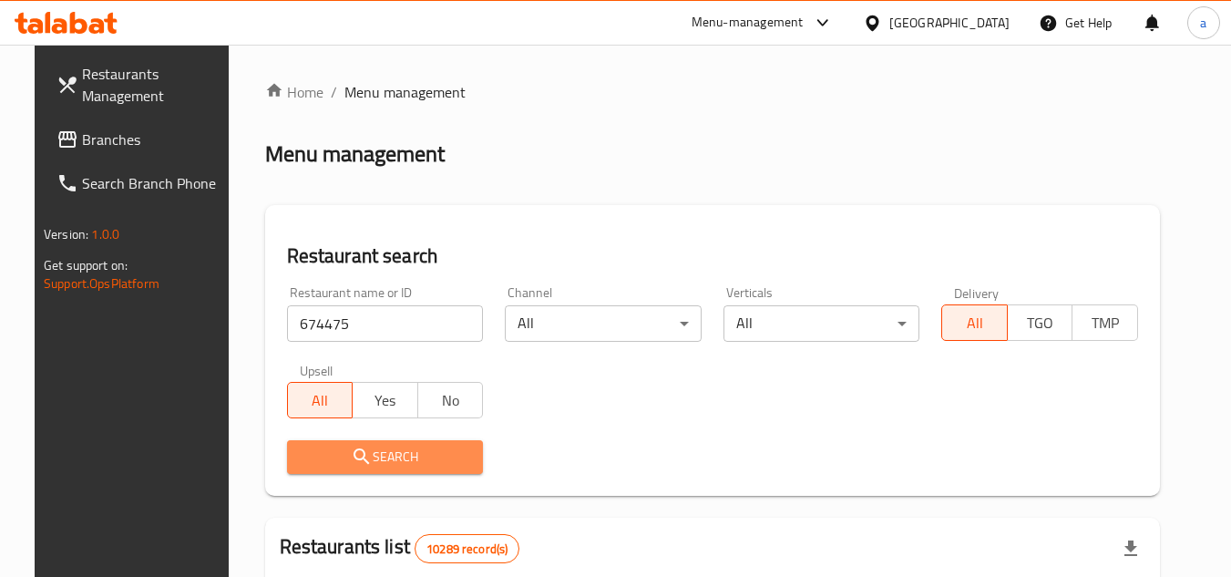
click at [401, 468] on button "Search" at bounding box center [385, 457] width 197 height 34
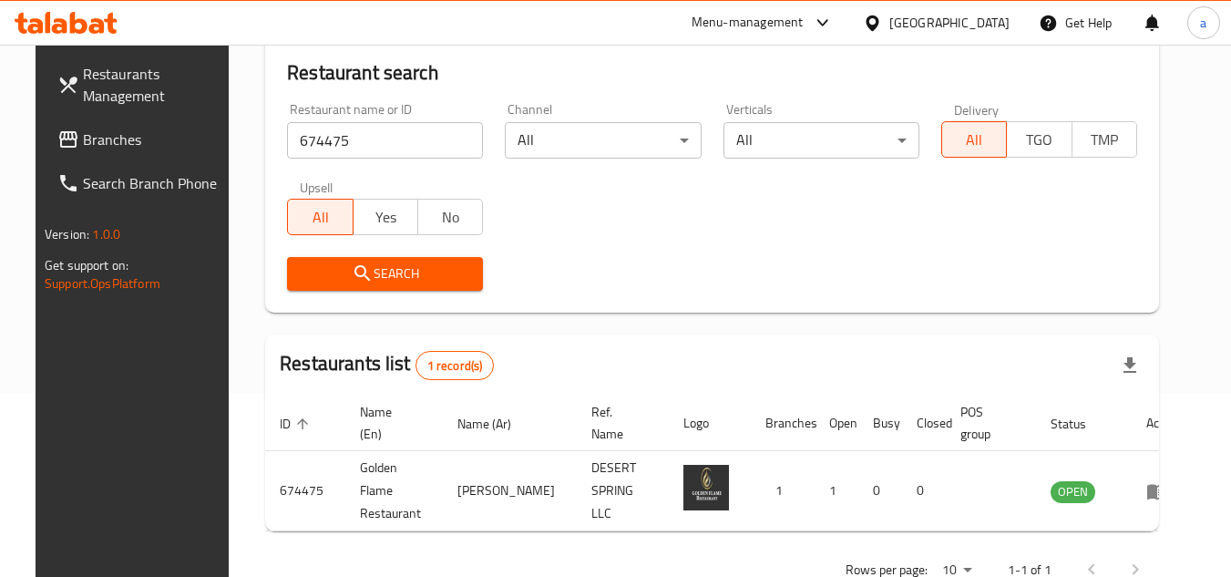
scroll to position [220, 0]
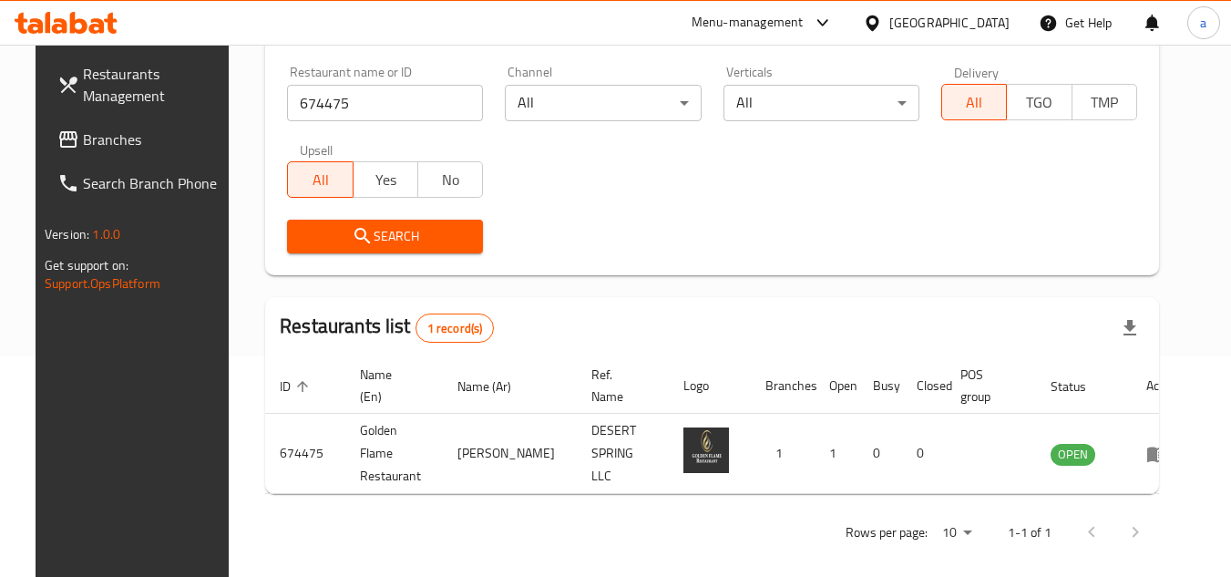
click at [986, 25] on div "[GEOGRAPHIC_DATA]" at bounding box center [949, 23] width 120 height 20
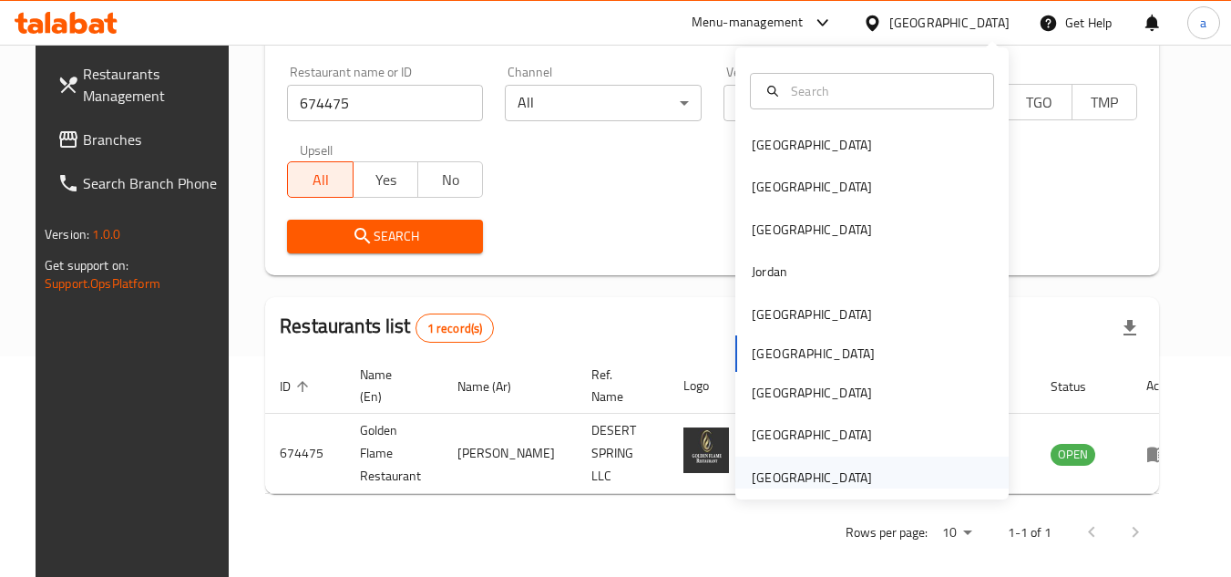
click at [930, 472] on div "[GEOGRAPHIC_DATA]" at bounding box center [871, 477] width 273 height 42
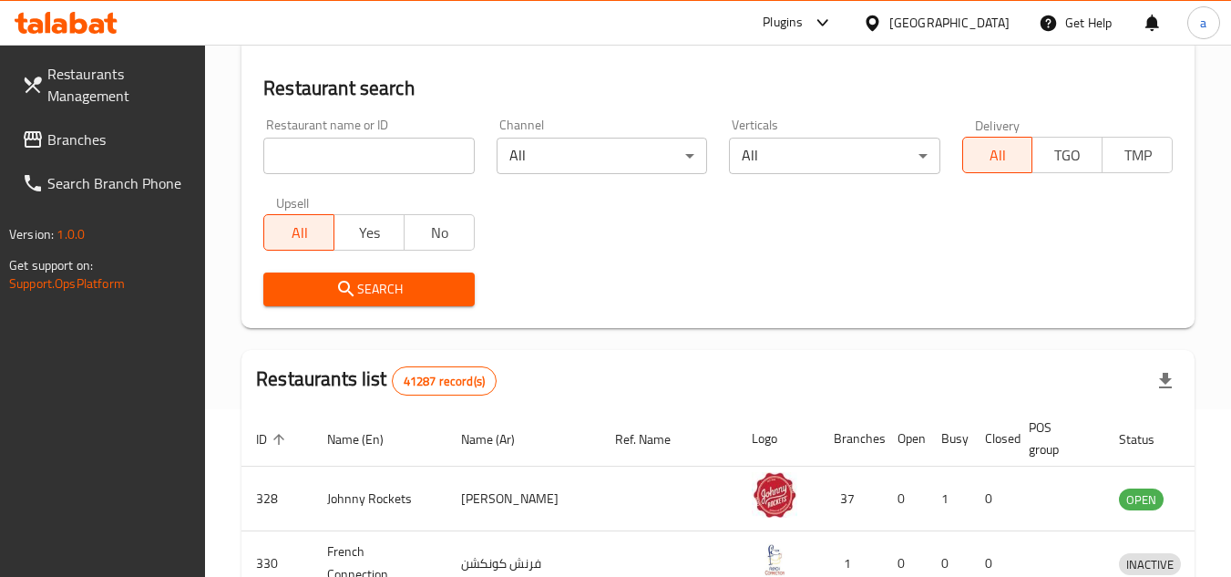
scroll to position [220, 0]
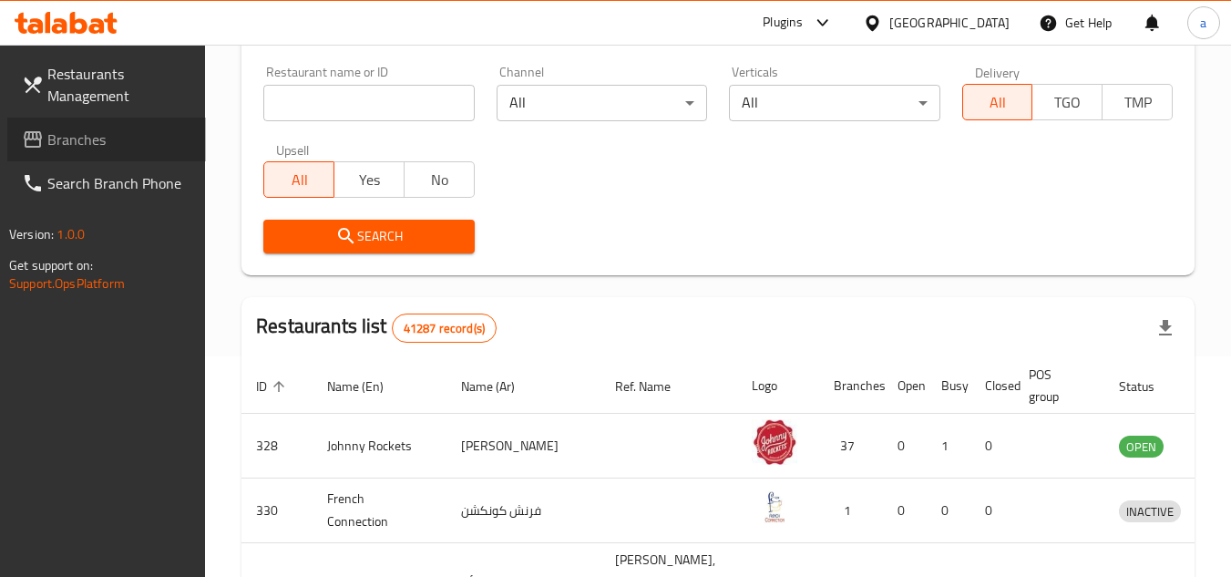
click at [82, 146] on span "Branches" at bounding box center [119, 139] width 144 height 22
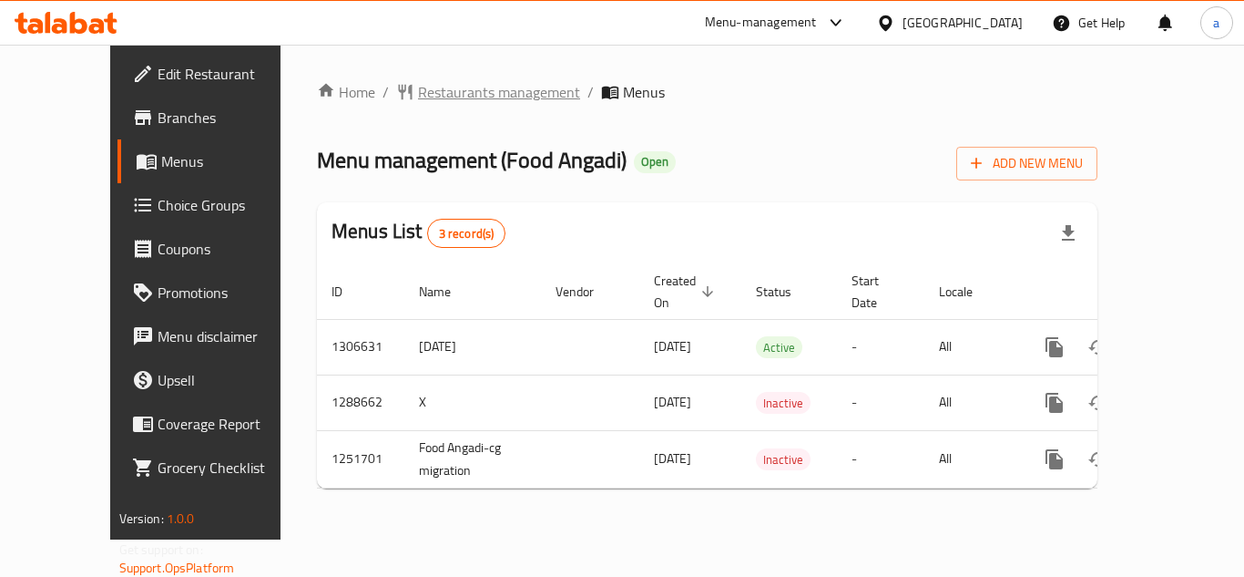
click at [418, 102] on span "Restaurants management" at bounding box center [499, 92] width 162 height 22
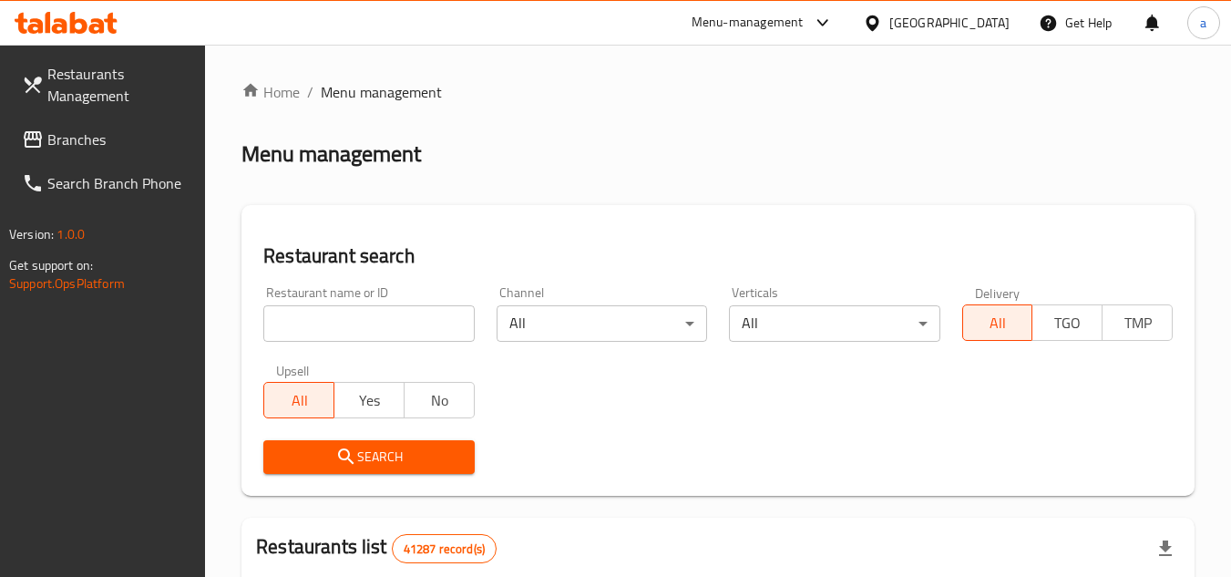
click at [373, 326] on input "search" at bounding box center [368, 323] width 210 height 36
paste input "660366"
type input "660366"
click at [424, 461] on span "Search" at bounding box center [368, 456] width 181 height 23
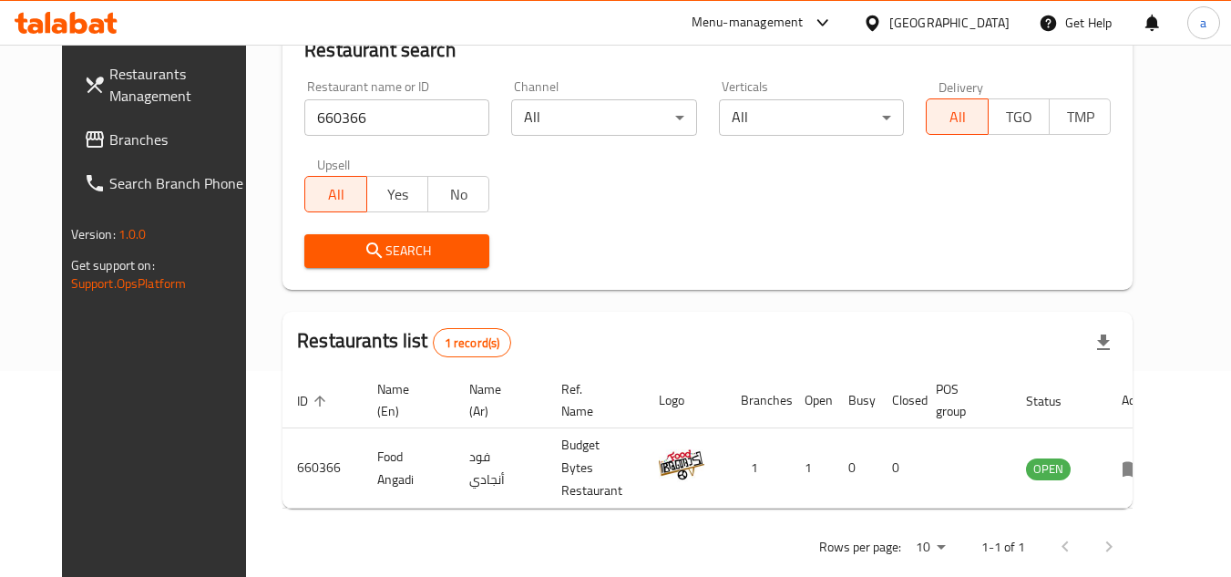
scroll to position [220, 0]
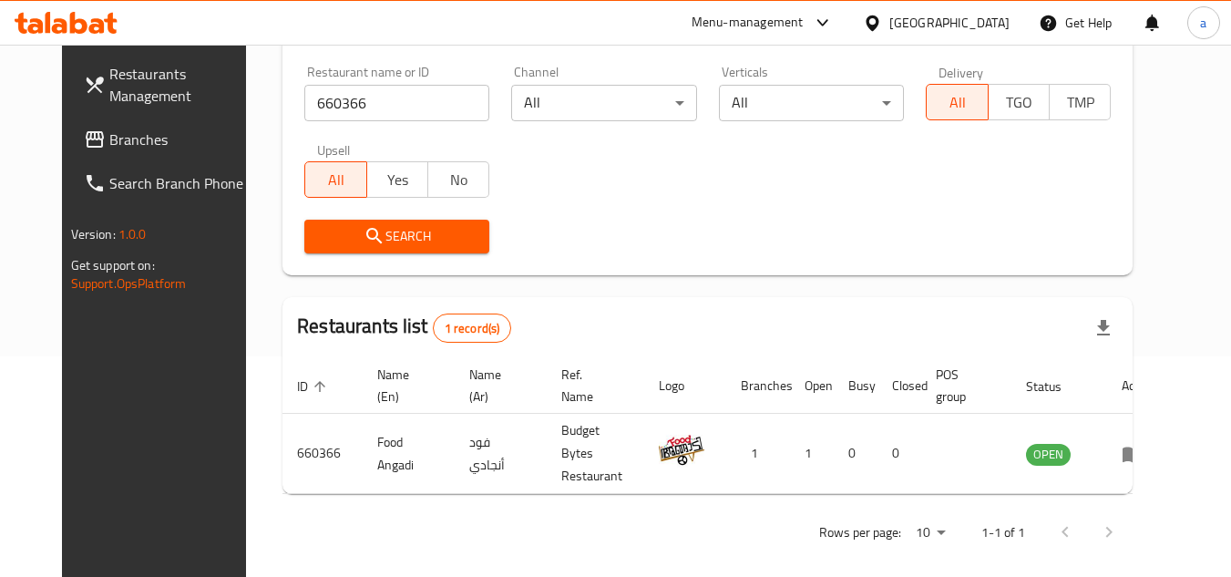
click at [949, 11] on div "[GEOGRAPHIC_DATA]" at bounding box center [936, 23] width 176 height 44
click at [961, 20] on div "[GEOGRAPHIC_DATA]" at bounding box center [949, 23] width 120 height 20
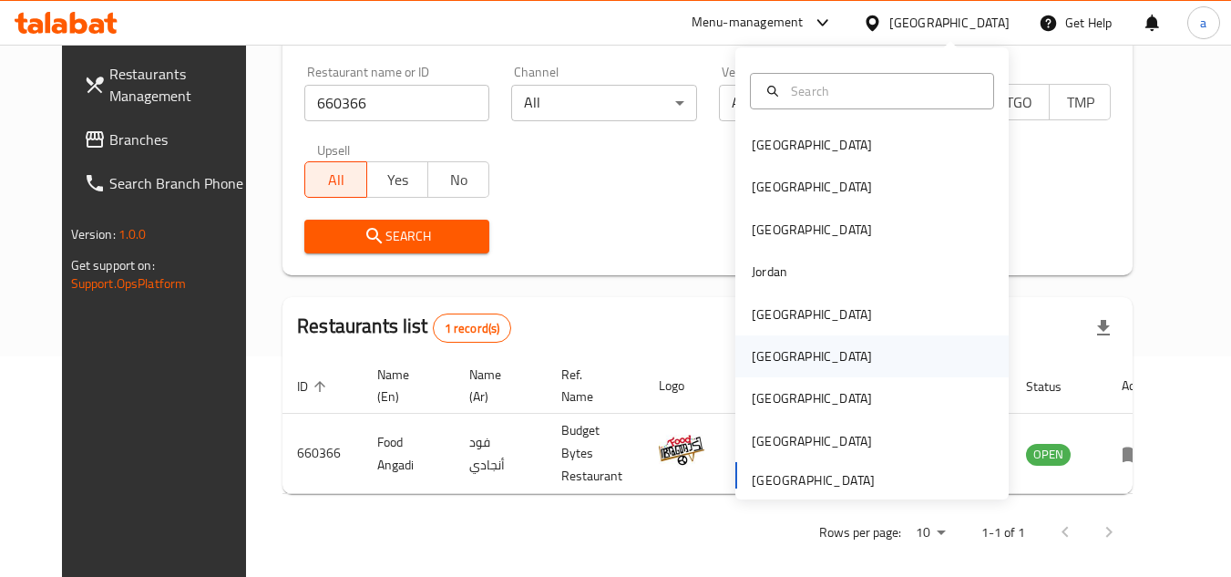
click at [772, 368] on div "[GEOGRAPHIC_DATA]" at bounding box center [811, 356] width 149 height 42
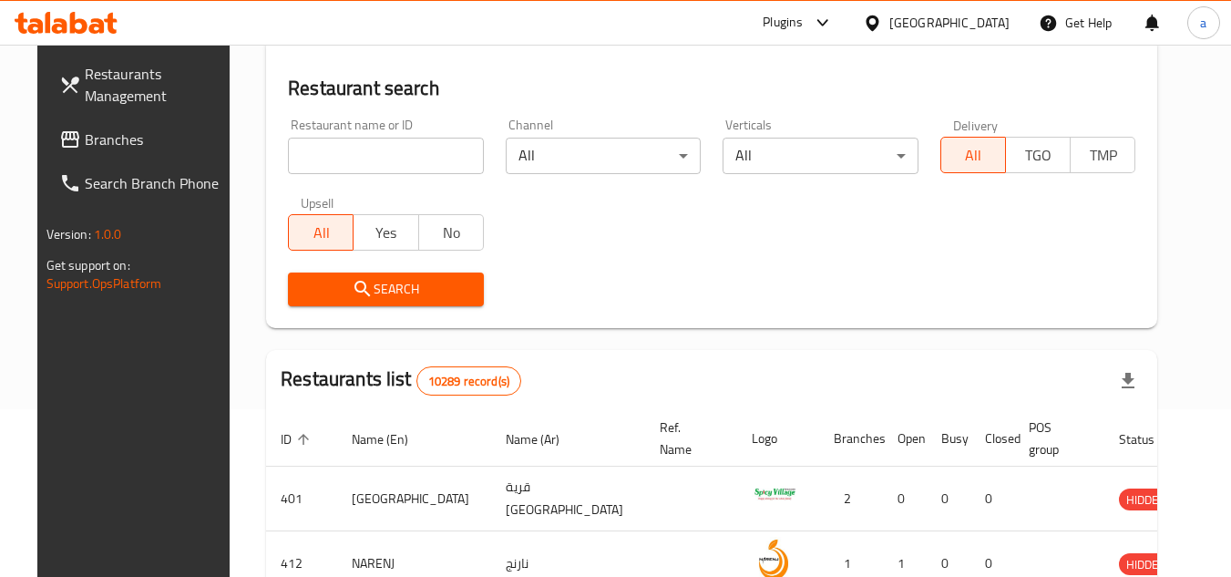
scroll to position [220, 0]
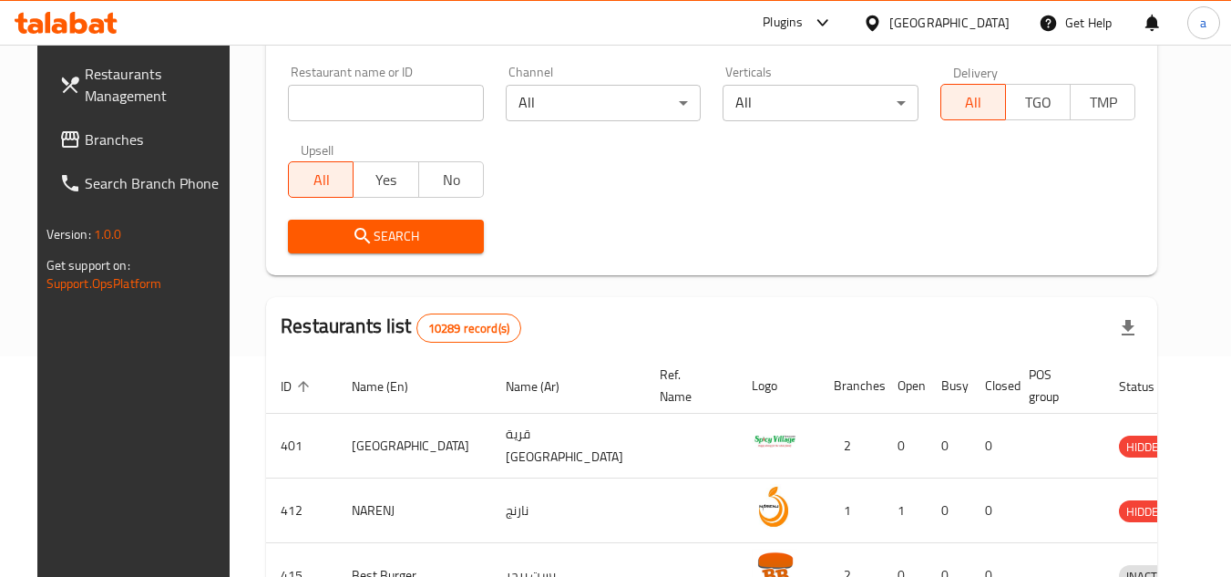
click at [118, 145] on span "Branches" at bounding box center [157, 139] width 144 height 22
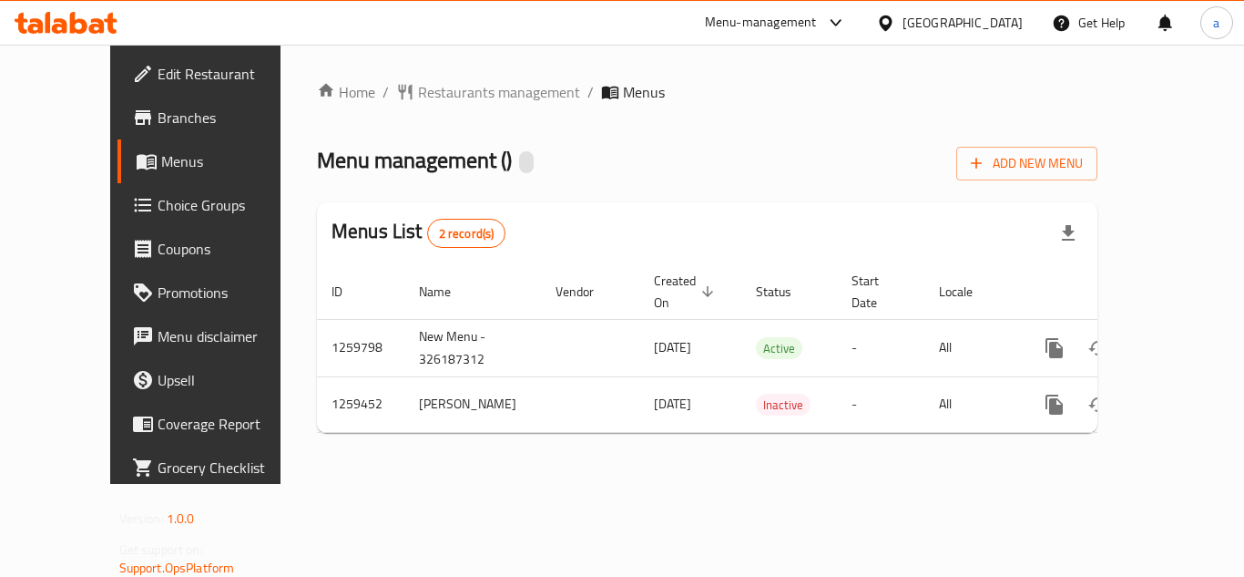
click at [422, 97] on span "Restaurants management" at bounding box center [499, 92] width 162 height 22
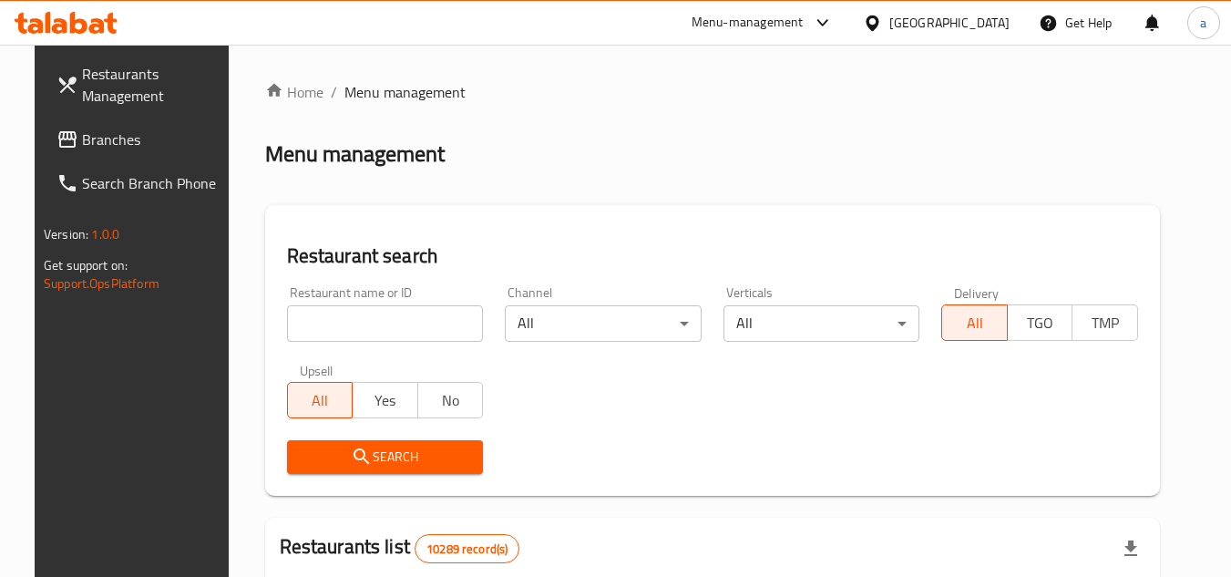
click at [317, 324] on input "search" at bounding box center [385, 323] width 197 height 36
paste input "684569"
type input "684569"
click at [429, 455] on span "Search" at bounding box center [386, 456] width 168 height 23
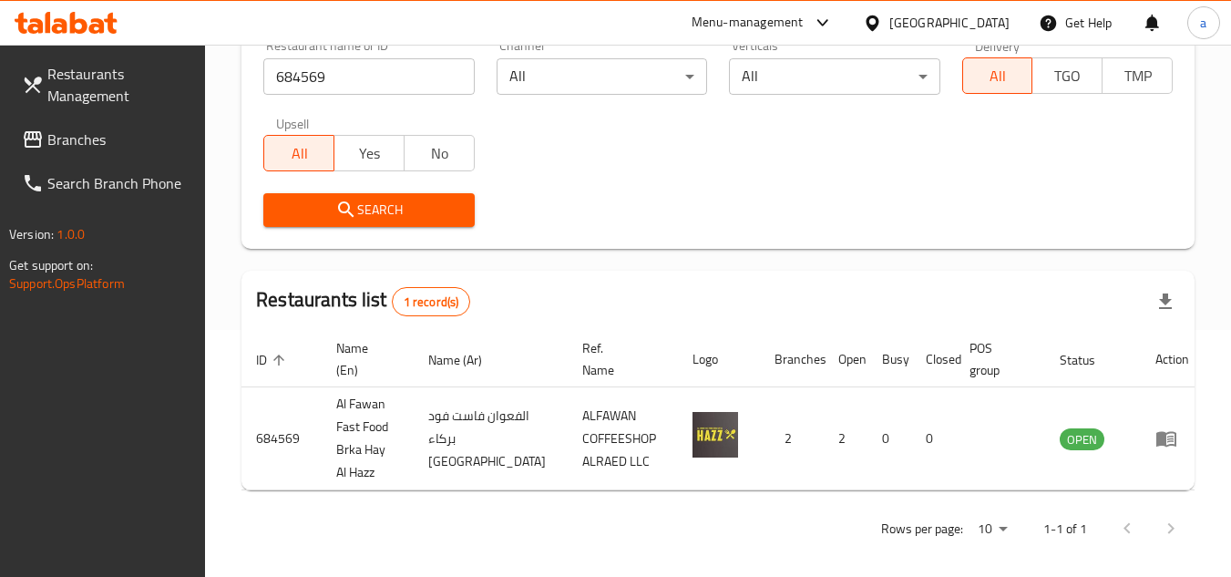
scroll to position [259, 0]
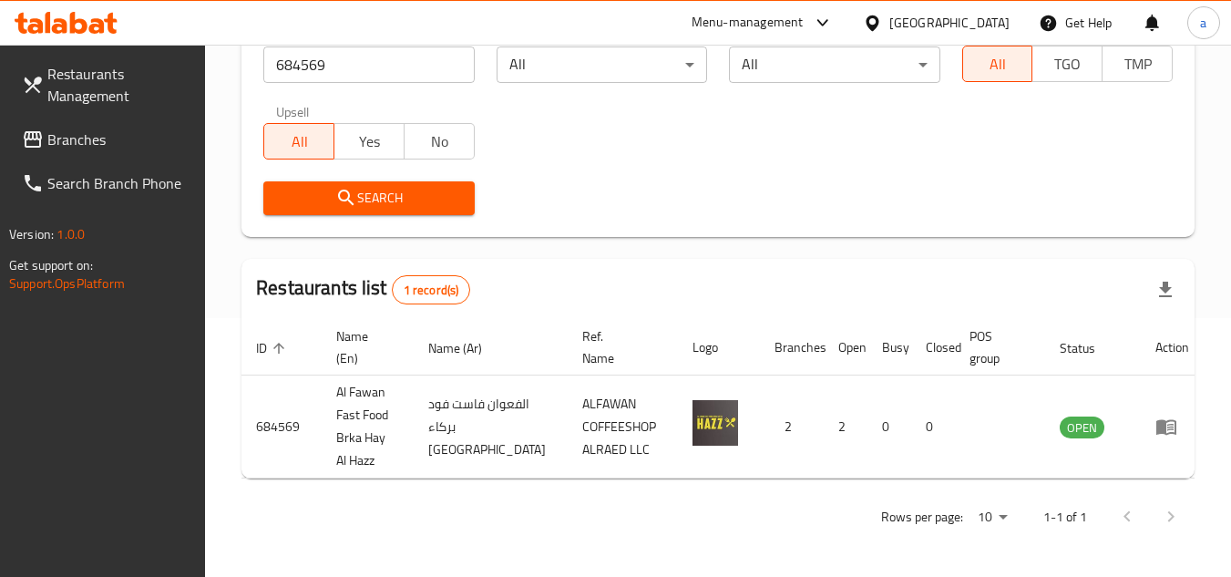
click at [971, 4] on div "[GEOGRAPHIC_DATA]" at bounding box center [936, 23] width 176 height 44
click at [995, 28] on div "[GEOGRAPHIC_DATA]" at bounding box center [949, 23] width 120 height 20
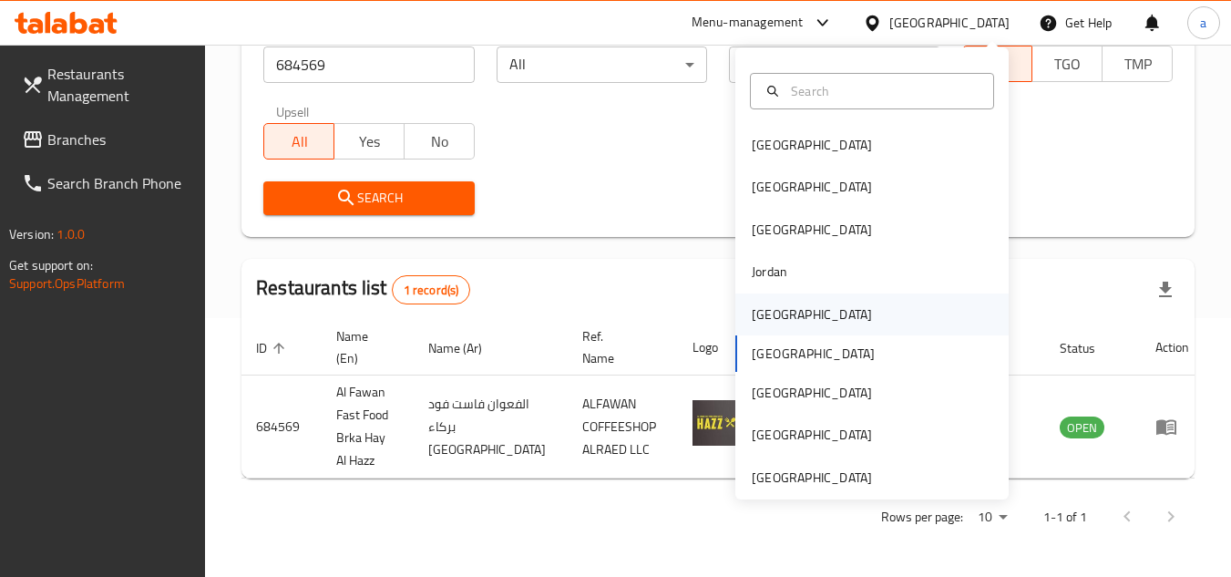
click at [868, 333] on div "[GEOGRAPHIC_DATA]" at bounding box center [871, 314] width 273 height 42
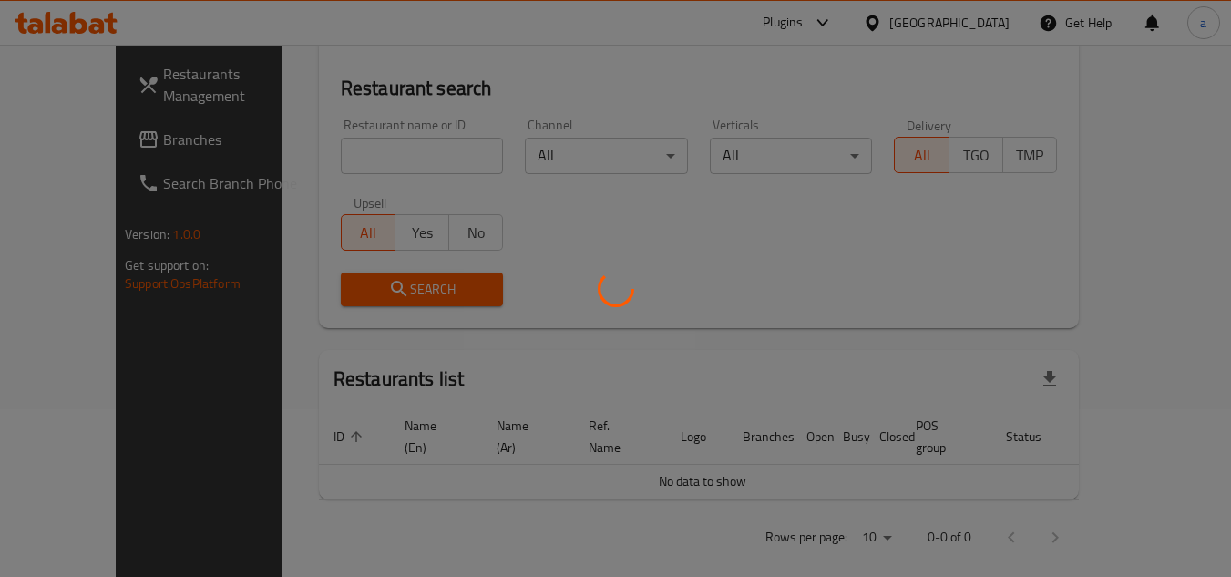
scroll to position [259, 0]
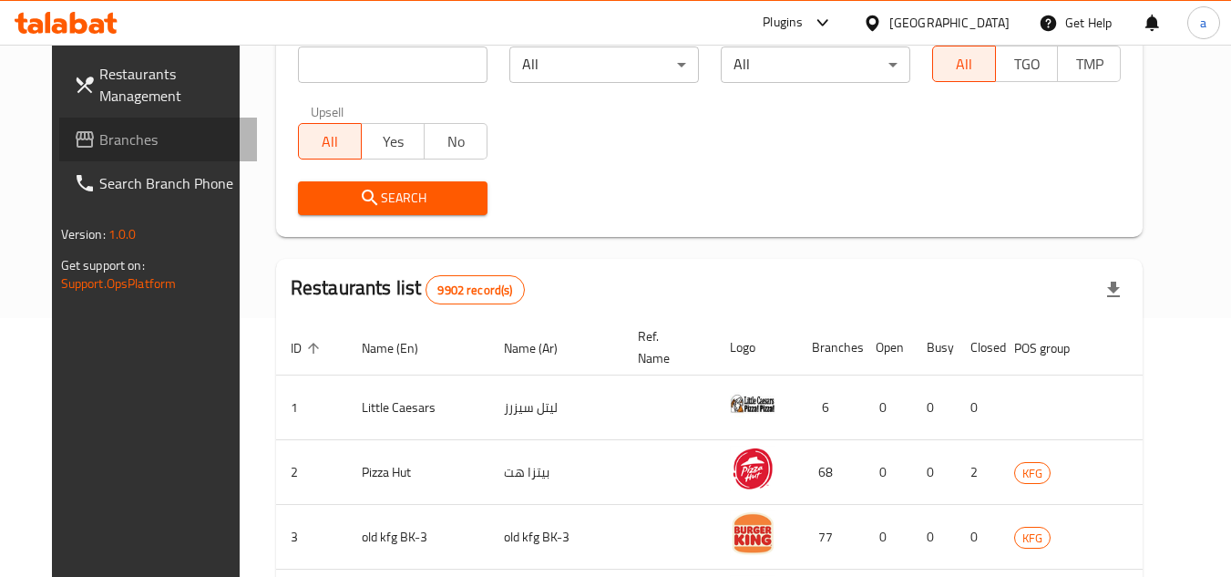
click at [151, 150] on link "Branches" at bounding box center [158, 140] width 199 height 44
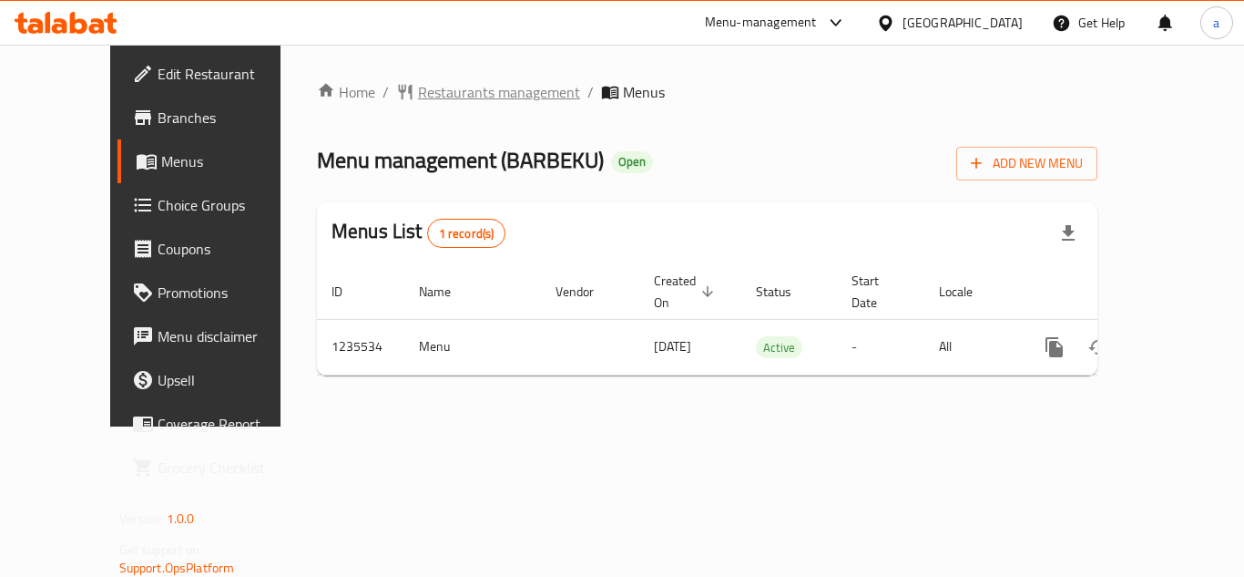
click at [418, 97] on span "Restaurants management" at bounding box center [499, 92] width 162 height 22
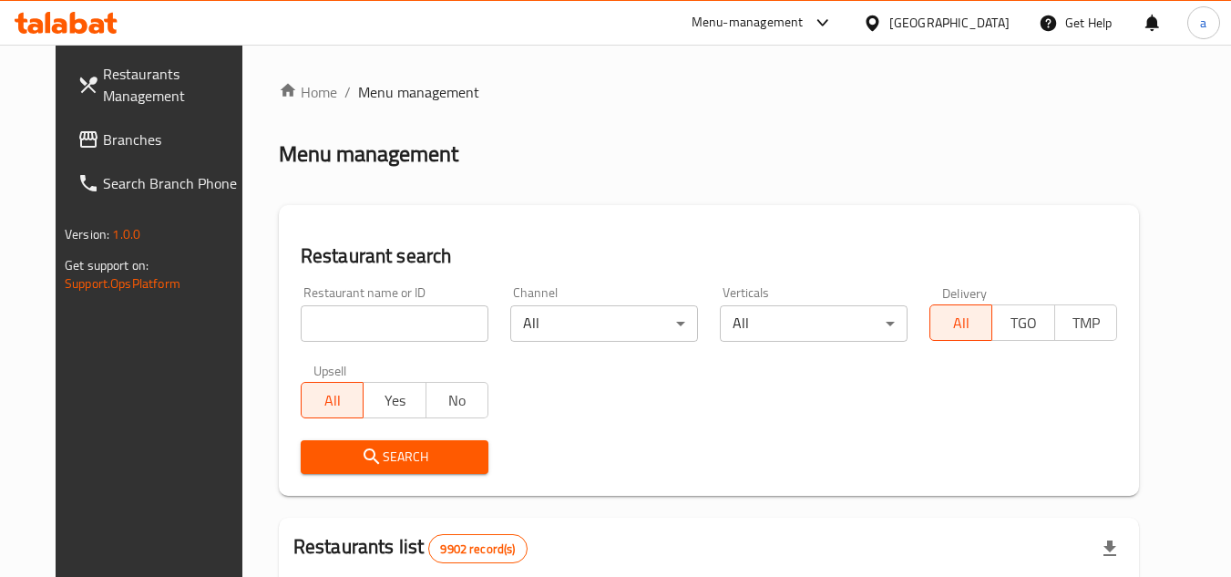
click at [394, 330] on input "search" at bounding box center [395, 323] width 188 height 36
paste input "678759"
type input "678759"
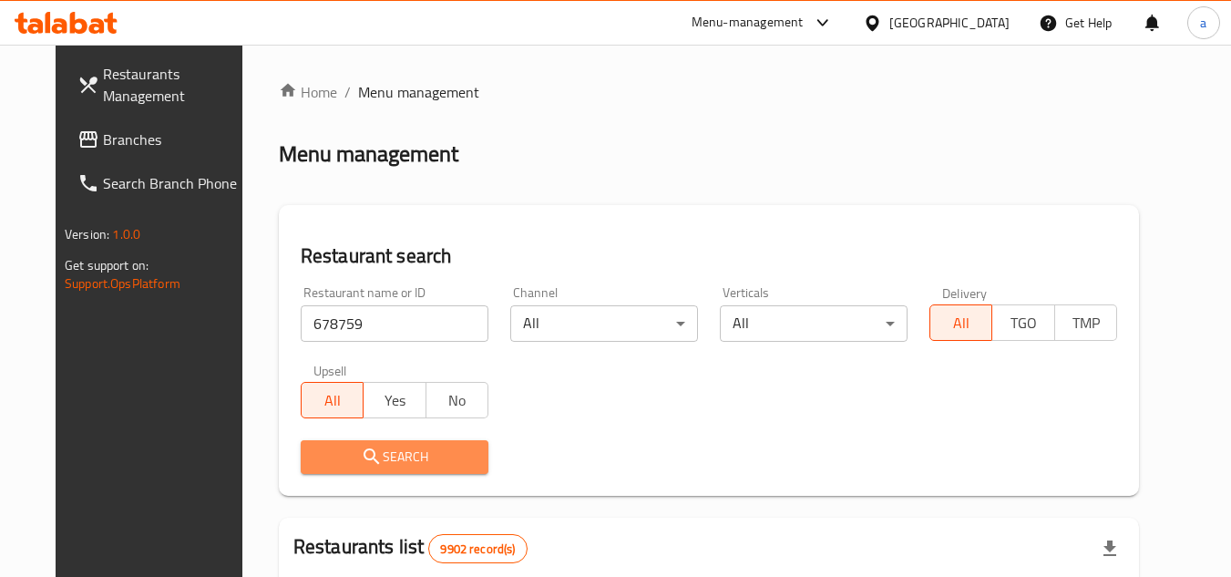
click at [424, 448] on span "Search" at bounding box center [394, 456] width 158 height 23
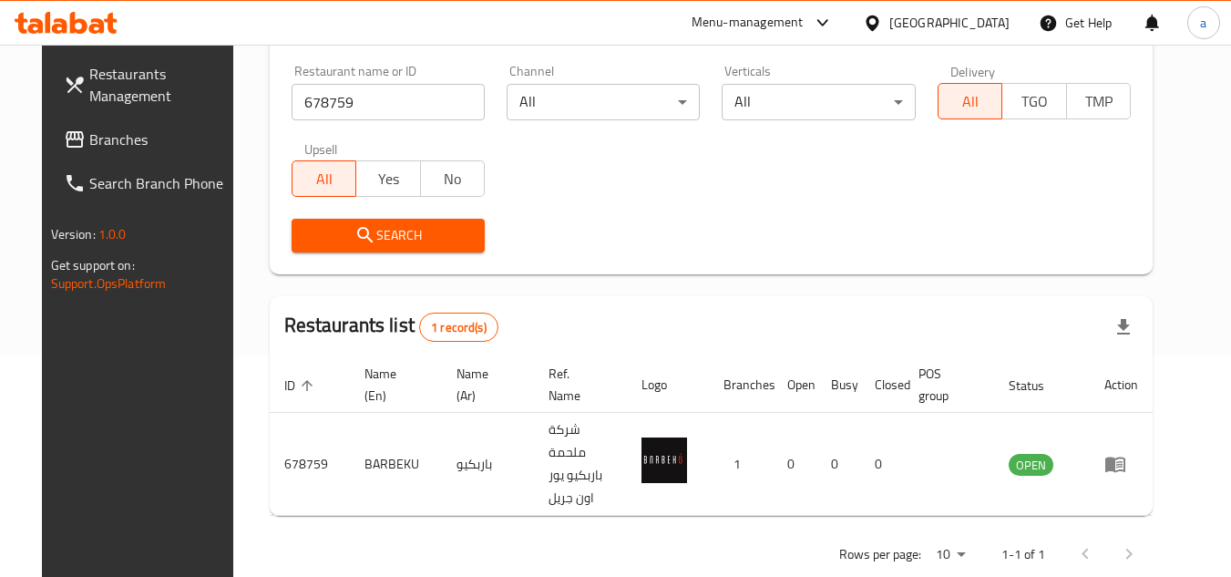
scroll to position [236, 0]
